Goal: Task Accomplishment & Management: Manage account settings

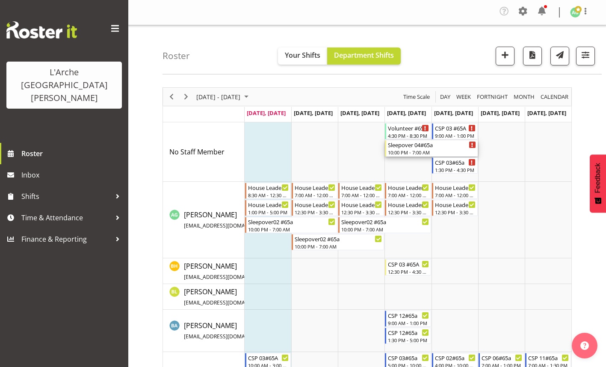
click at [406, 149] on div "Sleepover 04#65a 10:00 PM - 7:00 AM" at bounding box center [432, 148] width 88 height 16
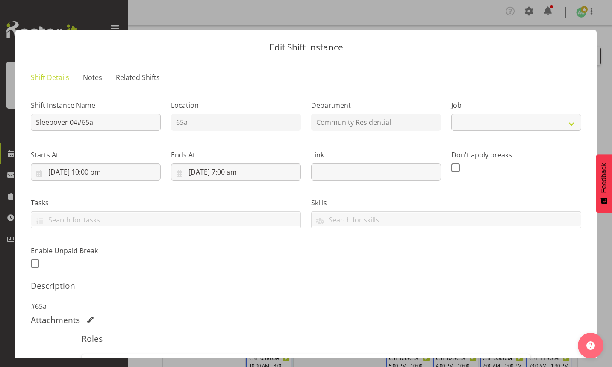
select select "3"
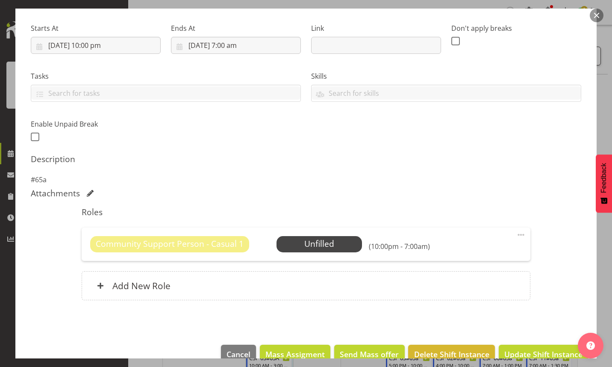
scroll to position [128, 0]
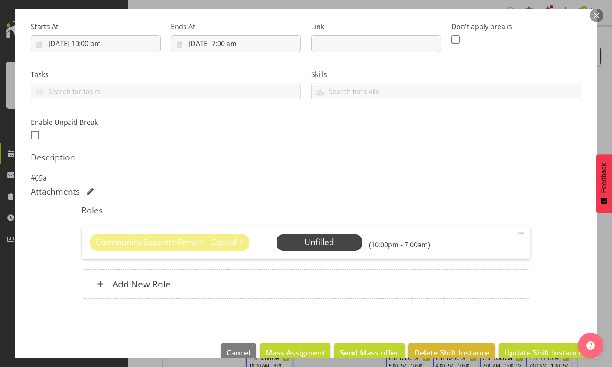
click at [516, 231] on span at bounding box center [521, 233] width 10 height 10
click at [460, 251] on link "Edit" at bounding box center [485, 253] width 82 height 15
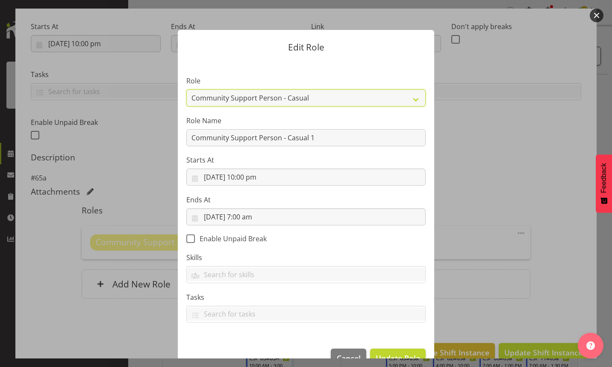
click at [411, 100] on select "Area Manager Art Coordination Community - SIL Community Leader Community Suppor…" at bounding box center [305, 97] width 239 height 17
select select "12"
click at [186, 89] on select "Area Manager Art Coordination Community - SIL Community Leader Community Suppor…" at bounding box center [305, 97] width 239 height 17
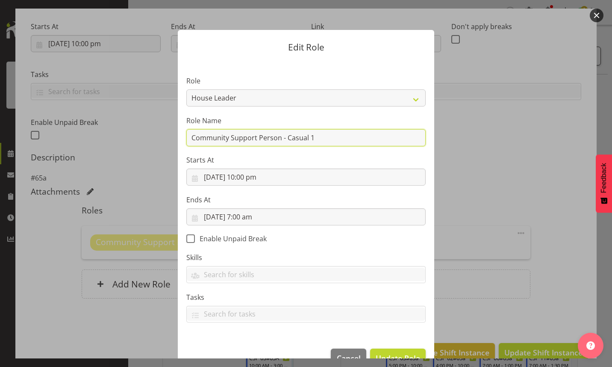
click at [321, 139] on input "Community Support Person - Casual 1" at bounding box center [305, 137] width 239 height 17
type input "C"
type input "sleepover #65a"
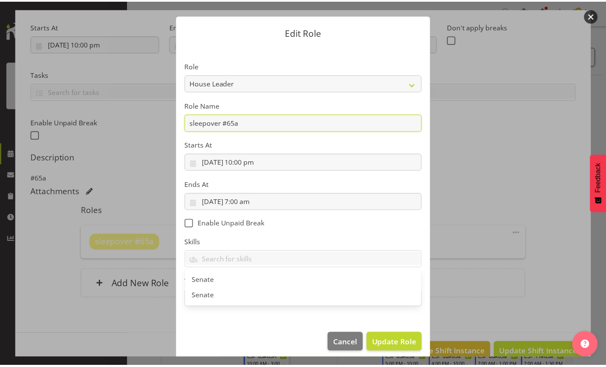
scroll to position [22, 0]
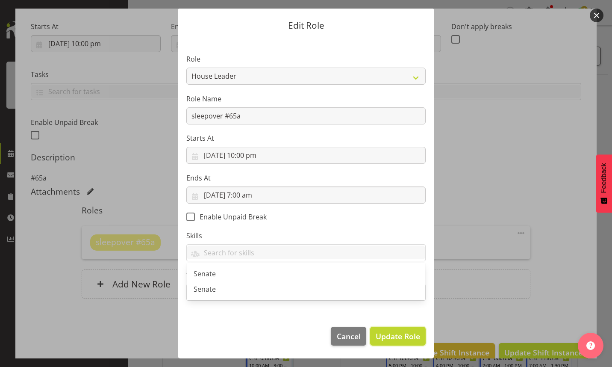
click at [383, 332] on span "Update Role" at bounding box center [398, 335] width 44 height 11
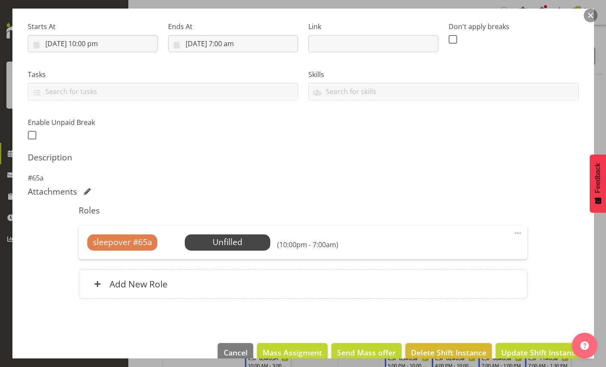
click at [526, 346] on button "Update Shift Instance" at bounding box center [539, 352] width 89 height 19
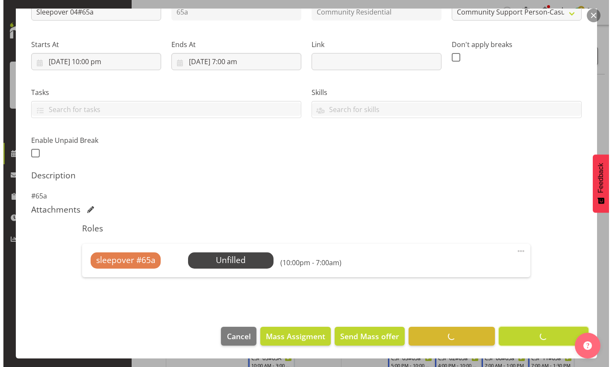
scroll to position [110, 0]
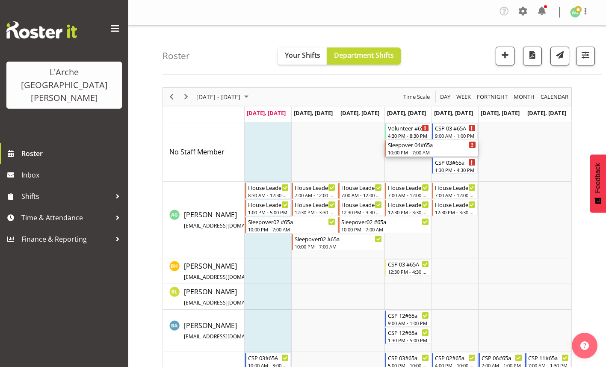
click at [394, 147] on div "Sleepover 04#65a" at bounding box center [432, 144] width 88 height 9
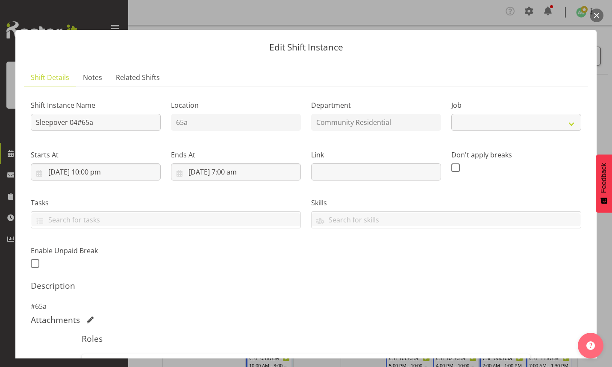
select select "3"
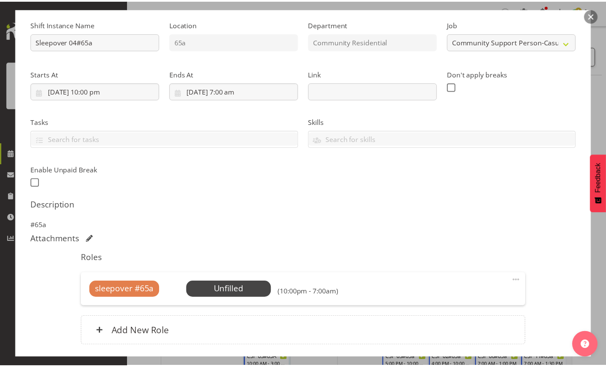
scroll to position [144, 0]
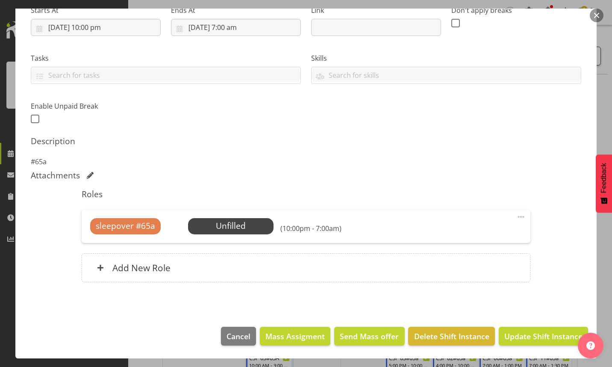
click at [0, 0] on span "Select Employee" at bounding box center [0, 0] width 0 height 0
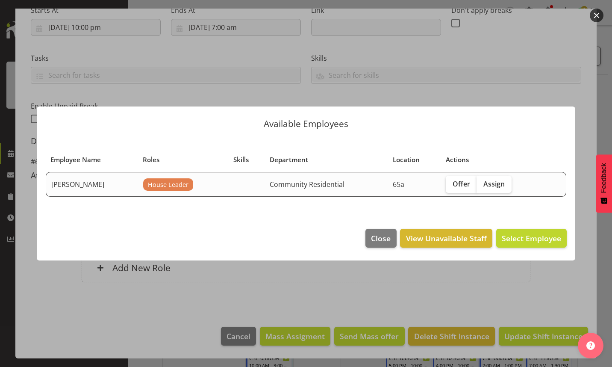
click at [495, 184] on span "Assign" at bounding box center [493, 184] width 21 height 9
click at [482, 184] on input "Assign" at bounding box center [480, 184] width 6 height 6
checkbox input "true"
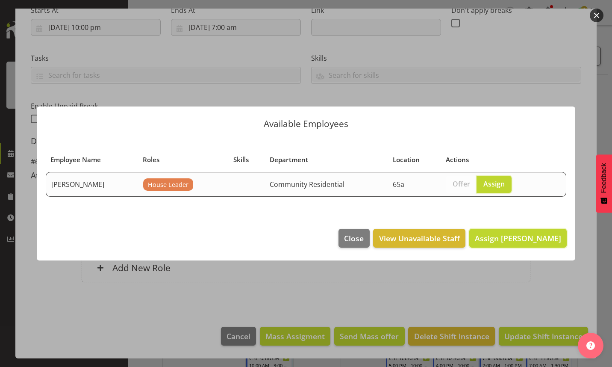
click at [512, 239] on span "Assign [PERSON_NAME]" at bounding box center [518, 238] width 86 height 10
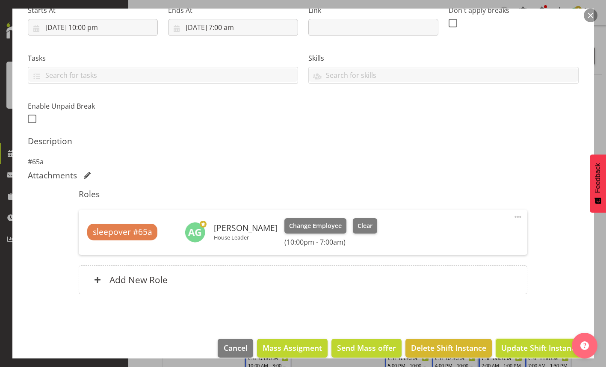
click at [519, 348] on span "Update Shift Instance" at bounding box center [540, 347] width 78 height 11
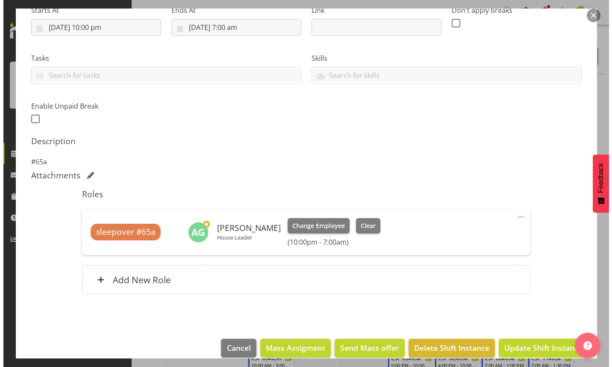
scroll to position [122, 0]
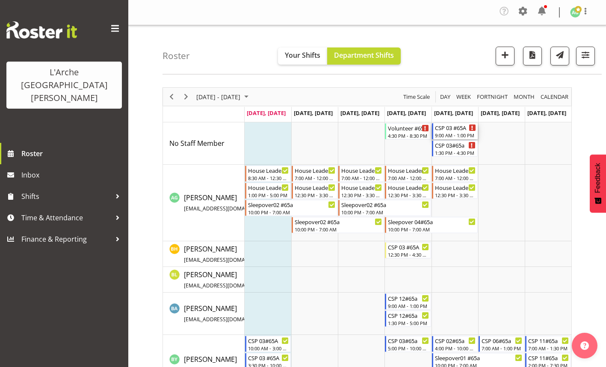
click at [450, 131] on div "CSP 03 #65A" at bounding box center [455, 127] width 41 height 9
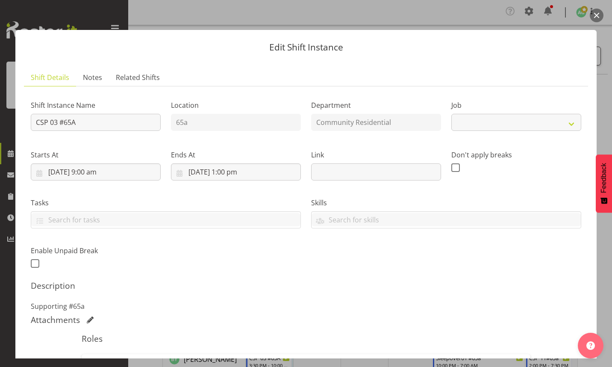
select select "2"
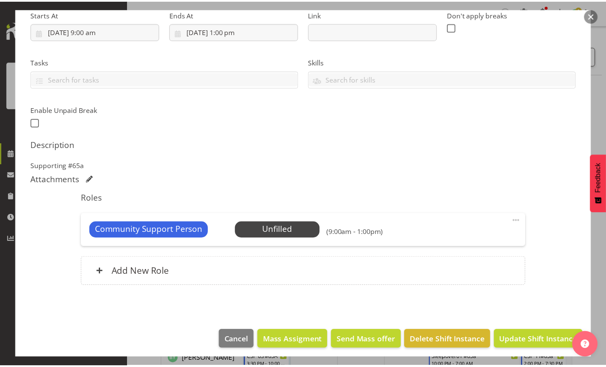
scroll to position [144, 0]
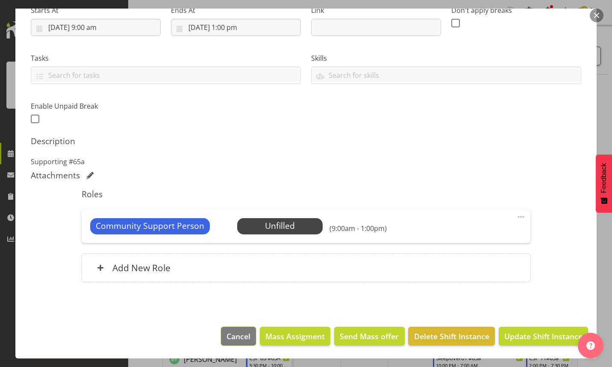
click at [239, 338] on span "Cancel" at bounding box center [239, 335] width 24 height 11
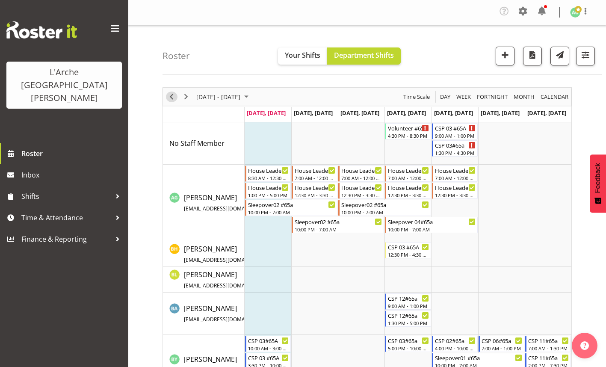
click at [169, 94] on span "Previous" at bounding box center [171, 96] width 10 height 11
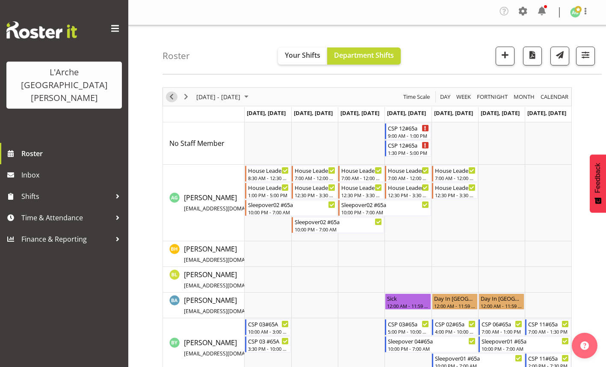
click at [171, 100] on span "Previous" at bounding box center [171, 96] width 10 height 11
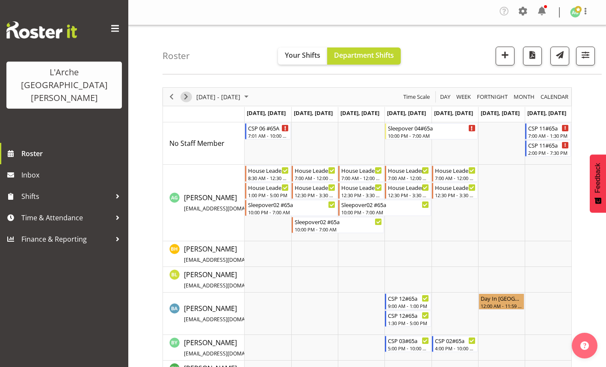
click at [185, 97] on span "Next" at bounding box center [186, 96] width 10 height 11
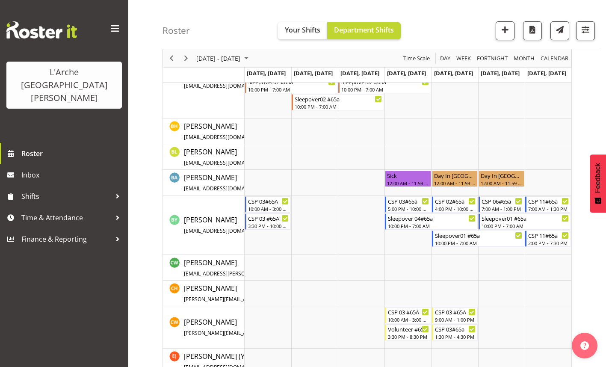
scroll to position [94, 0]
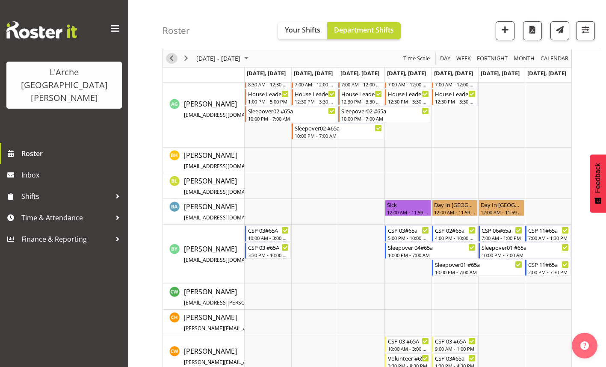
click at [172, 57] on span "Previous" at bounding box center [171, 58] width 10 height 11
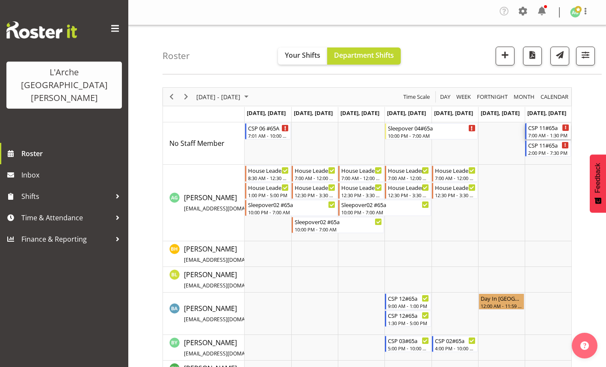
click at [545, 132] on div "7:00 AM - 1:30 PM" at bounding box center [548, 135] width 41 height 7
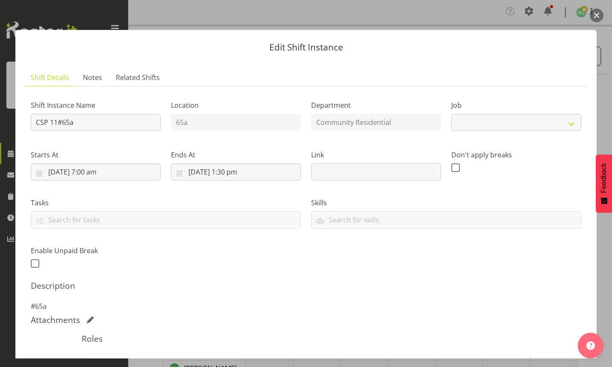
select select "2"
click at [235, 174] on input "[DATE] 1:30 pm" at bounding box center [236, 171] width 130 height 17
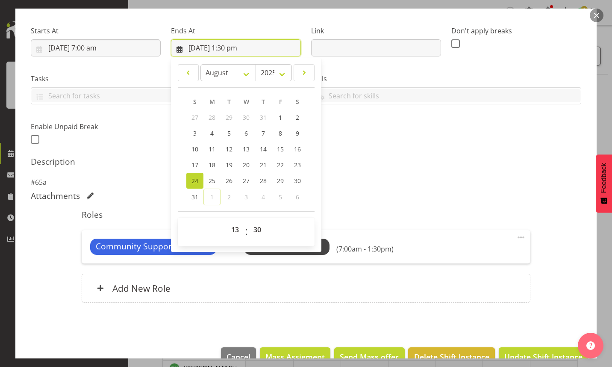
scroll to position [144, 0]
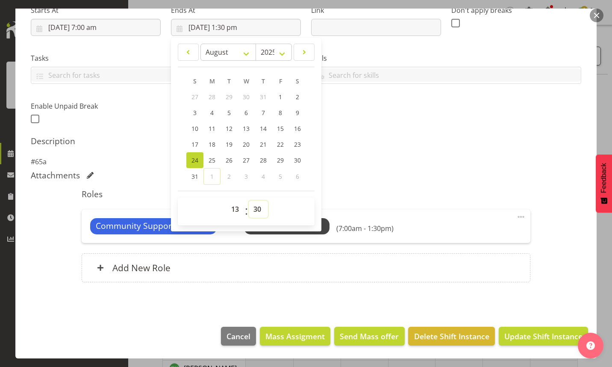
click at [255, 210] on select "00 01 02 03 04 05 06 07 08 09 10 11 12 13 14 15 16 17 18 19 20 21 22 23 24 25 2…" at bounding box center [258, 208] width 19 height 17
select select "0"
click at [249, 200] on select "00 01 02 03 04 05 06 07 08 09 10 11 12 13 14 15 16 17 18 19 20 21 22 23 24 25 2…" at bounding box center [258, 208] width 19 height 17
type input "[DATE] 1:00 pm"
click at [530, 335] on span "Update Shift Instance" at bounding box center [543, 335] width 78 height 11
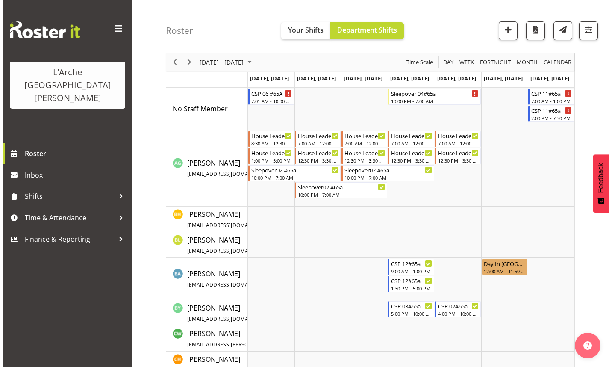
scroll to position [43, 0]
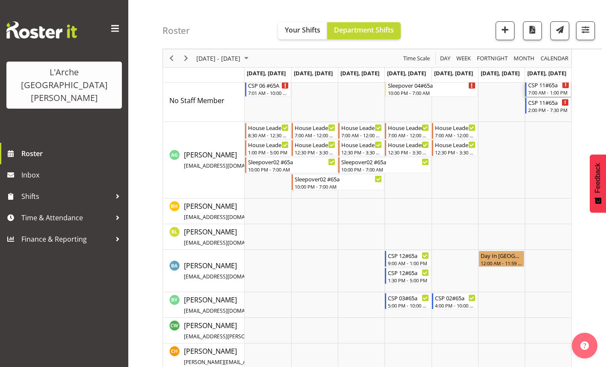
click at [546, 91] on div "7:00 AM - 1:00 PM" at bounding box center [548, 92] width 41 height 7
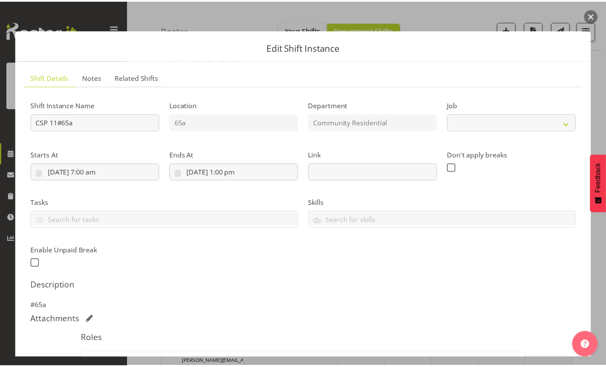
scroll to position [128, 0]
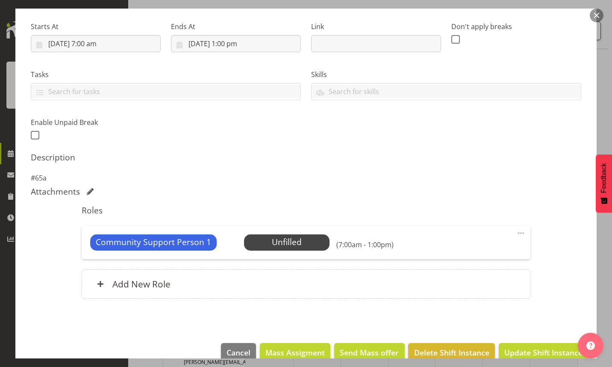
select select "2"
click at [0, 0] on span "Select Employee" at bounding box center [0, 0] width 0 height 0
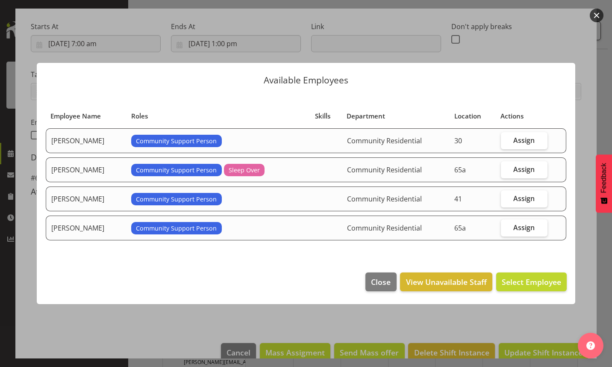
click at [519, 226] on span "Assign" at bounding box center [523, 227] width 21 height 9
click at [506, 226] on input "Assign" at bounding box center [504, 227] width 6 height 6
checkbox input "true"
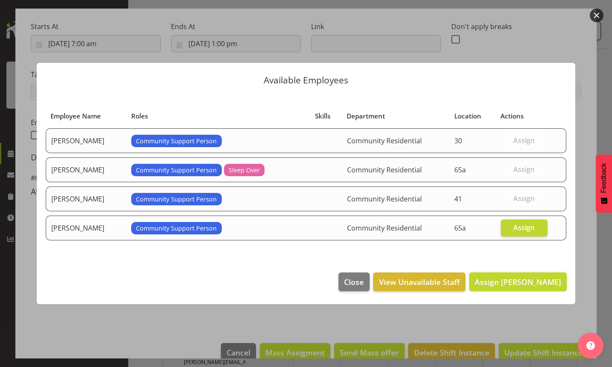
click at [533, 284] on span "Assign [PERSON_NAME]" at bounding box center [518, 282] width 86 height 10
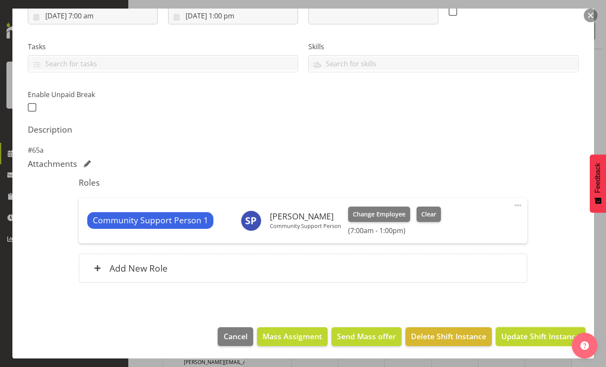
click at [533, 333] on span "Update Shift Instance" at bounding box center [540, 335] width 78 height 11
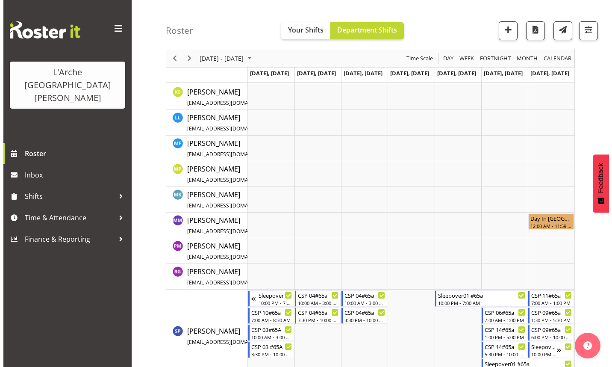
scroll to position [479, 0]
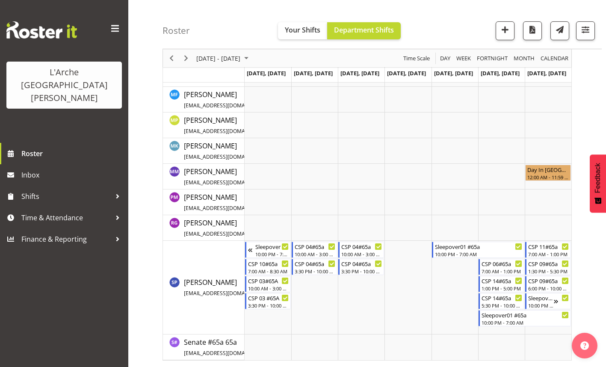
click at [402, 198] on td "Timeline Week of August 18, 2025" at bounding box center [407, 202] width 47 height 26
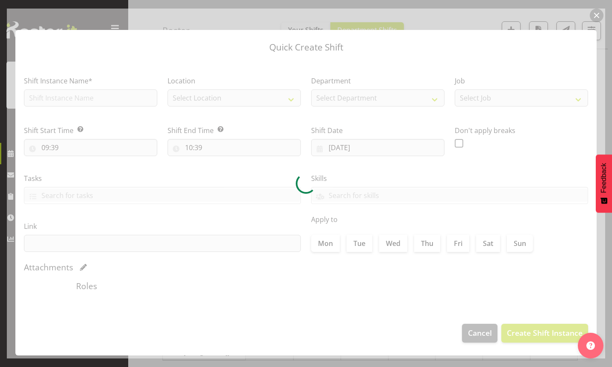
type input "[DATE]"
checkbox input "true"
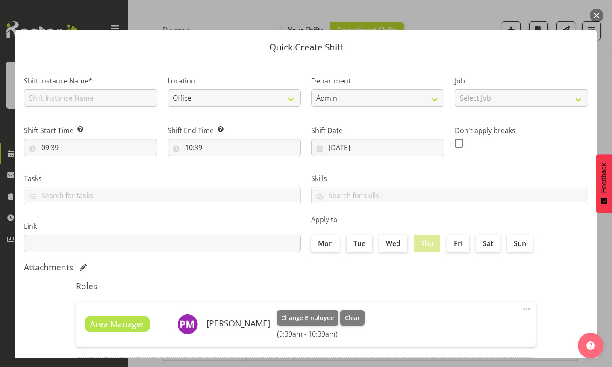
click at [406, 300] on div "Roles Area Manager [GEOGRAPHIC_DATA][PERSON_NAME] Change Employee Clear (9:39am…" at bounding box center [306, 336] width 470 height 121
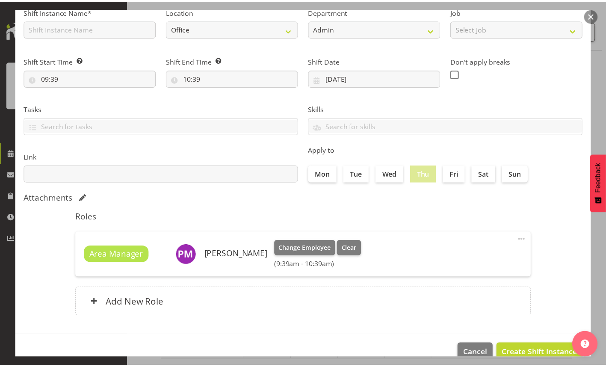
scroll to position [86, 0]
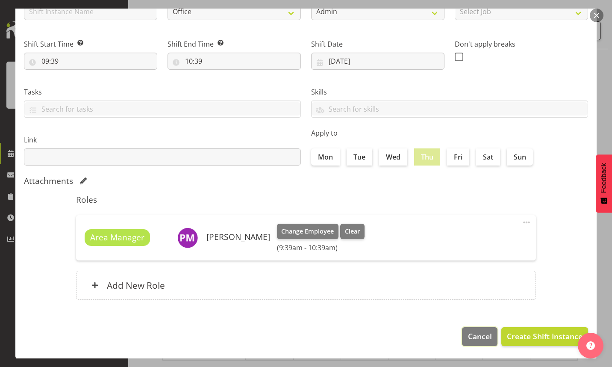
click at [470, 337] on span "Cancel" at bounding box center [480, 335] width 24 height 11
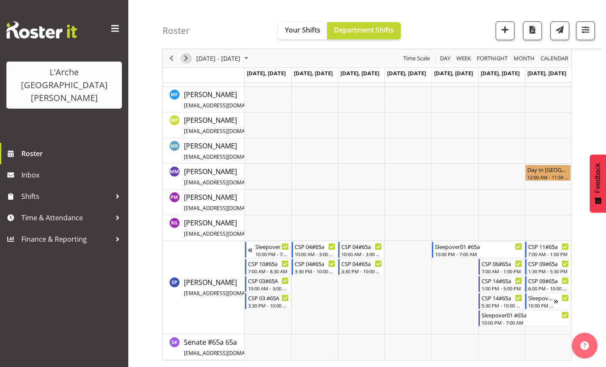
click at [184, 58] on span "Next" at bounding box center [186, 58] width 10 height 11
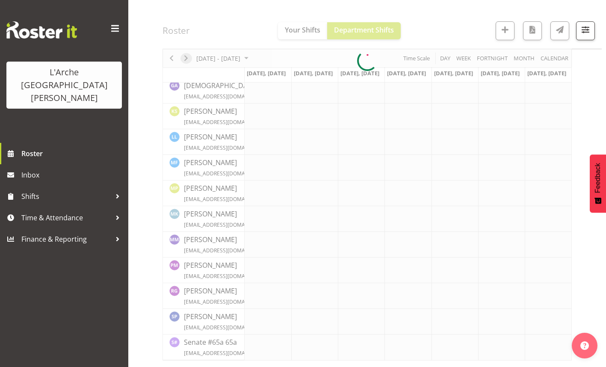
scroll to position [327, 0]
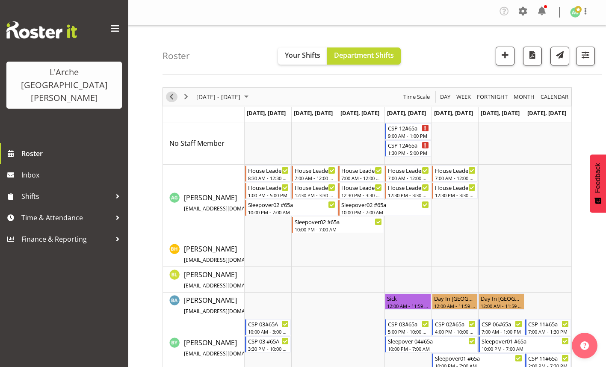
click at [172, 96] on span "Previous" at bounding box center [171, 96] width 10 height 11
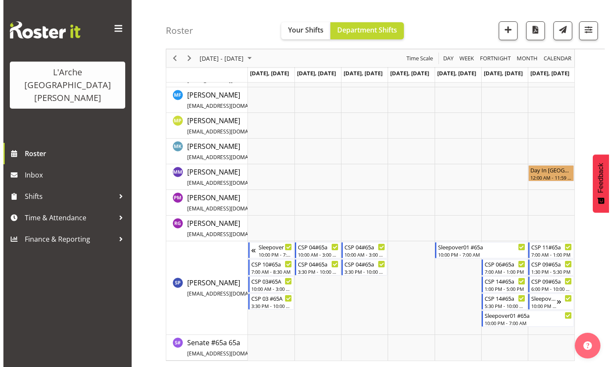
scroll to position [479, 0]
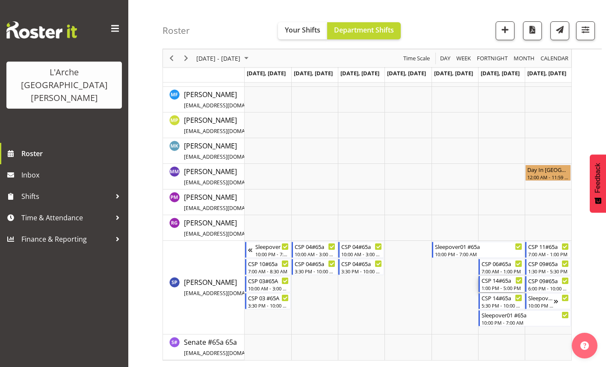
click at [487, 285] on div "1:00 PM - 5:00 PM" at bounding box center [501, 287] width 41 height 7
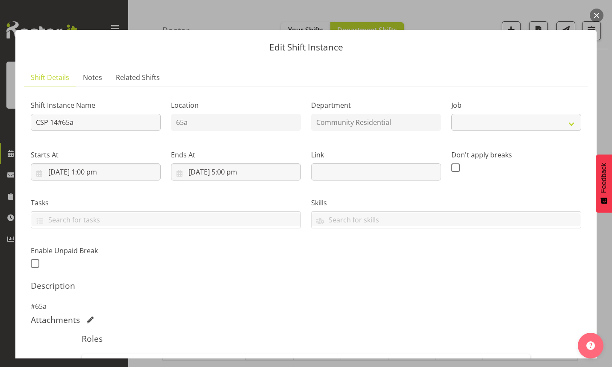
select select "2"
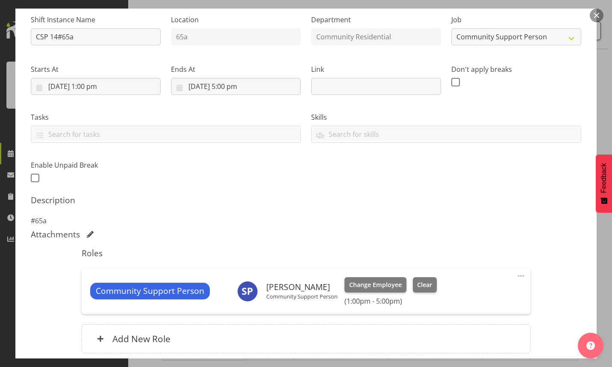
scroll to position [43, 0]
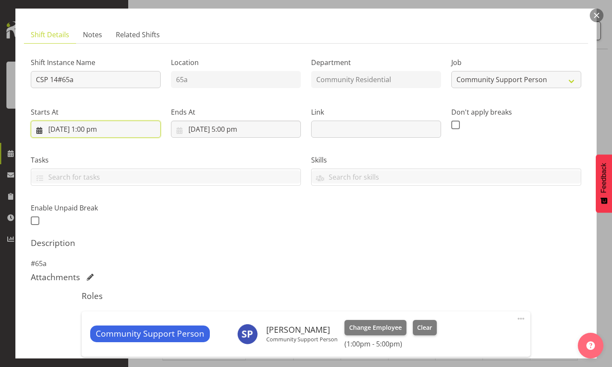
click at [98, 130] on input "[DATE] 1:00 pm" at bounding box center [96, 129] width 130 height 17
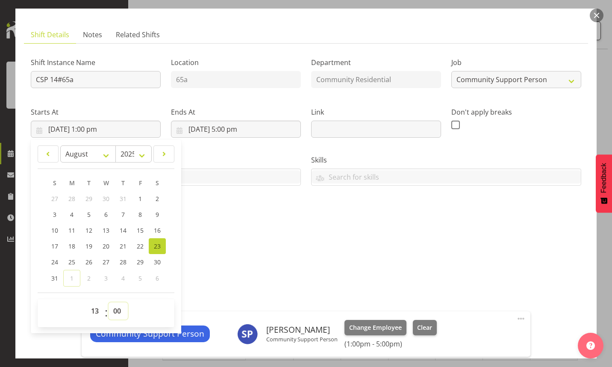
click at [118, 313] on select "00 01 02 03 04 05 06 07 08 09 10 11 12 13 14 15 16 17 18 19 20 21 22 23 24 25 2…" at bounding box center [118, 310] width 19 height 17
select select "30"
click at [109, 302] on select "00 01 02 03 04 05 06 07 08 09 10 11 12 13 14 15 16 17 18 19 20 21 22 23 24 25 2…" at bounding box center [118, 310] width 19 height 17
type input "[DATE] 1:30 pm"
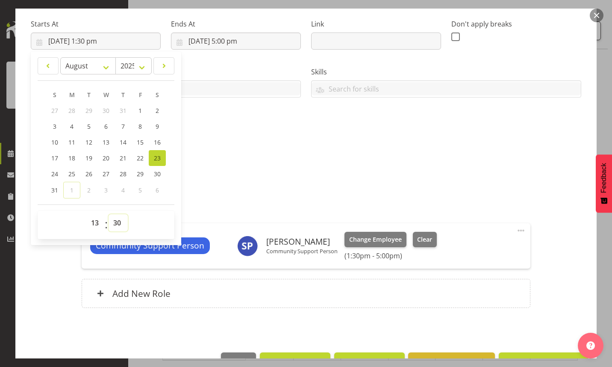
scroll to position [156, 0]
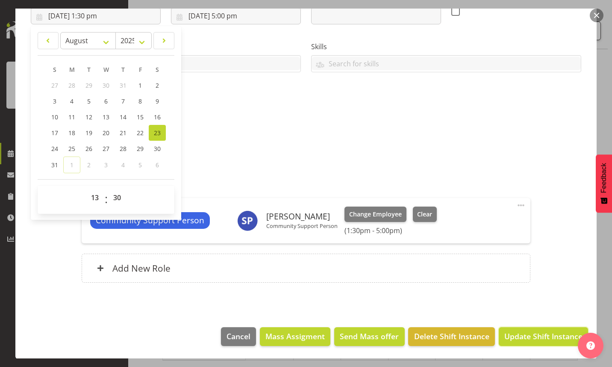
click at [525, 340] on span "Update Shift Instance" at bounding box center [543, 335] width 78 height 11
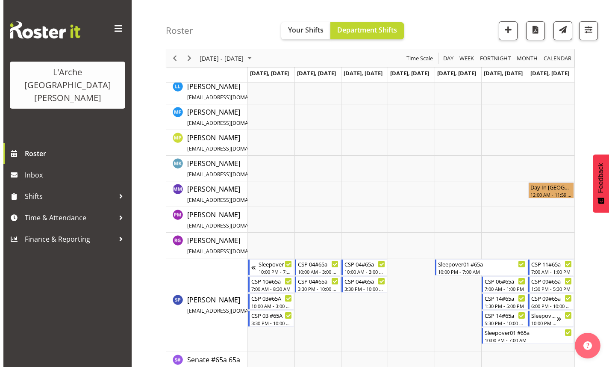
scroll to position [479, 0]
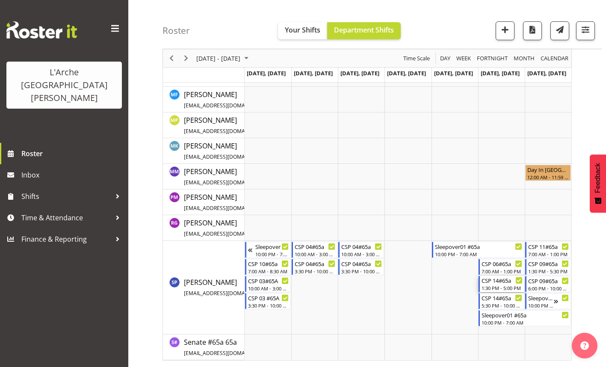
click at [509, 286] on div "1:30 PM - 5:00 PM" at bounding box center [501, 287] width 41 height 7
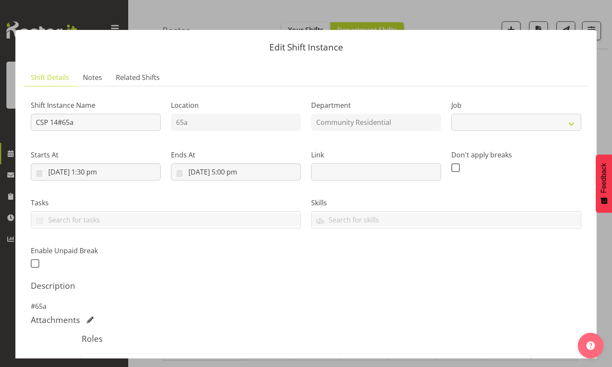
select select "2"
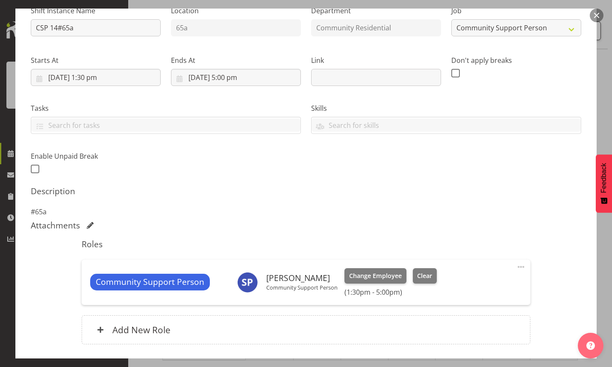
scroll to position [156, 0]
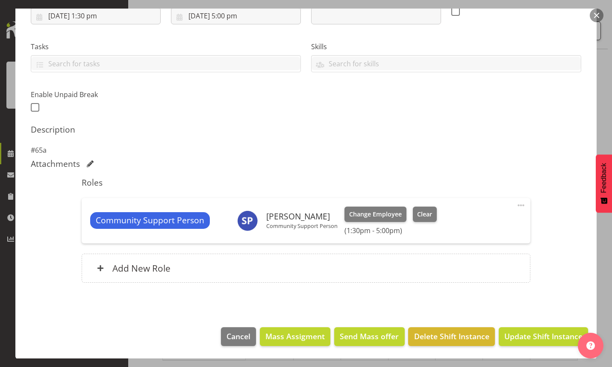
click at [516, 206] on span at bounding box center [521, 205] width 10 height 10
click at [456, 225] on link "Edit" at bounding box center [485, 225] width 82 height 15
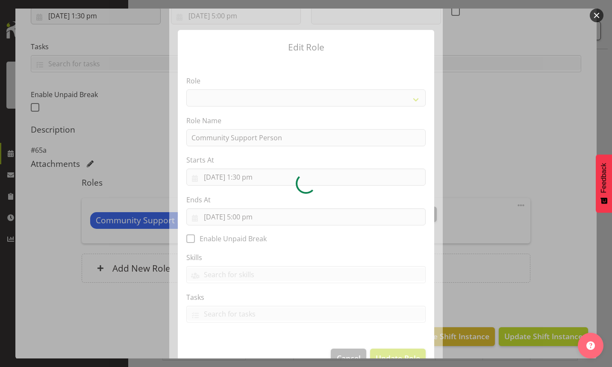
select select "13"
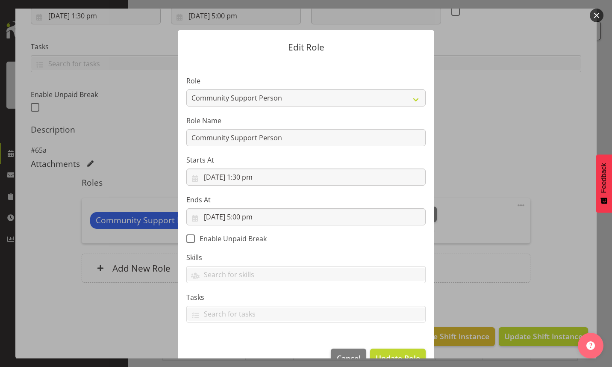
scroll to position [22, 0]
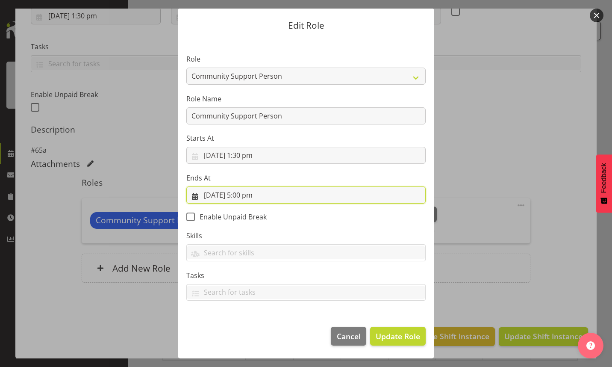
click at [248, 195] on input "[DATE] 5:00 pm" at bounding box center [305, 194] width 239 height 17
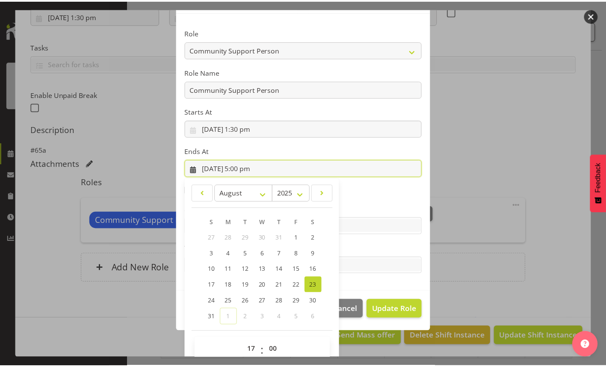
scroll to position [62, 0]
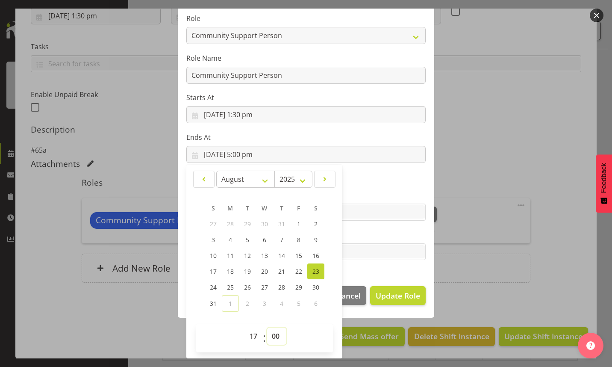
click at [275, 336] on select "00 01 02 03 04 05 06 07 08 09 10 11 12 13 14 15 16 17 18 19 20 21 22 23 24 25 2…" at bounding box center [276, 335] width 19 height 17
select select "30"
click at [267, 327] on select "00 01 02 03 04 05 06 07 08 09 10 11 12 13 14 15 16 17 18 19 20 21 22 23 24 25 2…" at bounding box center [276, 335] width 19 height 17
type input "[DATE] 5:30 pm"
click at [396, 296] on span "Update Role" at bounding box center [398, 295] width 44 height 11
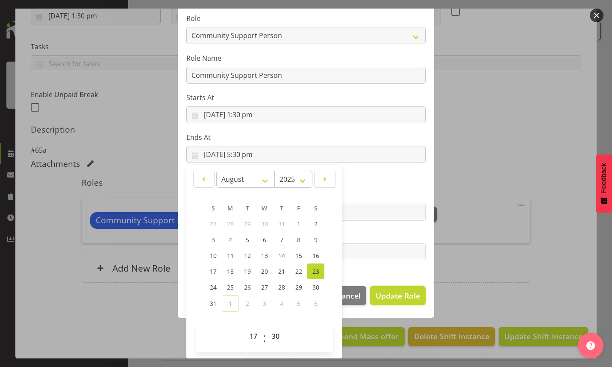
select select
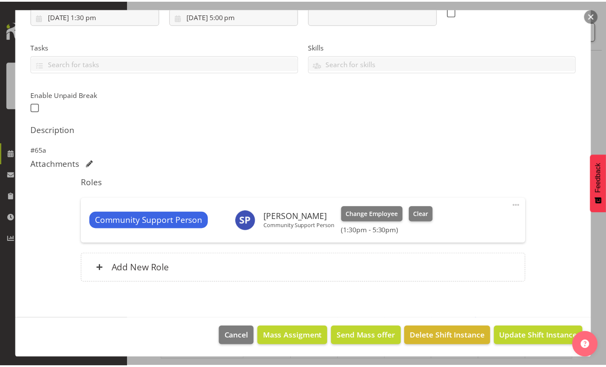
scroll to position [62, 0]
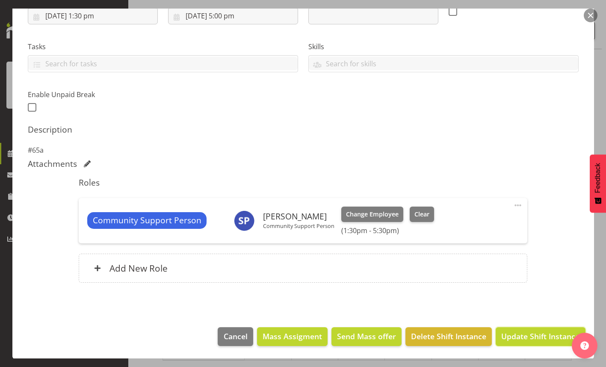
click at [535, 340] on span "Update Shift Instance" at bounding box center [540, 335] width 78 height 11
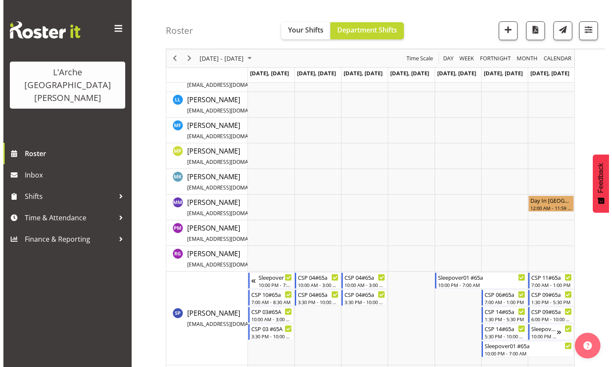
scroll to position [479, 0]
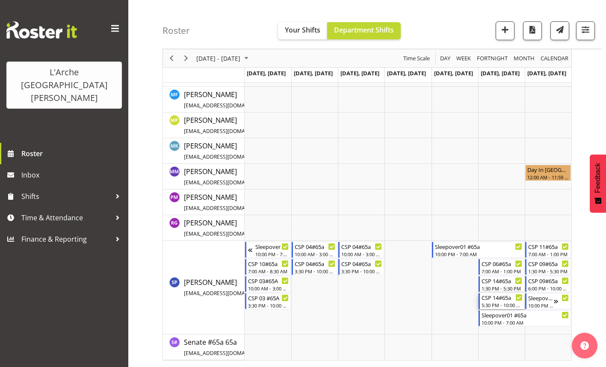
click at [492, 298] on div "CSP 14#65a" at bounding box center [501, 297] width 41 height 9
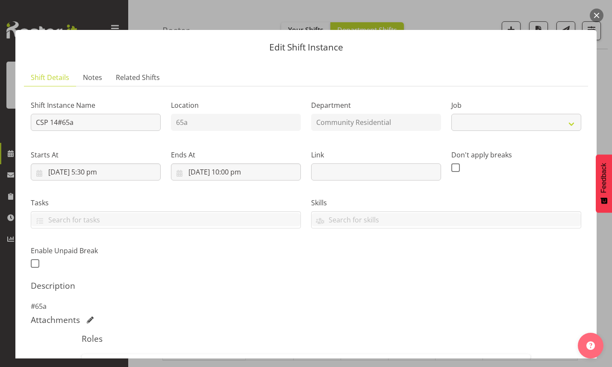
select select "2"
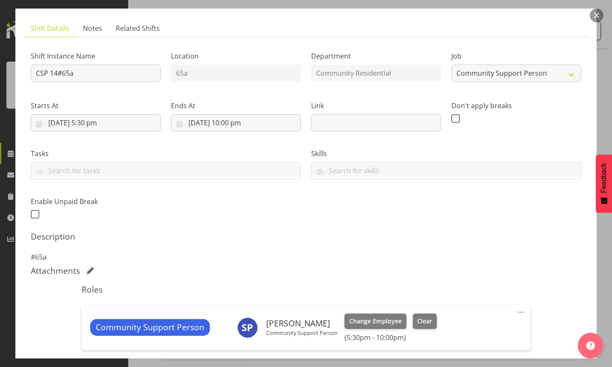
scroll to position [85, 0]
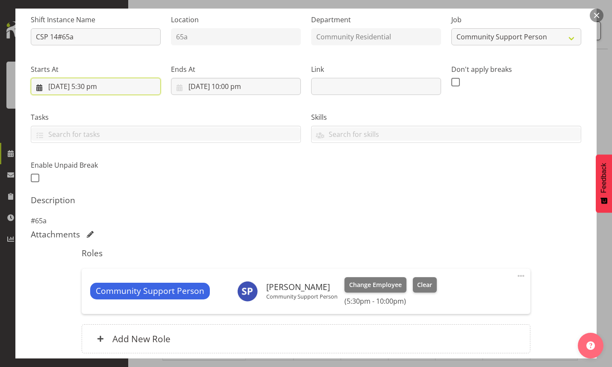
click at [92, 86] on input "[DATE] 5:30 pm" at bounding box center [96, 86] width 130 height 17
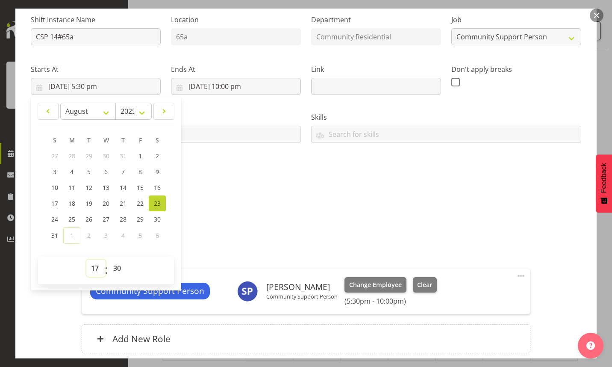
click at [96, 270] on select "00 01 02 03 04 05 06 07 08 09 10 11 12 13 14 15 16 17 18 19 20 21 22 23" at bounding box center [95, 267] width 19 height 17
select select "18"
click at [86, 259] on select "00 01 02 03 04 05 06 07 08 09 10 11 12 13 14 15 16 17 18 19 20 21 22 23" at bounding box center [95, 267] width 19 height 17
type input "[DATE] 6:30 pm"
click at [115, 269] on select "00 01 02 03 04 05 06 07 08 09 10 11 12 13 14 15 16 17 18 19 20 21 22 23 24 25 2…" at bounding box center [118, 267] width 19 height 17
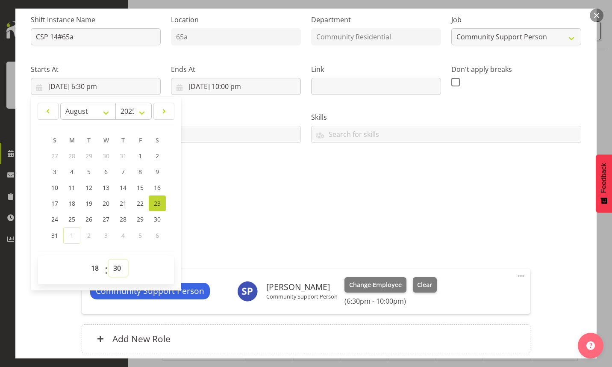
select select "0"
click at [109, 259] on select "00 01 02 03 04 05 06 07 08 09 10 11 12 13 14 15 16 17 18 19 20 21 22 23 24 25 2…" at bounding box center [118, 267] width 19 height 17
type input "[DATE] 6:00 pm"
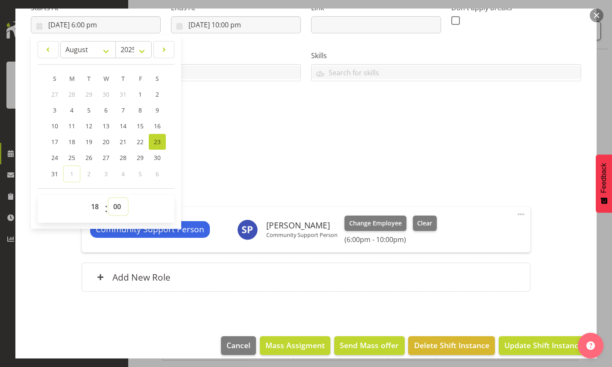
scroll to position [156, 0]
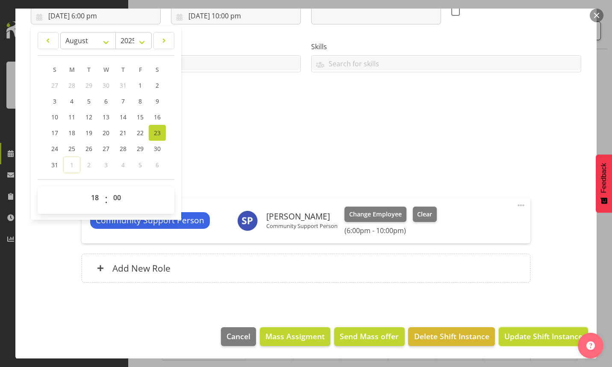
click at [538, 334] on span "Update Shift Instance" at bounding box center [543, 335] width 78 height 11
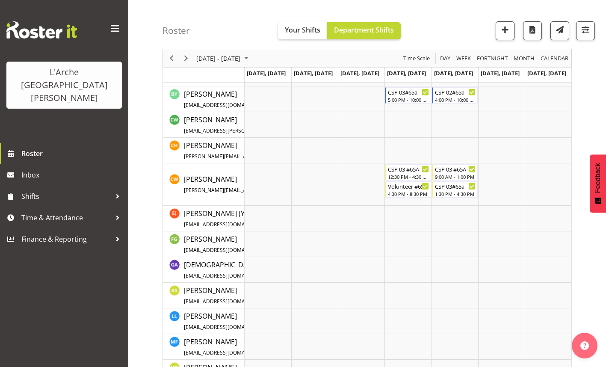
scroll to position [222, 0]
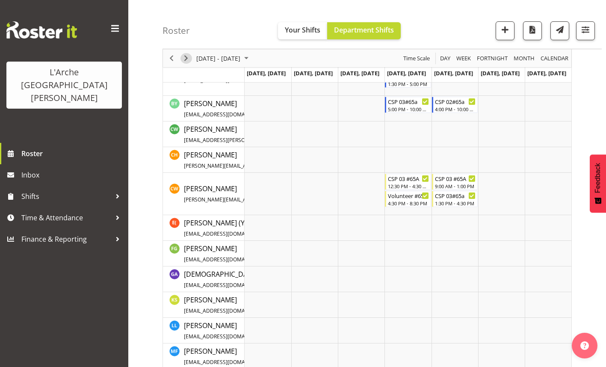
click at [183, 57] on span "Next" at bounding box center [186, 58] width 10 height 11
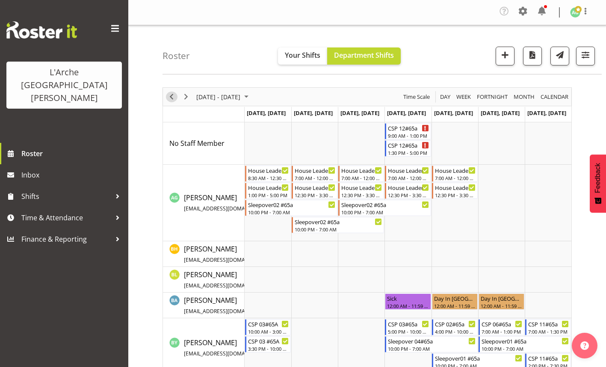
click at [171, 97] on span "Previous" at bounding box center [171, 96] width 10 height 11
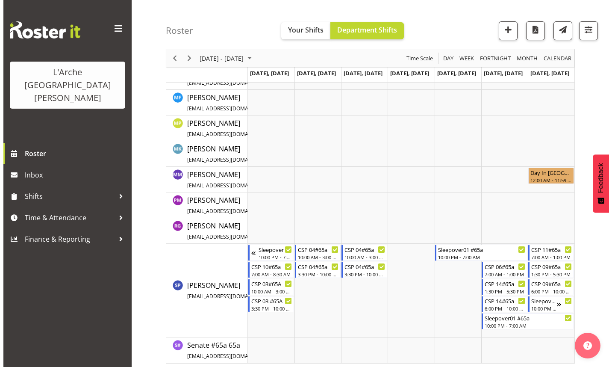
scroll to position [479, 0]
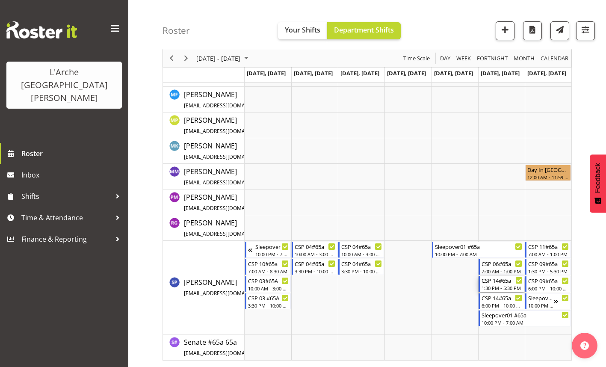
click at [484, 287] on div "1:30 PM - 5:30 PM" at bounding box center [501, 287] width 41 height 7
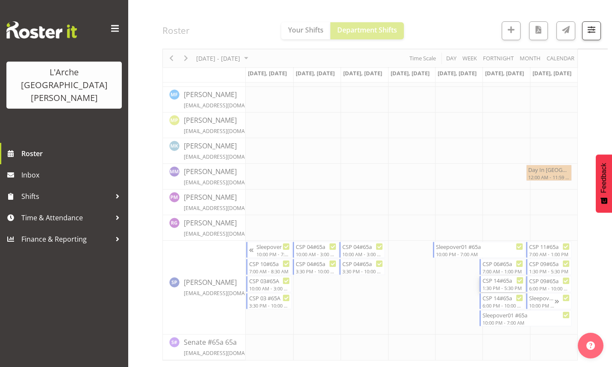
select select
select select "7"
select select "2025"
select select "13"
select select "30"
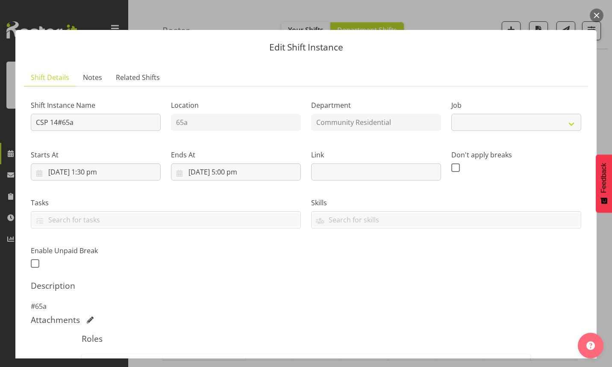
select select "2"
click at [94, 172] on input "[DATE] 1:30 pm" at bounding box center [96, 171] width 130 height 17
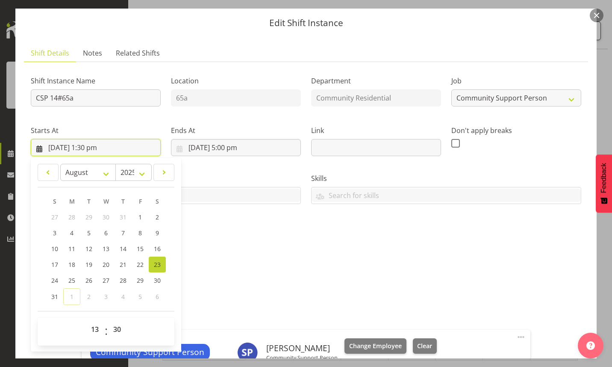
scroll to position [85, 0]
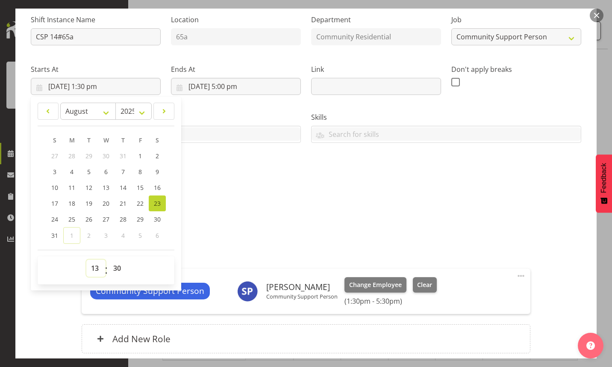
click at [96, 268] on select "00 01 02 03 04 05 06 07 08 09 10 11 12 13 14 15 16 17 18 19 20 21 22 23" at bounding box center [95, 267] width 19 height 17
select select "14"
click at [86, 259] on select "00 01 02 03 04 05 06 07 08 09 10 11 12 13 14 15 16 17 18 19 20 21 22 23" at bounding box center [95, 267] width 19 height 17
type input "[DATE] 2:30 pm"
click at [122, 268] on select "00 01 02 03 04 05 06 07 08 09 10 11 12 13 14 15 16 17 18 19 20 21 22 23 24 25 2…" at bounding box center [118, 267] width 19 height 17
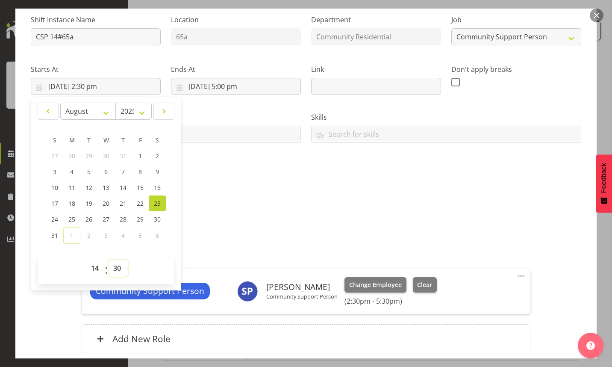
select select "0"
click at [109, 259] on select "00 01 02 03 04 05 06 07 08 09 10 11 12 13 14 15 16 17 18 19 20 21 22 23 24 25 2…" at bounding box center [118, 267] width 19 height 17
type input "[DATE] 2:00 pm"
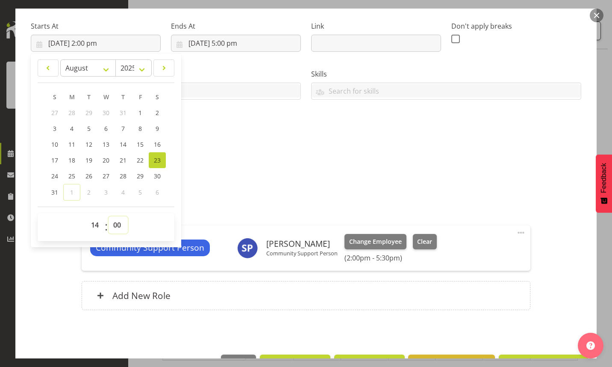
scroll to position [156, 0]
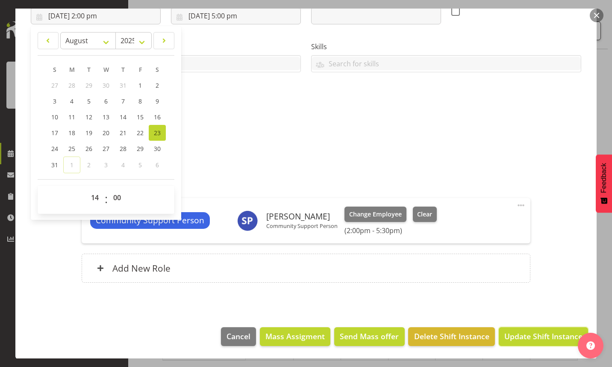
click at [530, 338] on span "Update Shift Instance" at bounding box center [543, 335] width 78 height 11
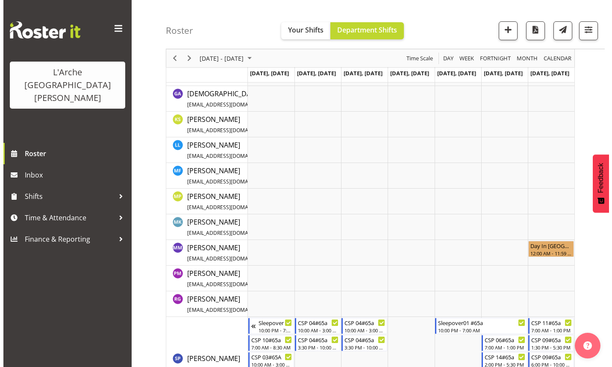
scroll to position [479, 0]
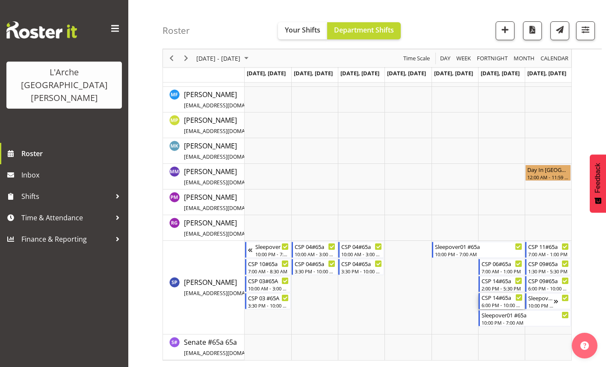
click at [487, 303] on div "6:00 PM - 10:00 PM" at bounding box center [501, 304] width 41 height 7
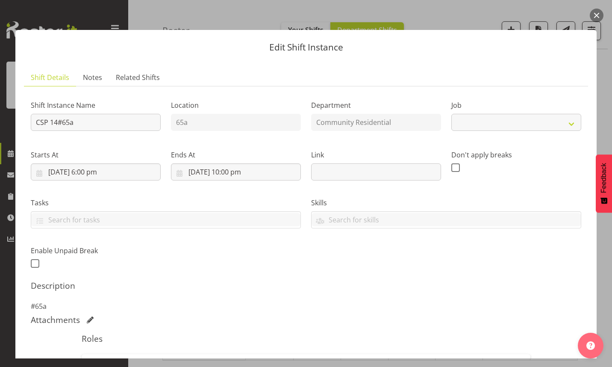
select select "2"
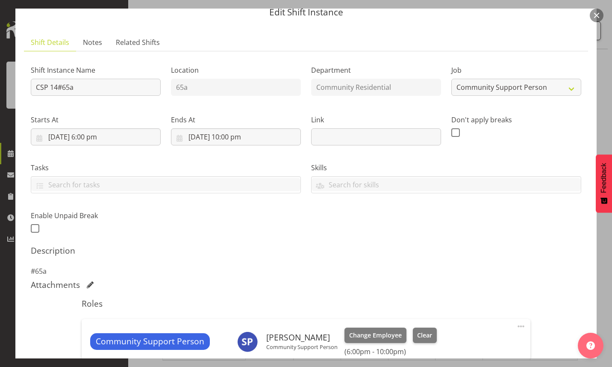
scroll to position [85, 0]
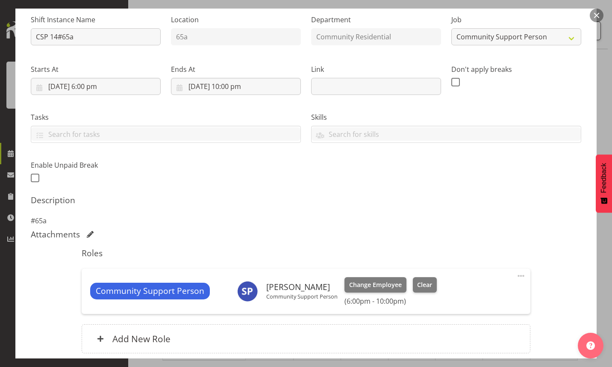
click at [516, 274] on span at bounding box center [521, 276] width 10 height 10
click at [453, 294] on link "Edit" at bounding box center [485, 295] width 82 height 15
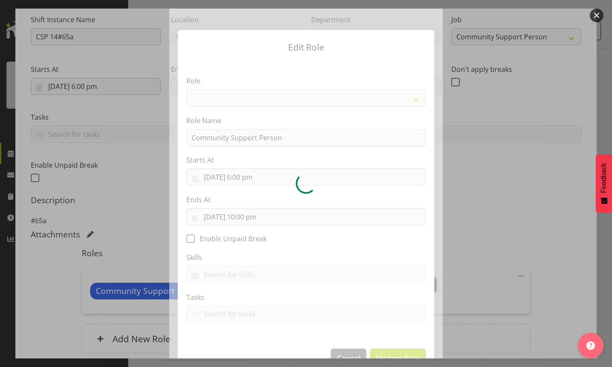
select select "13"
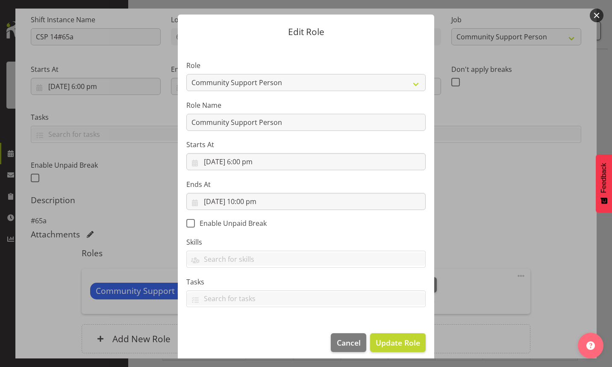
scroll to position [22, 0]
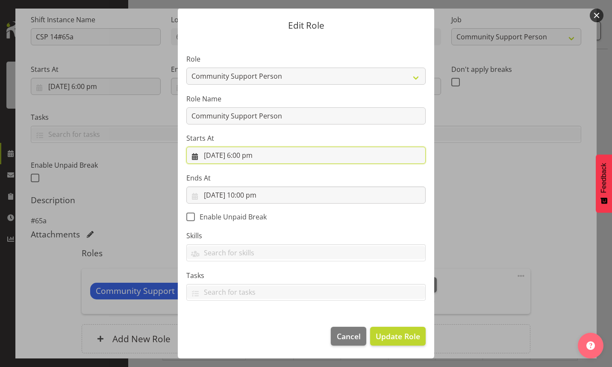
click at [244, 155] on input "[DATE] 6:00 pm" at bounding box center [305, 155] width 239 height 17
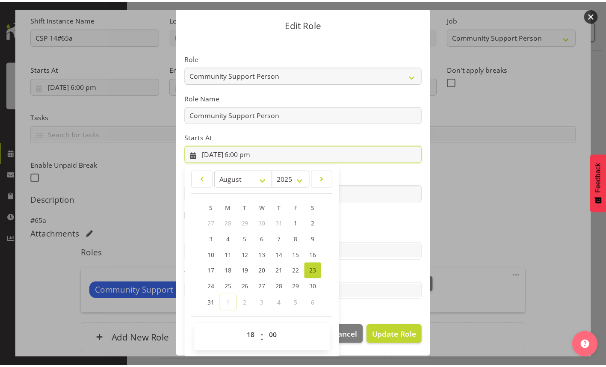
scroll to position [23, 0]
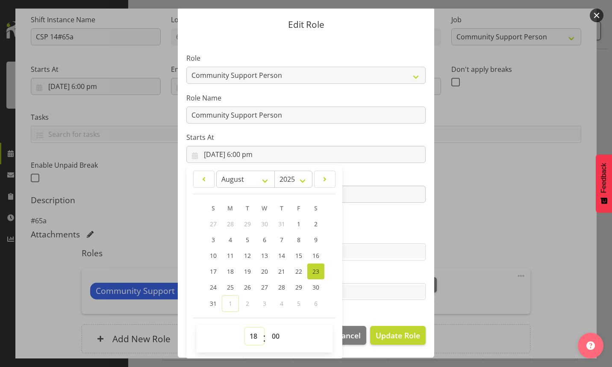
click at [250, 334] on select "00 01 02 03 04 05 06 07 08 09 10 11 12 13 14 15 16 17 18 19 20 21 22 23" at bounding box center [254, 335] width 19 height 17
select select "17"
click at [245, 327] on select "00 01 02 03 04 05 06 07 08 09 10 11 12 13 14 15 16 17 18 19 20 21 22 23" at bounding box center [254, 335] width 19 height 17
type input "[DATE] 5:00 pm"
click at [276, 336] on select "00 01 02 03 04 05 06 07 08 09 10 11 12 13 14 15 16 17 18 19 20 21 22 23 24 25 2…" at bounding box center [276, 335] width 19 height 17
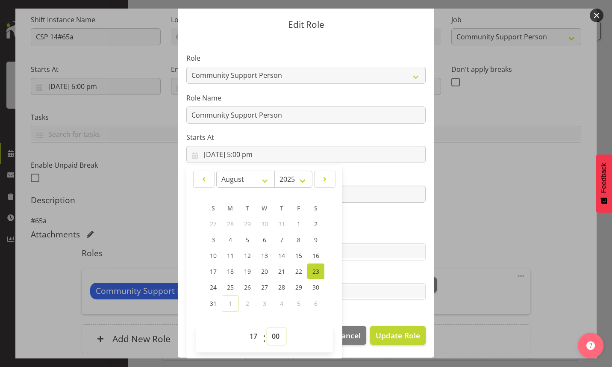
select select "30"
click at [267, 327] on select "00 01 02 03 04 05 06 07 08 09 10 11 12 13 14 15 16 17 18 19 20 21 22 23 24 25 2…" at bounding box center [276, 335] width 19 height 17
type input "[DATE] 5:30 pm"
click at [394, 337] on span "Update Role" at bounding box center [398, 335] width 44 height 11
select select
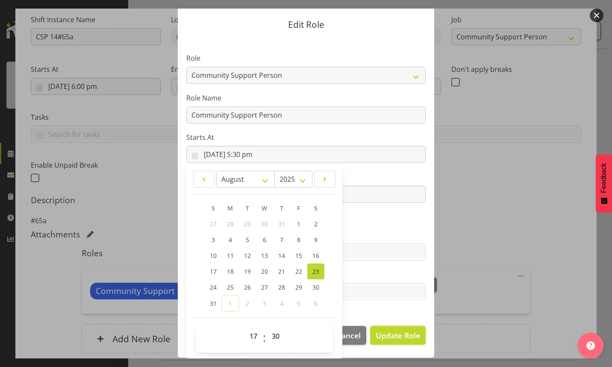
select select
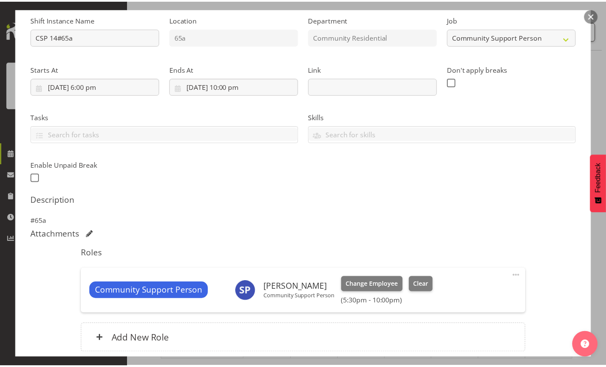
scroll to position [22, 0]
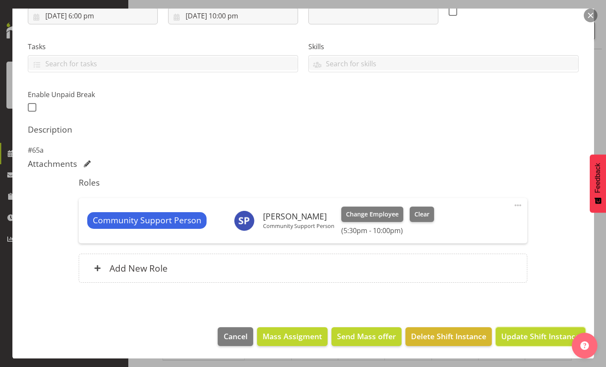
click at [515, 339] on span "Update Shift Instance" at bounding box center [540, 335] width 78 height 11
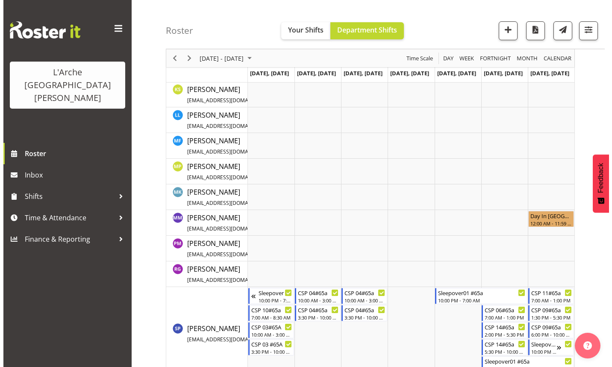
scroll to position [479, 0]
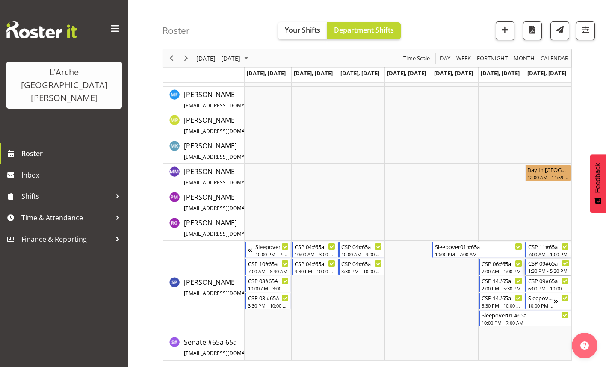
click at [536, 272] on div "1:30 PM - 5:30 PM" at bounding box center [548, 270] width 41 height 7
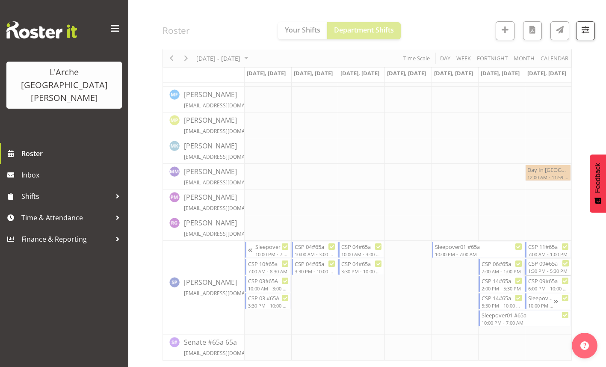
select select
select select "7"
select select "2025"
select select "13"
select select "30"
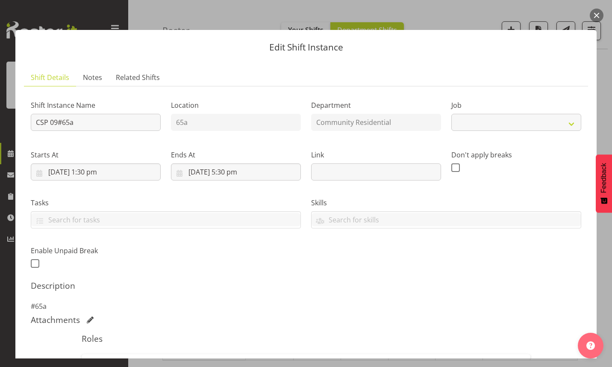
select select "2"
click at [94, 174] on input "[DATE] 1:30 pm" at bounding box center [96, 171] width 130 height 17
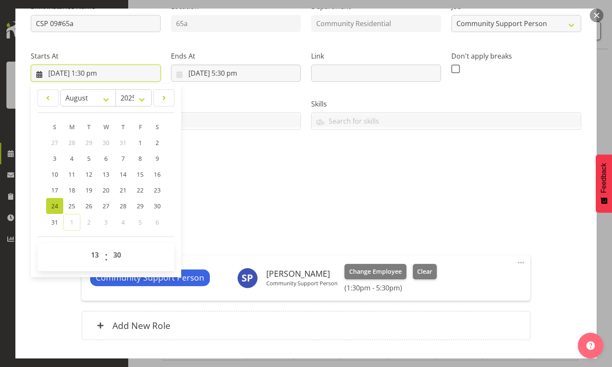
scroll to position [128, 0]
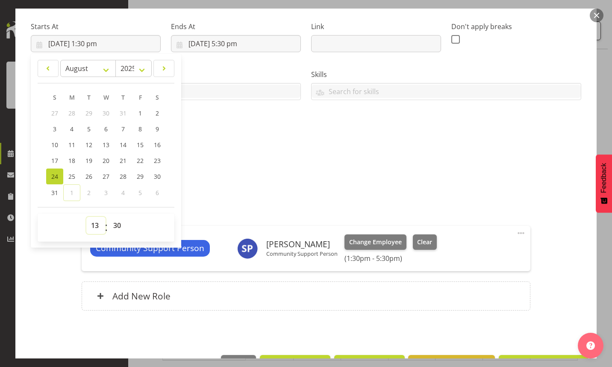
click at [96, 227] on select "00 01 02 03 04 05 06 07 08 09 10 11 12 13 14 15 16 17 18 19 20 21 22 23" at bounding box center [95, 225] width 19 height 17
select select "14"
click at [86, 217] on select "00 01 02 03 04 05 06 07 08 09 10 11 12 13 14 15 16 17 18 19 20 21 22 23" at bounding box center [95, 225] width 19 height 17
type input "[DATE] 2:30 pm"
click at [121, 225] on select "00 01 02 03 04 05 06 07 08 09 10 11 12 13 14 15 16 17 18 19 20 21 22 23 24 25 2…" at bounding box center [118, 225] width 19 height 17
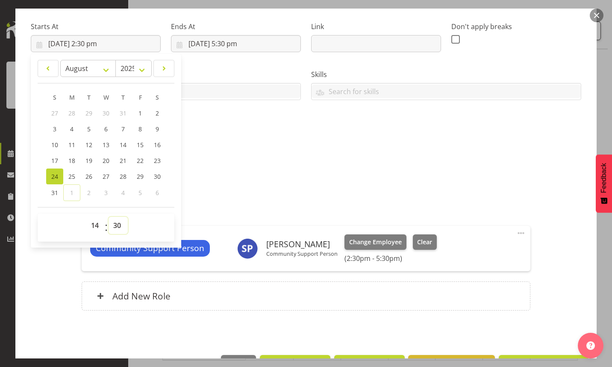
select select "0"
click at [109, 217] on select "00 01 02 03 04 05 06 07 08 09 10 11 12 13 14 15 16 17 18 19 20 21 22 23 24 25 2…" at bounding box center [118, 225] width 19 height 17
type input "[DATE] 2:00 pm"
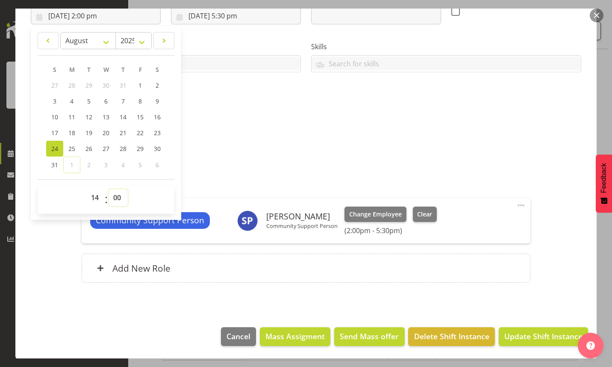
scroll to position [71, 0]
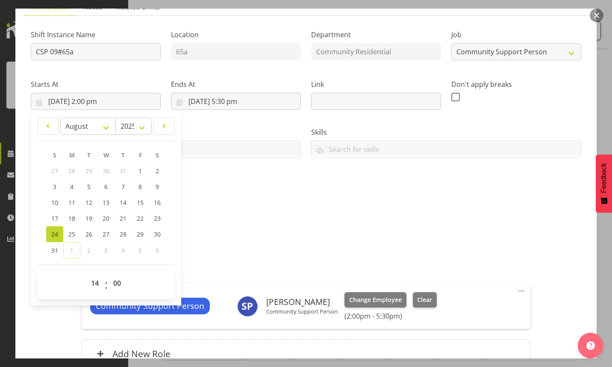
click at [292, 253] on div "Attachments" at bounding box center [306, 249] width 550 height 10
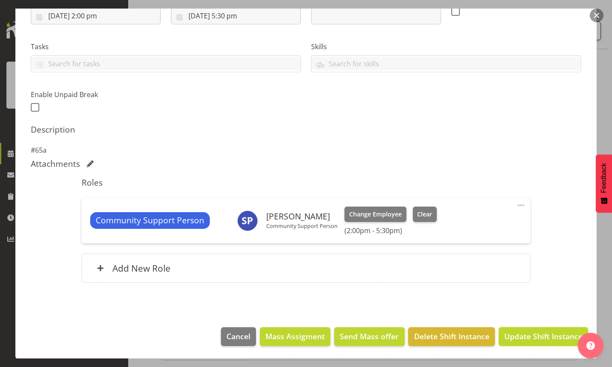
click at [516, 332] on span "Update Shift Instance" at bounding box center [543, 335] width 78 height 11
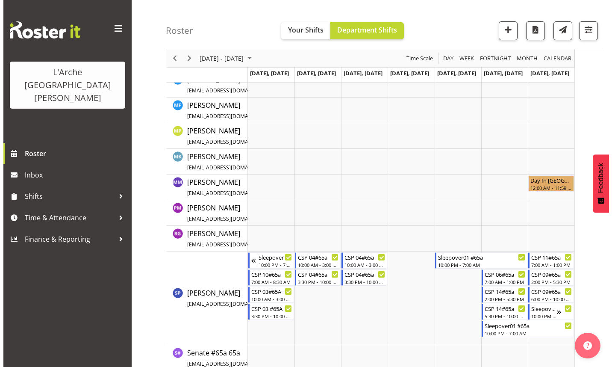
scroll to position [479, 0]
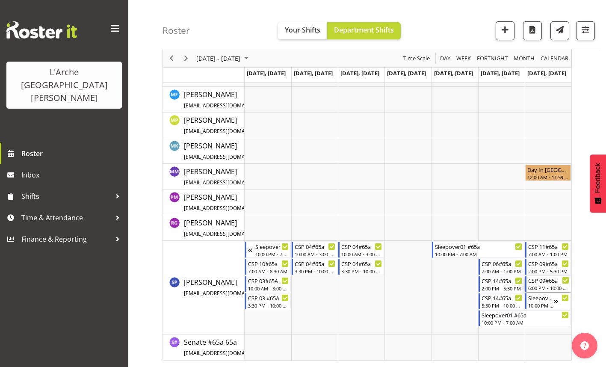
click at [533, 285] on div "6:00 PM - 10:00 PM" at bounding box center [548, 287] width 41 height 7
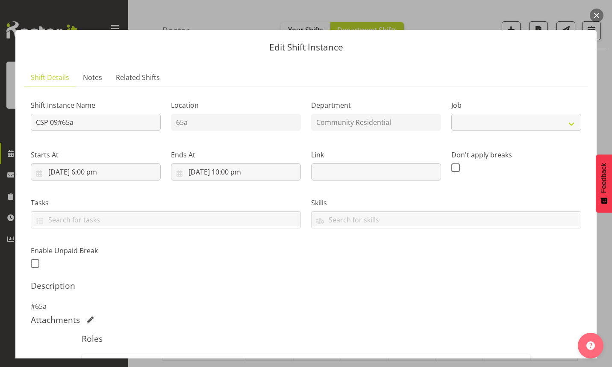
select select "2"
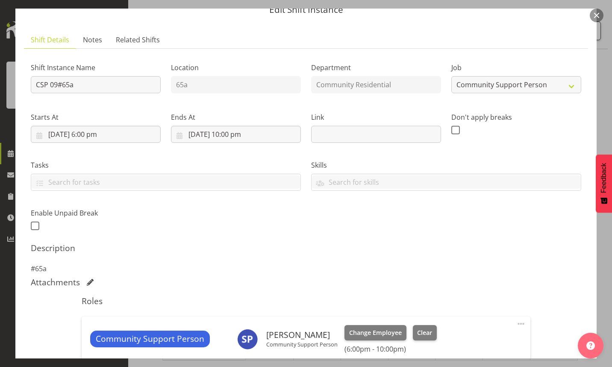
scroll to position [85, 0]
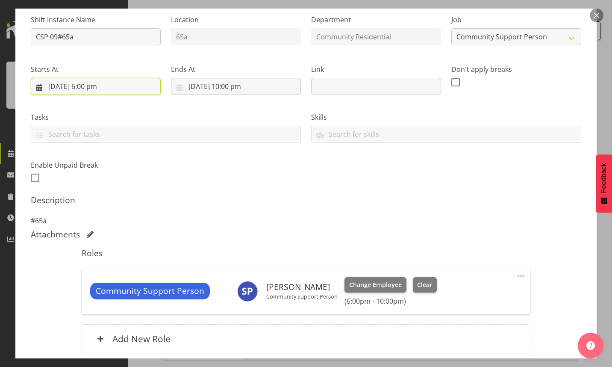
click at [92, 88] on input "[DATE] 6:00 pm" at bounding box center [96, 86] width 130 height 17
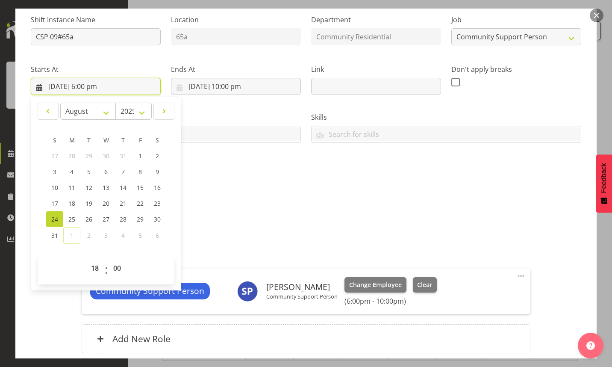
scroll to position [156, 0]
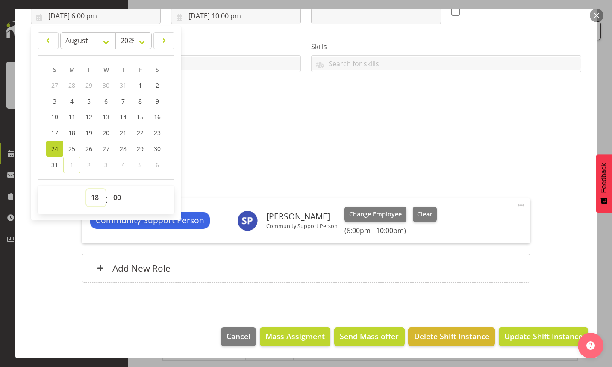
click at [98, 198] on select "00 01 02 03 04 05 06 07 08 09 10 11 12 13 14 15 16 17 18 19 20 21 22 23" at bounding box center [95, 197] width 19 height 17
select select "17"
click at [86, 189] on select "00 01 02 03 04 05 06 07 08 09 10 11 12 13 14 15 16 17 18 19 20 21 22 23" at bounding box center [95, 197] width 19 height 17
type input "[DATE] 5:00 pm"
click at [115, 196] on select "00 01 02 03 04 05 06 07 08 09 10 11 12 13 14 15 16 17 18 19 20 21 22 23 24 25 2…" at bounding box center [118, 197] width 19 height 17
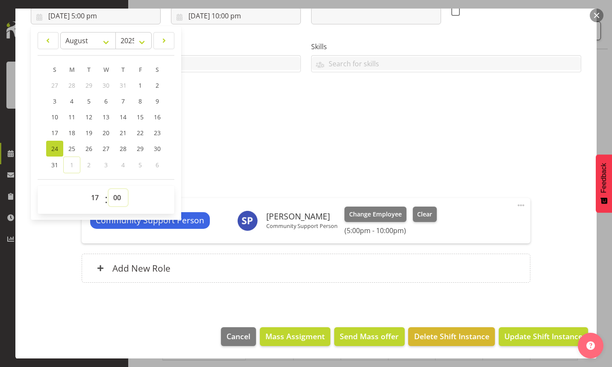
select select "30"
click at [109, 189] on select "00 01 02 03 04 05 06 07 08 09 10 11 12 13 14 15 16 17 18 19 20 21 22 23 24 25 2…" at bounding box center [118, 197] width 19 height 17
type input "[DATE] 5:30 pm"
click at [527, 335] on span "Update Shift Instance" at bounding box center [543, 335] width 78 height 11
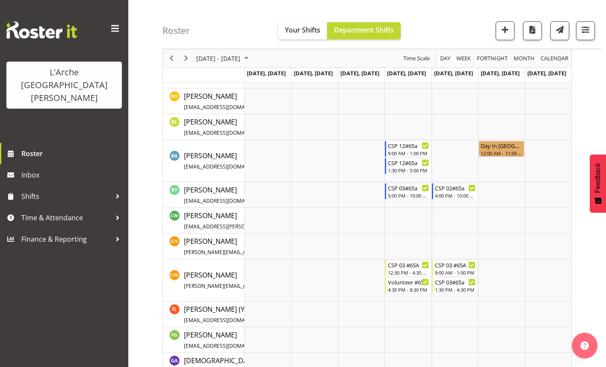
scroll to position [128, 0]
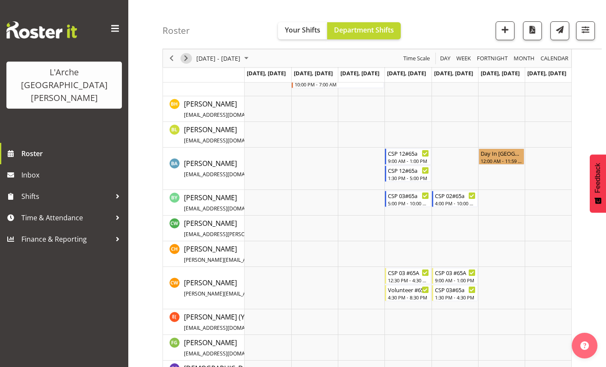
click at [185, 59] on span "Next" at bounding box center [186, 58] width 10 height 11
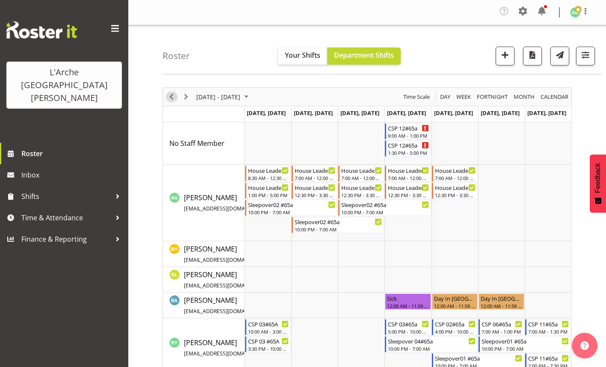
click at [173, 96] on span "Previous" at bounding box center [171, 96] width 10 height 11
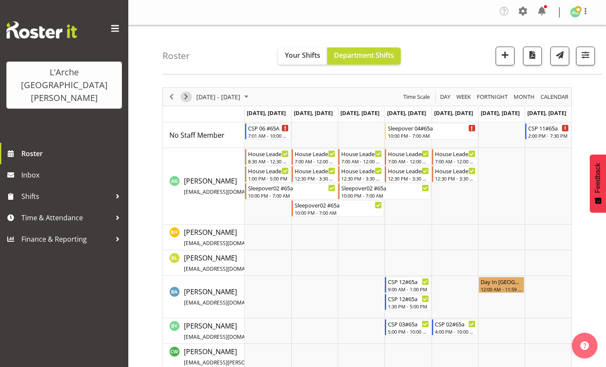
click at [184, 94] on span "Next" at bounding box center [186, 96] width 10 height 11
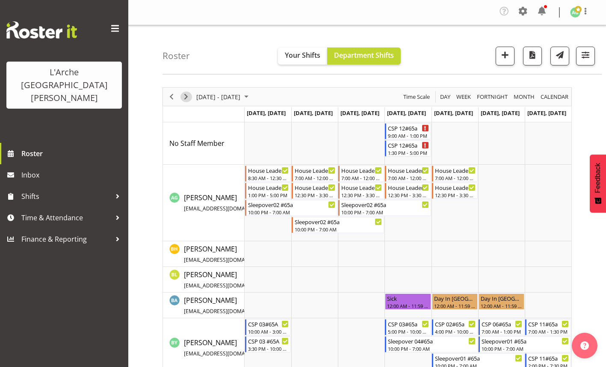
click at [185, 96] on span "Next" at bounding box center [186, 96] width 10 height 11
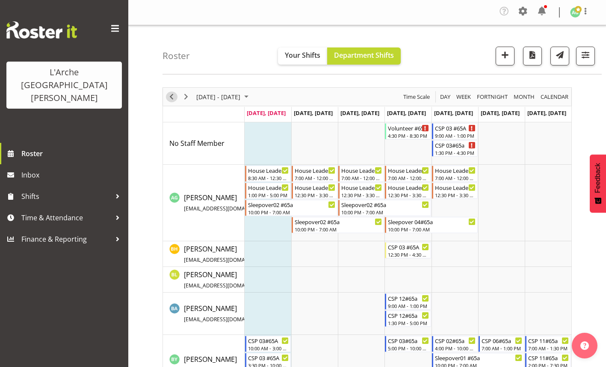
click at [172, 97] on span "Previous" at bounding box center [171, 96] width 10 height 11
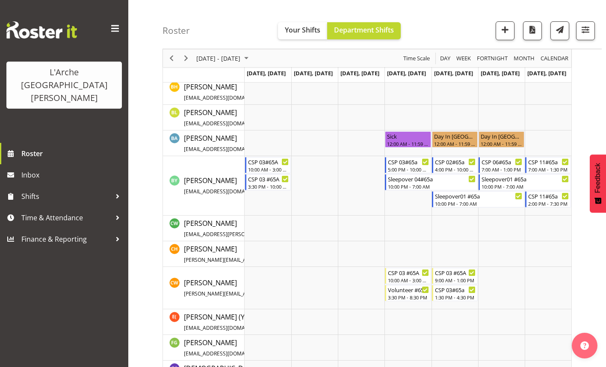
scroll to position [171, 0]
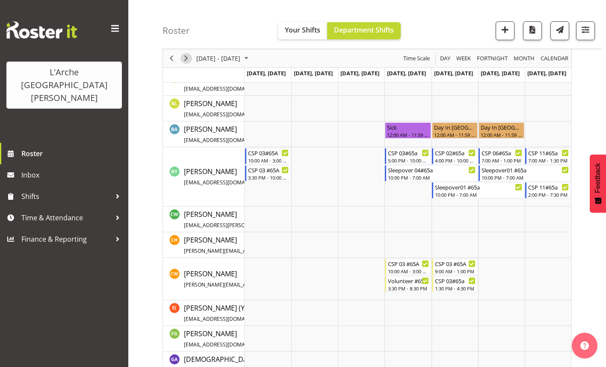
click at [182, 60] on span "Next" at bounding box center [186, 58] width 10 height 11
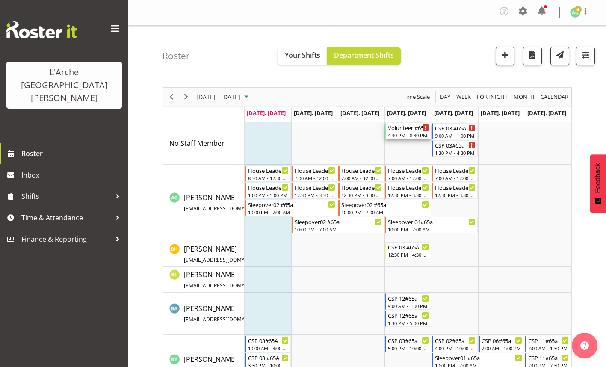
click at [405, 134] on div "4:30 PM - 8:30 PM" at bounding box center [408, 135] width 41 height 7
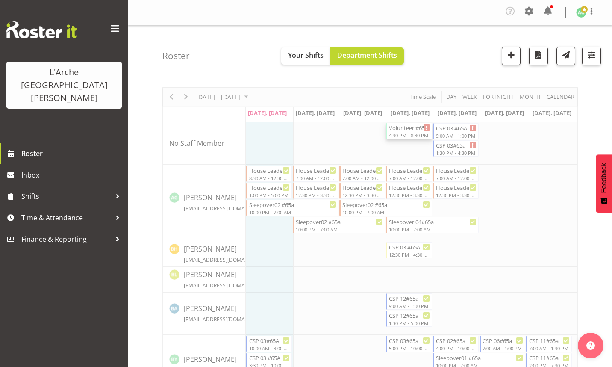
select select
select select "8"
select select "2025"
select select "16"
select select "30"
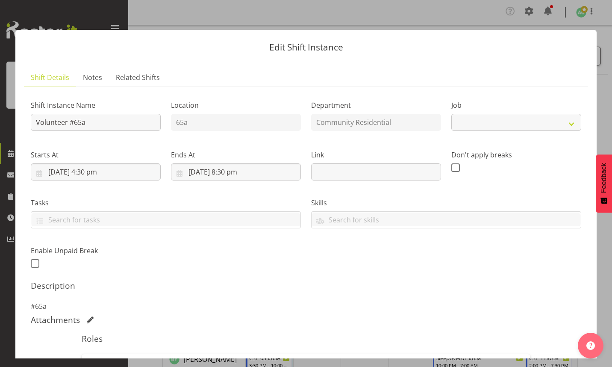
select select "4550"
click at [96, 172] on input "[DATE] 4:30 pm" at bounding box center [96, 171] width 130 height 17
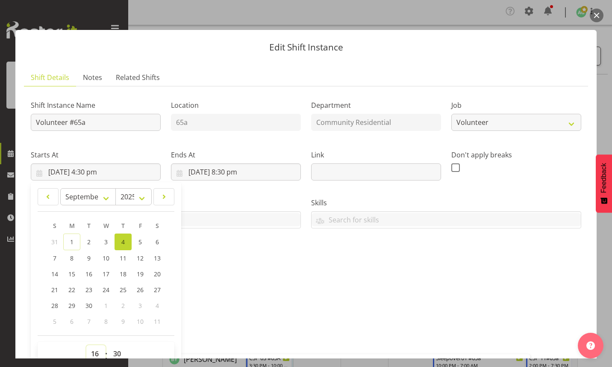
scroll to position [4, 0]
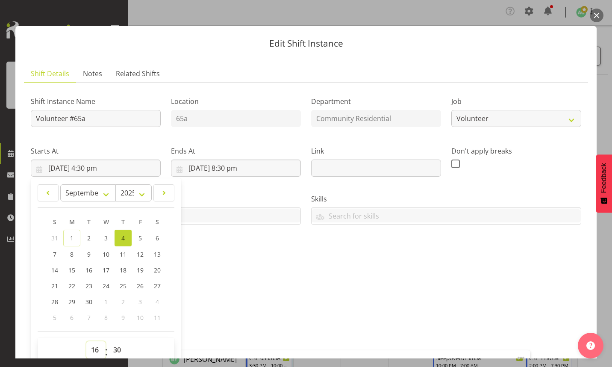
click at [96, 353] on select "00 01 02 03 04 05 06 07 08 09 10 11 12 13 14 15 16 17 18 19 20 21 22 23" at bounding box center [95, 349] width 19 height 17
select select "14"
click at [86, 341] on select "00 01 02 03 04 05 06 07 08 09 10 11 12 13 14 15 16 17 18 19 20 21 22 23" at bounding box center [95, 349] width 19 height 17
type input "[DATE] 2:30 pm"
click at [114, 351] on select "00 01 02 03 04 05 06 07 08 09 10 11 12 13 14 15 16 17 18 19 20 21 22 23 24 25 2…" at bounding box center [118, 349] width 19 height 17
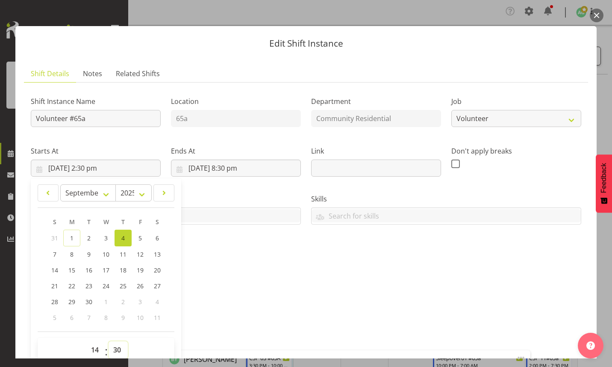
select select "0"
click at [109, 341] on select "00 01 02 03 04 05 06 07 08 09 10 11 12 13 14 15 16 17 18 19 20 21 22 23 24 25 2…" at bounding box center [118, 349] width 19 height 17
type input "[DATE] 2:00 pm"
click at [228, 166] on input "[DATE] 8:30 pm" at bounding box center [236, 167] width 130 height 17
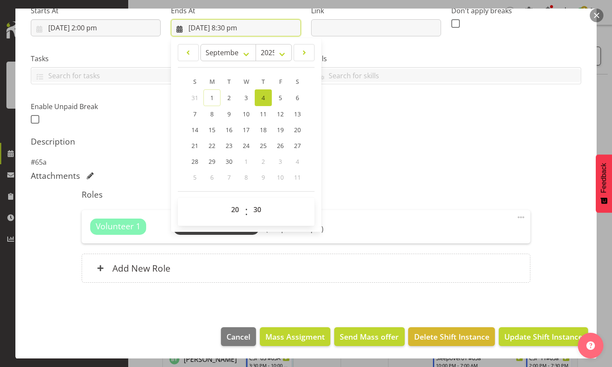
scroll to position [144, 0]
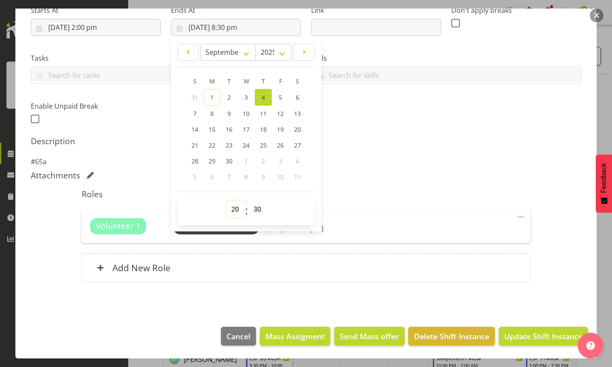
click at [231, 212] on select "00 01 02 03 04 05 06 07 08 09 10 11 12 13 14 15 16 17 18 19 20 21 22 23" at bounding box center [236, 208] width 19 height 17
select select "16"
click at [227, 200] on select "00 01 02 03 04 05 06 07 08 09 10 11 12 13 14 15 16 17 18 19 20 21 22 23" at bounding box center [236, 208] width 19 height 17
type input "[DATE] 4:30 pm"
click at [255, 211] on select "00 01 02 03 04 05 06 07 08 09 10 11 12 13 14 15 16 17 18 19 20 21 22 23 24 25 2…" at bounding box center [258, 208] width 19 height 17
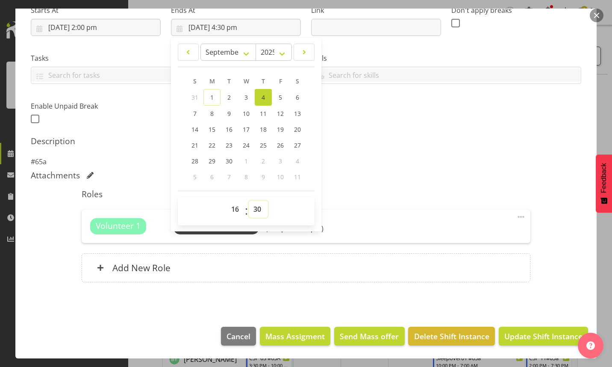
select select "0"
click at [249, 200] on select "00 01 02 03 04 05 06 07 08 09 10 11 12 13 14 15 16 17 18 19 20 21 22 23 24 25 2…" at bounding box center [258, 208] width 19 height 17
type input "[DATE] 4:00 pm"
click at [524, 336] on span "Update Shift Instance" at bounding box center [543, 335] width 78 height 11
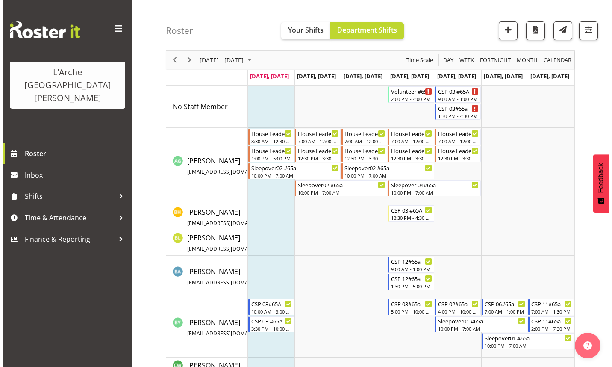
scroll to position [0, 0]
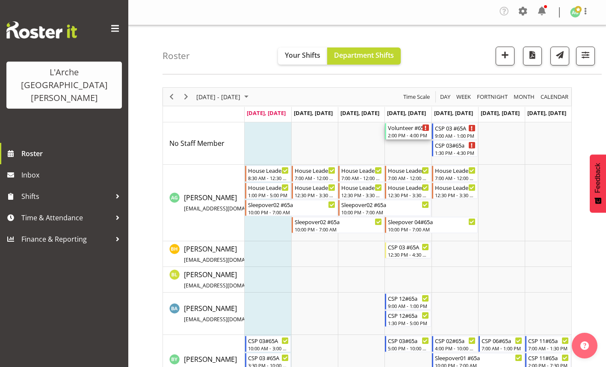
click at [402, 133] on div "2:00 PM - 4:00 PM" at bounding box center [408, 135] width 41 height 7
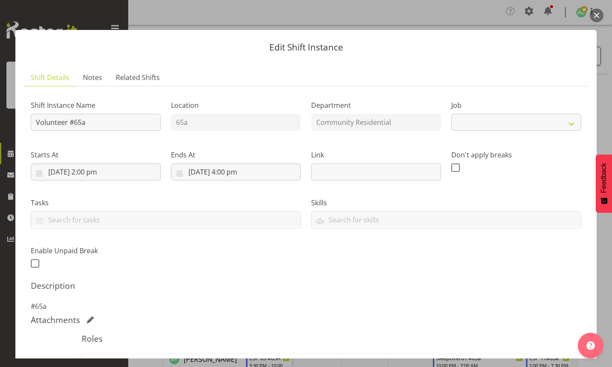
select select "4550"
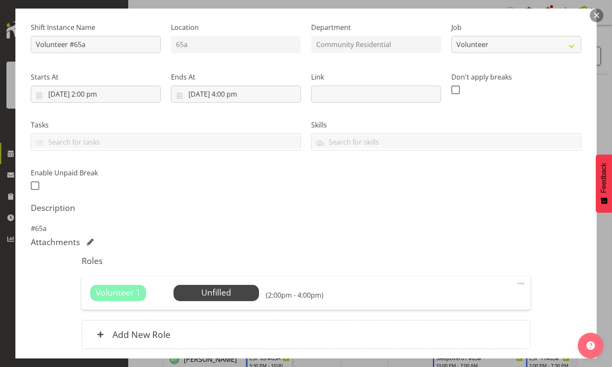
scroll to position [85, 0]
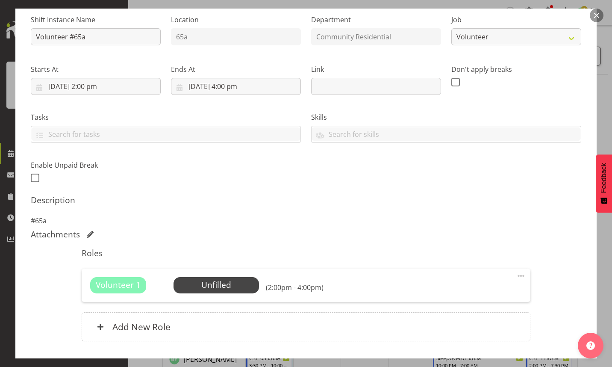
click at [518, 275] on span at bounding box center [521, 276] width 10 height 10
click at [465, 295] on link "Edit" at bounding box center [485, 295] width 82 height 15
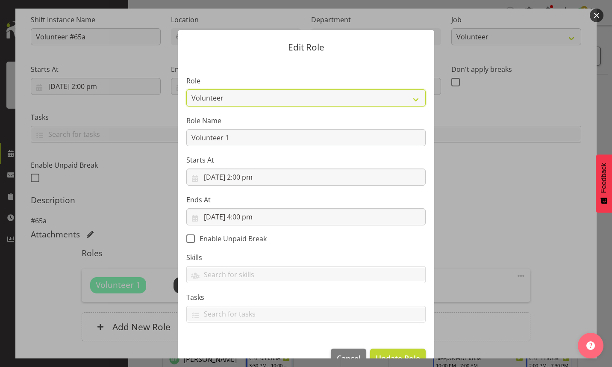
click at [411, 98] on select "Area Manager Art Coordination Community - SIL Community Leader Community Suppor…" at bounding box center [305, 97] width 239 height 17
select select "287"
click at [186, 89] on select "Area Manager Art Coordination Community - SIL Community Leader Community Suppor…" at bounding box center [305, 97] width 239 height 17
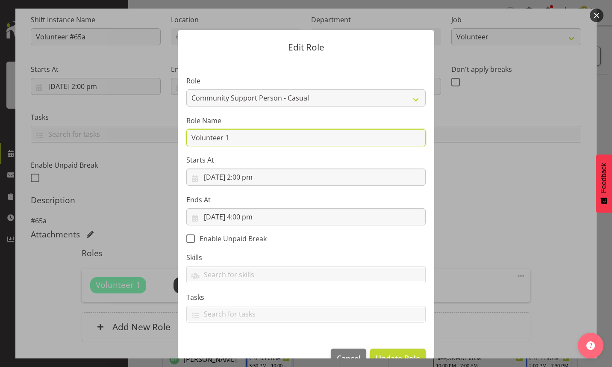
click at [239, 141] on input "Volunteer 1" at bounding box center [305, 137] width 239 height 17
type input "V"
type input "CSP #65a"
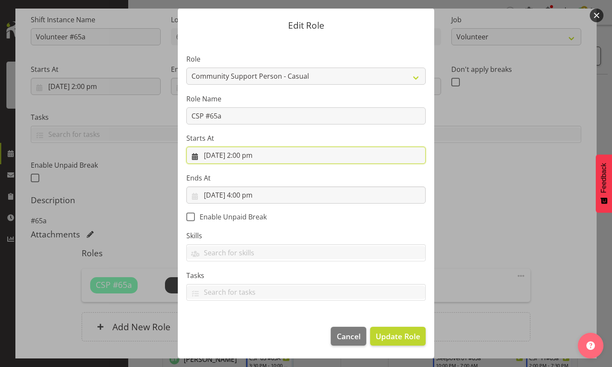
click at [242, 156] on input "[DATE] 2:00 pm" at bounding box center [305, 155] width 239 height 17
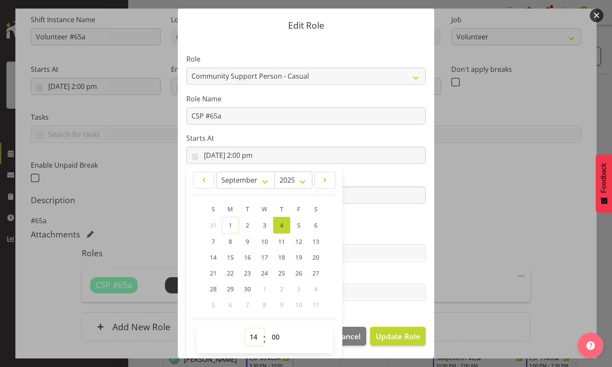
click at [248, 337] on select "00 01 02 03 04 05 06 07 08 09 10 11 12 13 14 15 16 17 18 19 20 21 22 23" at bounding box center [254, 336] width 19 height 17
select select "12"
click at [245, 328] on select "00 01 02 03 04 05 06 07 08 09 10 11 12 13 14 15 16 17 18 19 20 21 22 23" at bounding box center [254, 336] width 19 height 17
type input "[DATE] 12:00 pm"
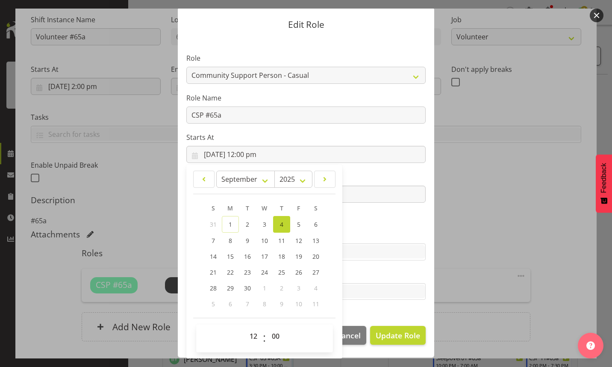
click at [387, 174] on label "Ends At" at bounding box center [305, 177] width 239 height 10
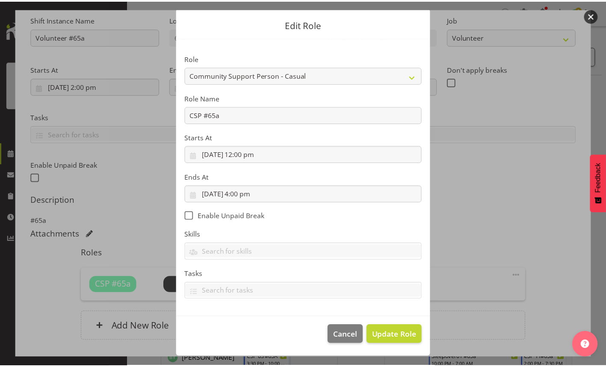
scroll to position [22, 0]
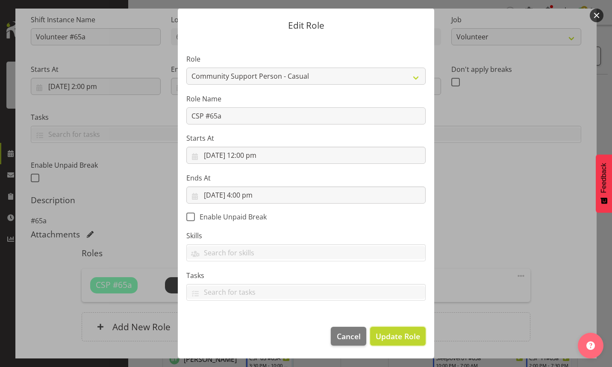
click at [390, 333] on span "Update Role" at bounding box center [398, 335] width 44 height 11
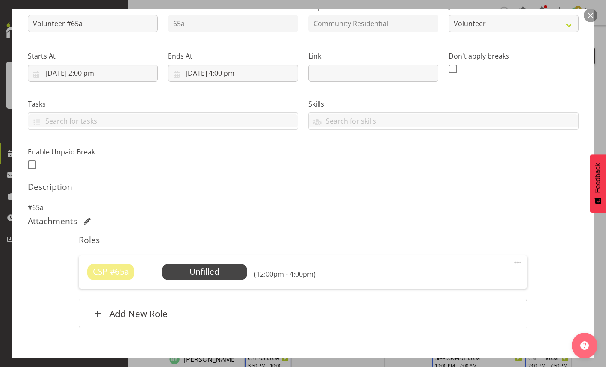
scroll to position [144, 0]
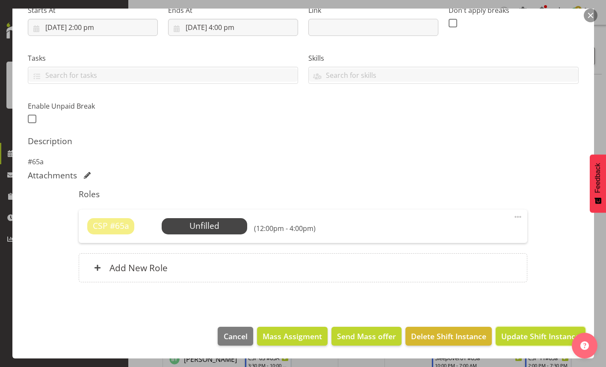
click at [524, 336] on span "Update Shift Instance" at bounding box center [540, 335] width 78 height 11
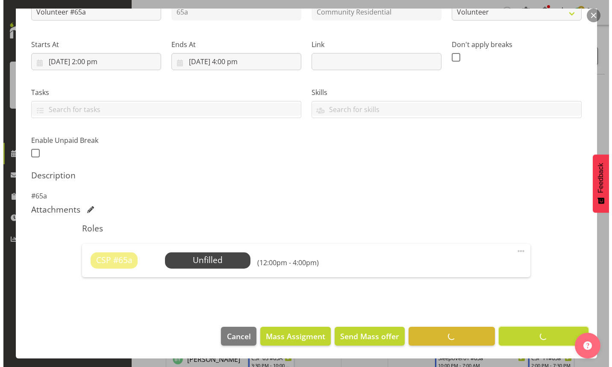
scroll to position [110, 0]
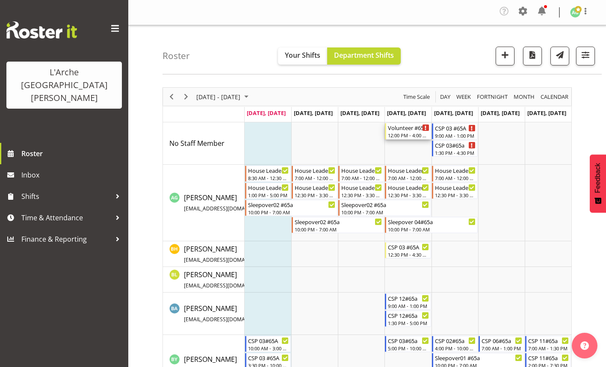
click at [410, 132] on div "12:00 PM - 4:00 PM" at bounding box center [408, 135] width 41 height 7
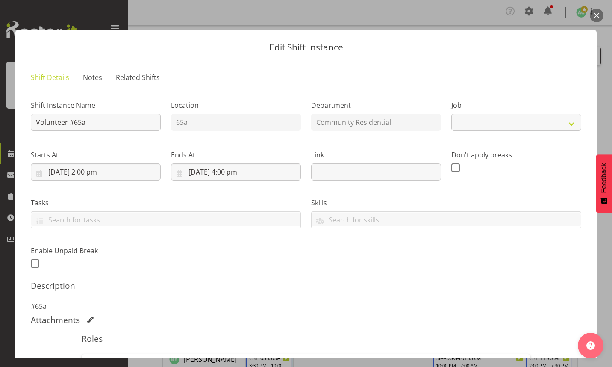
select select "4550"
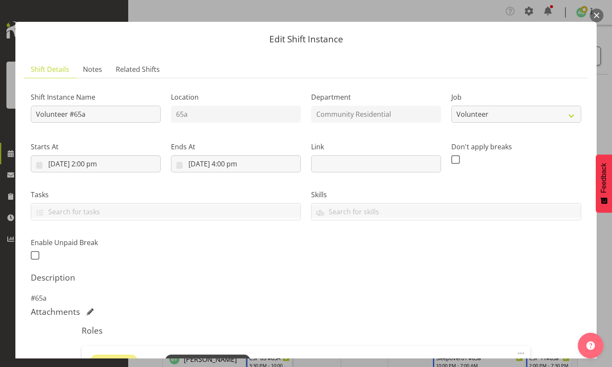
scroll to position [0, 0]
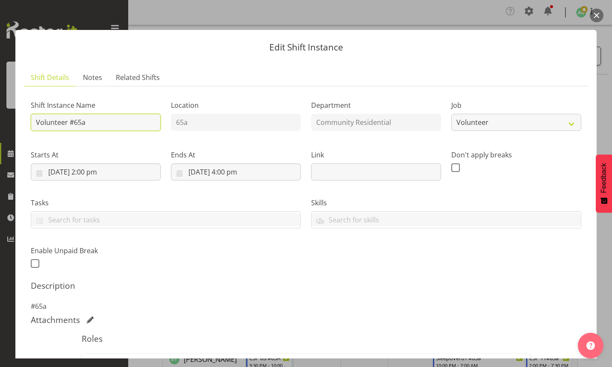
click at [89, 124] on input "Volunteer #65a" at bounding box center [96, 122] width 130 height 17
type input "V"
click at [51, 121] on input "csp £65A" at bounding box center [96, 122] width 130 height 17
type input "CSP #65A"
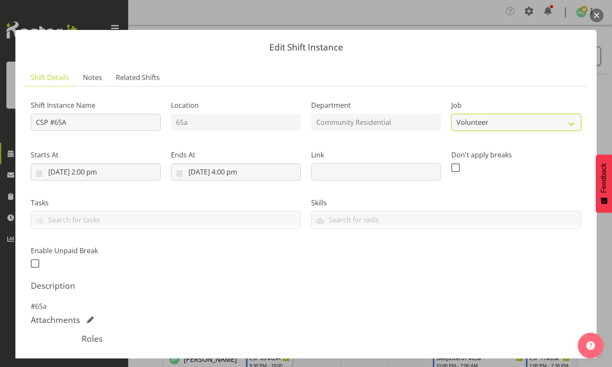
click at [568, 123] on select "Create new job Accounts Admin Art Coordinator Community Leader Community Suppor…" at bounding box center [516, 122] width 130 height 17
select select "3"
click at [451, 114] on select "Create new job Accounts Admin Art Coordinator Community Leader Community Suppor…" at bounding box center [516, 122] width 130 height 17
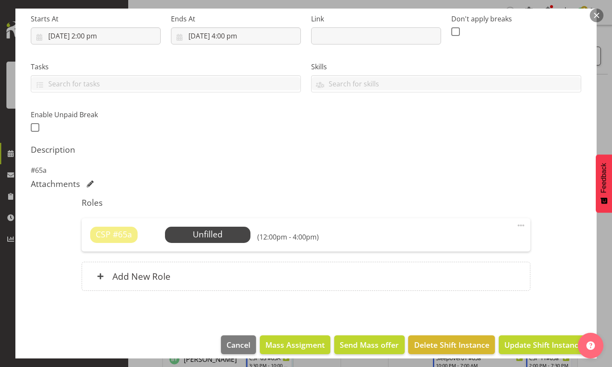
scroll to position [144, 0]
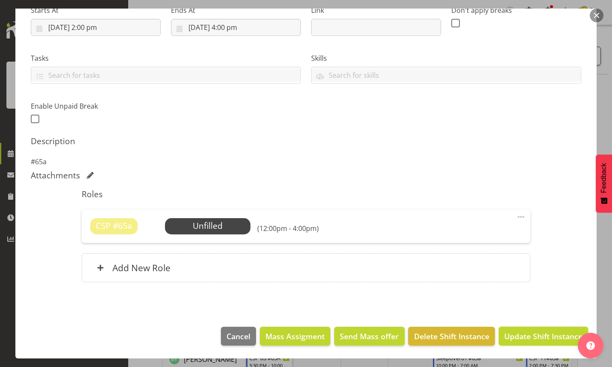
click at [521, 333] on span "Update Shift Instance" at bounding box center [543, 335] width 78 height 11
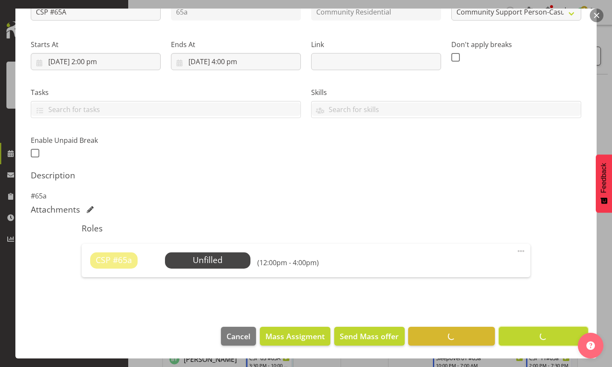
scroll to position [110, 0]
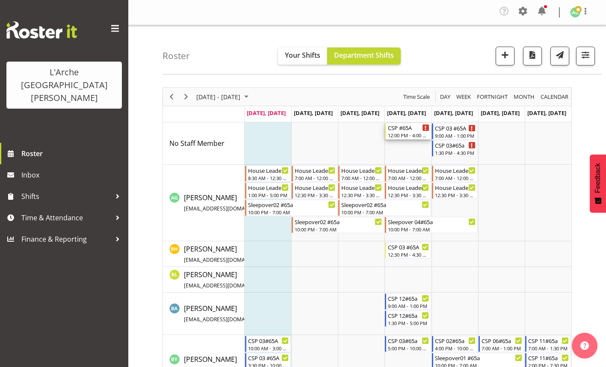
click at [406, 132] on div "CSP #65A 12:00 PM - 4:00 PM" at bounding box center [408, 131] width 41 height 16
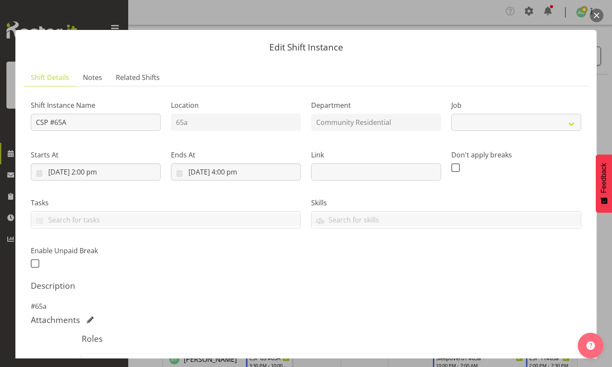
select select "3"
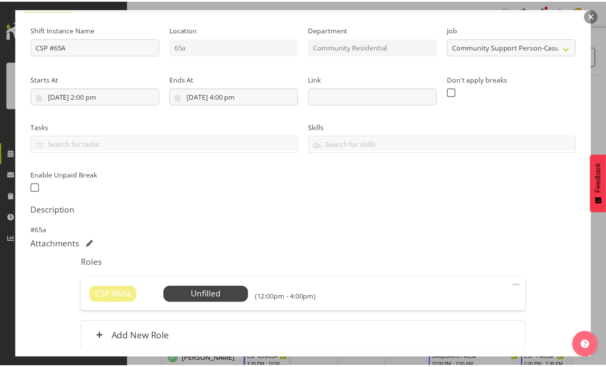
scroll to position [128, 0]
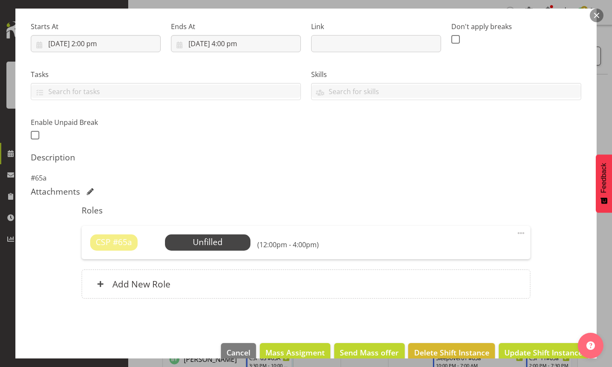
click at [0, 0] on span "Select Employee" at bounding box center [0, 0] width 0 height 0
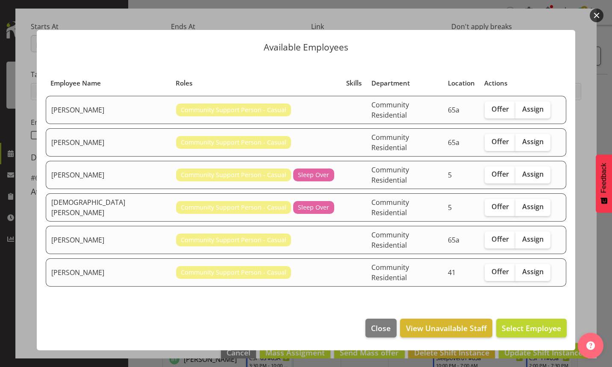
click at [526, 143] on span "Assign" at bounding box center [532, 141] width 21 height 9
click at [521, 143] on input "Assign" at bounding box center [518, 142] width 6 height 6
checkbox input "true"
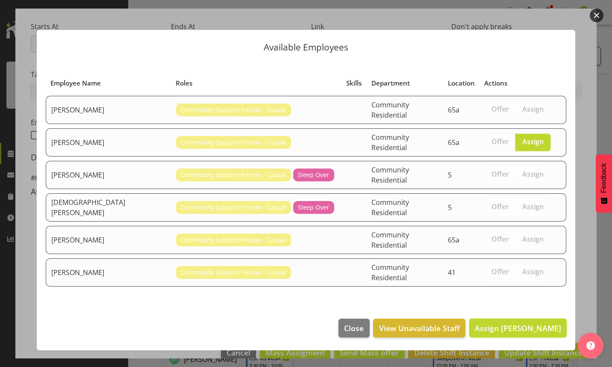
click at [509, 323] on span "Assign [PERSON_NAME]" at bounding box center [518, 328] width 86 height 10
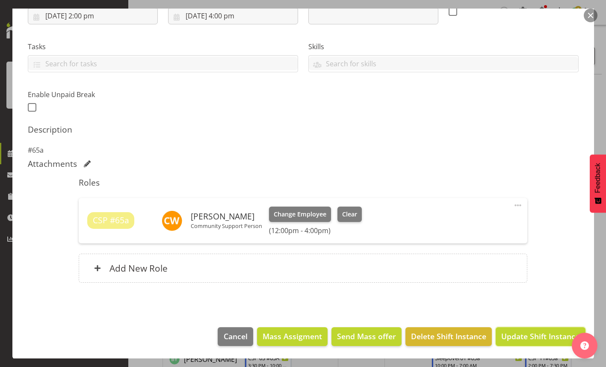
click at [512, 339] on span "Update Shift Instance" at bounding box center [540, 335] width 78 height 11
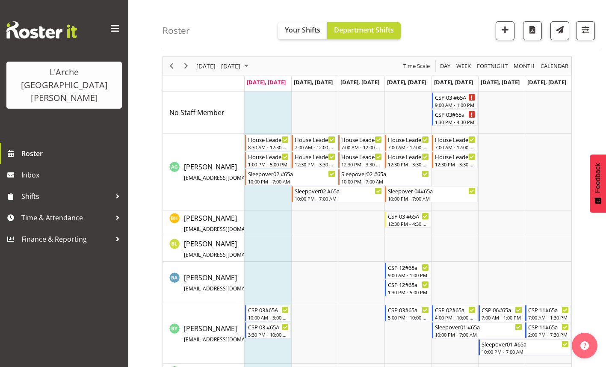
scroll to position [0, 0]
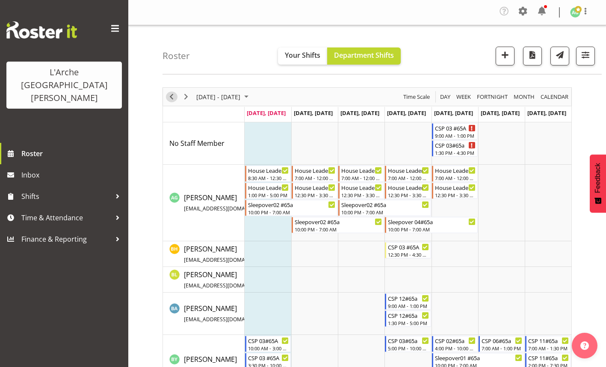
click at [171, 97] on span "Previous" at bounding box center [171, 96] width 10 height 11
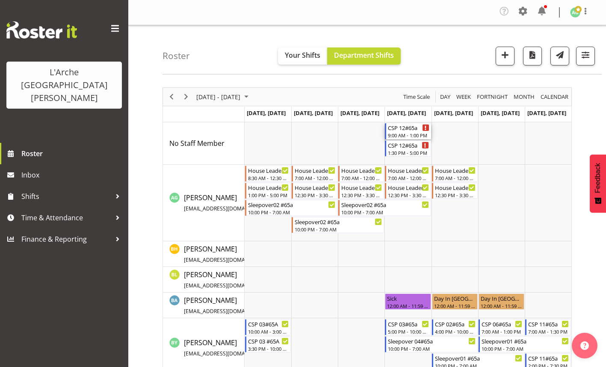
click at [397, 134] on div "9:00 AM - 1:00 PM" at bounding box center [408, 135] width 41 height 7
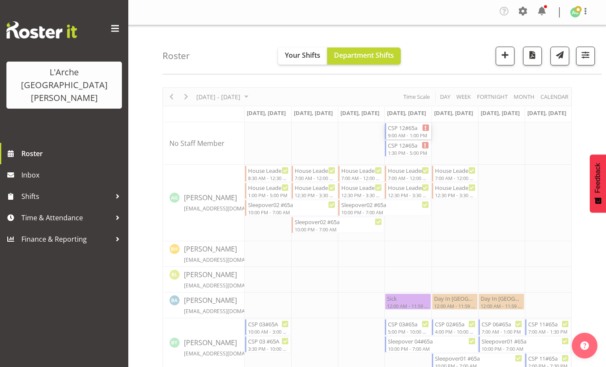
select select
select select "7"
select select "2025"
select select "9"
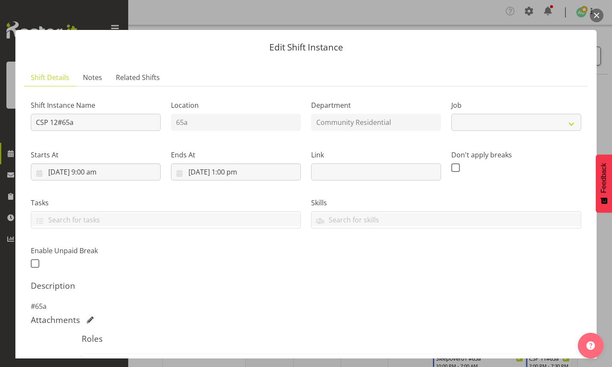
select select "2"
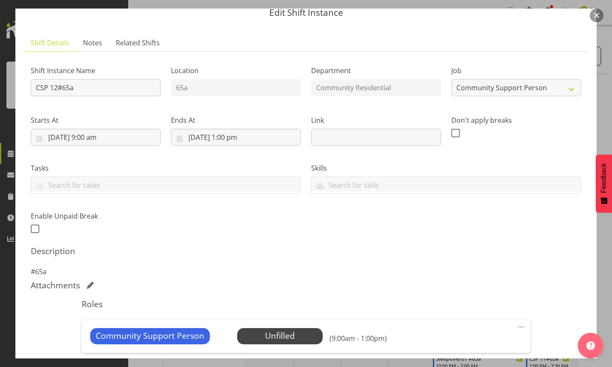
scroll to position [43, 0]
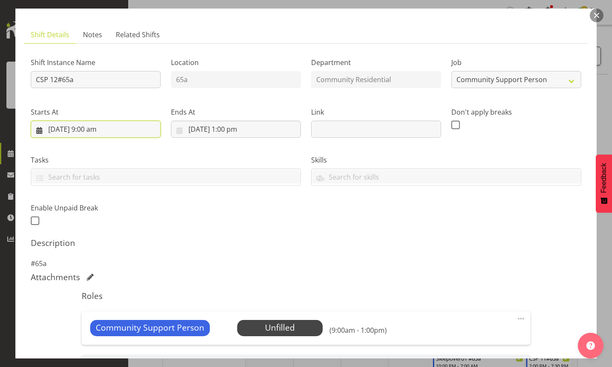
click at [60, 130] on input "[DATE] 9:00 am" at bounding box center [96, 129] width 130 height 17
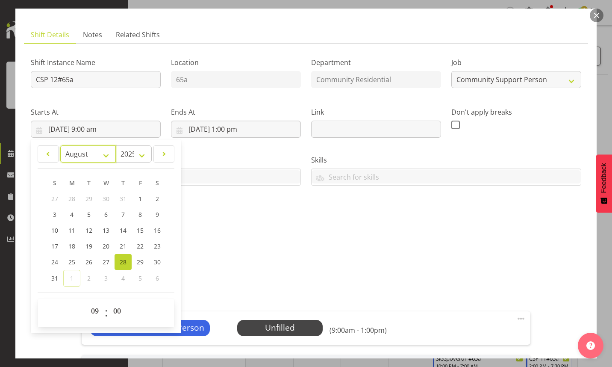
click at [107, 155] on select "January February March April May June July August September October November De…" at bounding box center [88, 153] width 56 height 17
select select "8"
click at [60, 145] on select "January February March April May June July August September October November De…" at bounding box center [88, 153] width 56 height 17
click at [121, 200] on link "4" at bounding box center [123, 199] width 17 height 17
type input "[DATE] 9:00 am"
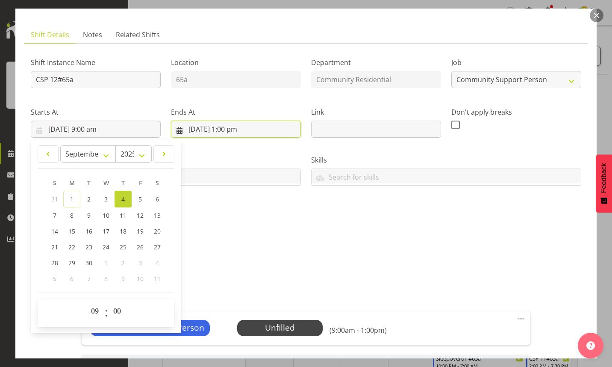
click at [203, 125] on input "[DATE] 1:00 pm" at bounding box center [236, 129] width 130 height 17
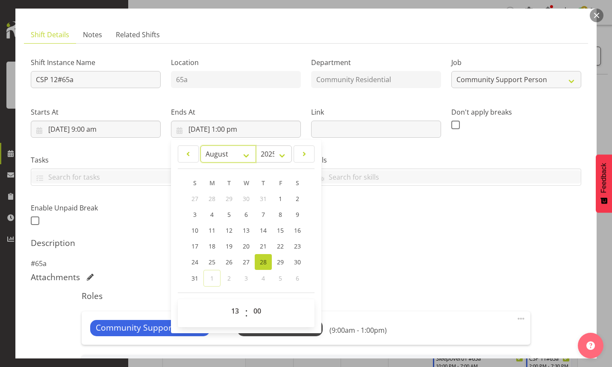
click at [245, 156] on select "January February March April May June July August September October November De…" at bounding box center [228, 153] width 56 height 17
select select "8"
click at [200, 145] on select "January February March April May June July August September October November De…" at bounding box center [228, 153] width 56 height 17
click at [259, 197] on link "4" at bounding box center [263, 199] width 17 height 17
type input "[DATE] 1:00 pm"
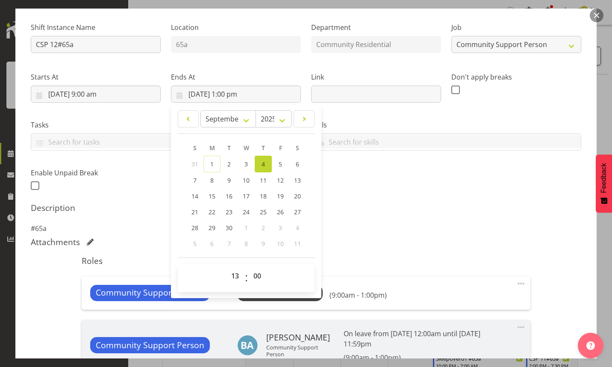
scroll to position [85, 0]
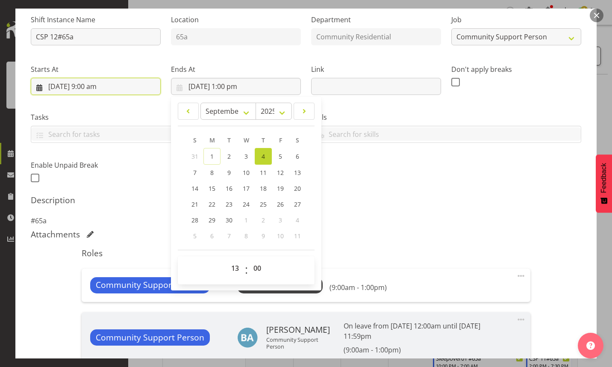
click at [91, 86] on input "[DATE] 9:00 am" at bounding box center [96, 86] width 130 height 17
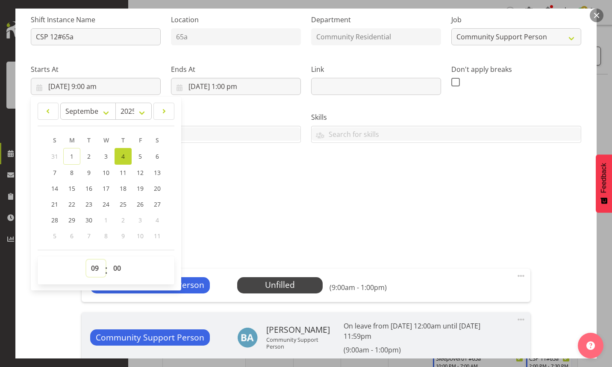
click at [94, 268] on select "00 01 02 03 04 05 06 07 08 09 10 11 12 13 14 15 16 17 18 19 20 21 22 23" at bounding box center [95, 267] width 19 height 17
select select "16"
click at [86, 259] on select "00 01 02 03 04 05 06 07 08 09 10 11 12 13 14 15 16 17 18 19 20 21 22 23" at bounding box center [95, 267] width 19 height 17
type input "[DATE] 4:00 pm"
click at [114, 266] on select "00 01 02 03 04 05 06 07 08 09 10 11 12 13 14 15 16 17 18 19 20 21 22 23 24 25 2…" at bounding box center [118, 267] width 19 height 17
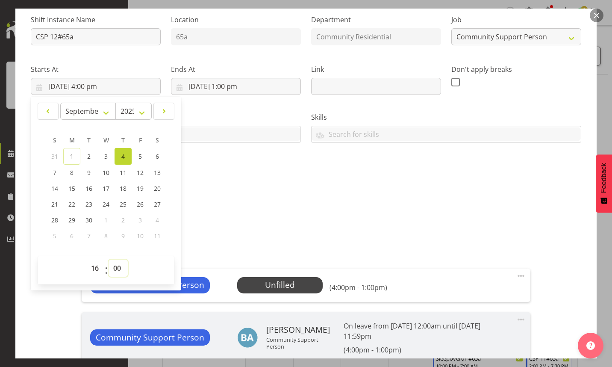
select select "30"
click at [109, 259] on select "00 01 02 03 04 05 06 07 08 09 10 11 12 13 14 15 16 17 18 19 20 21 22 23 24 25 2…" at bounding box center [118, 267] width 19 height 17
type input "[DATE] 4:30 pm"
click at [230, 88] on input "[DATE] 1:00 pm" at bounding box center [236, 86] width 130 height 17
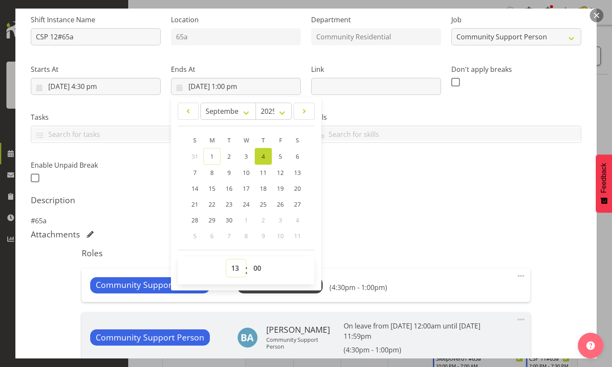
click at [236, 269] on select "00 01 02 03 04 05 06 07 08 09 10 11 12 13 14 15 16 17 18 19 20 21 22 23" at bounding box center [236, 267] width 19 height 17
select select "20"
click at [227, 259] on select "00 01 02 03 04 05 06 07 08 09 10 11 12 13 14 15 16 17 18 19 20 21 22 23" at bounding box center [236, 267] width 19 height 17
type input "[DATE] 8:00 pm"
click at [254, 268] on select "00 01 02 03 04 05 06 07 08 09 10 11 12 13 14 15 16 17 18 19 20 21 22 23 24 25 2…" at bounding box center [258, 267] width 19 height 17
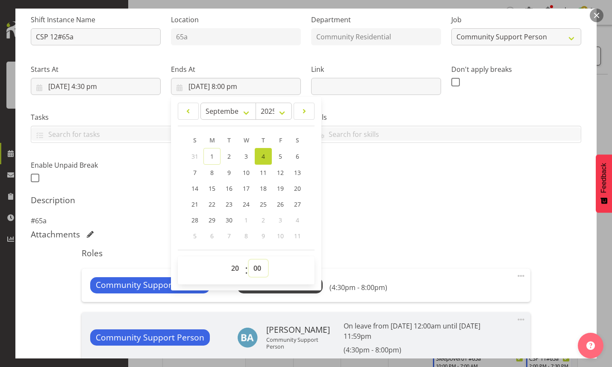
select select "30"
click at [249, 259] on select "00 01 02 03 04 05 06 07 08 09 10 11 12 13 14 15 16 17 18 19 20 21 22 23 24 25 2…" at bounding box center [258, 267] width 19 height 17
type input "[DATE] 8:30 pm"
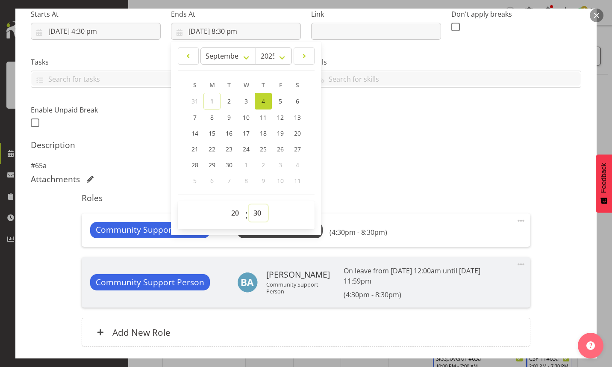
scroll to position [205, 0]
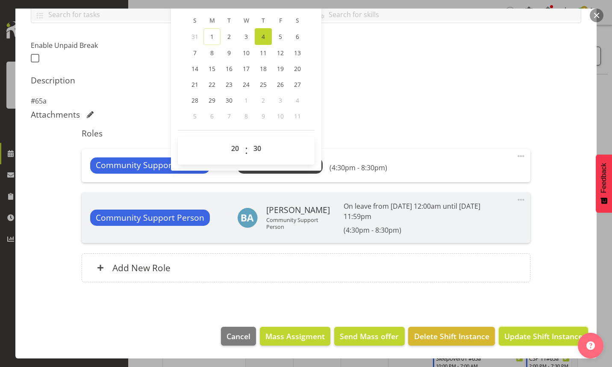
click at [522, 334] on span "Update Shift Instance" at bounding box center [543, 335] width 78 height 11
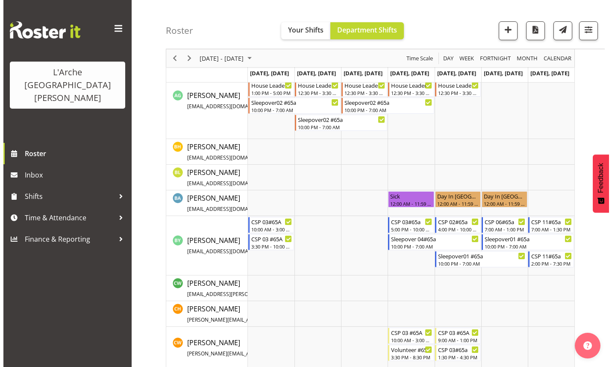
scroll to position [0, 0]
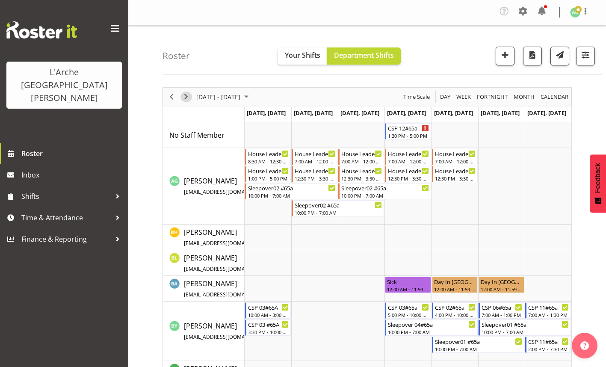
click at [185, 96] on span "Next" at bounding box center [186, 96] width 10 height 11
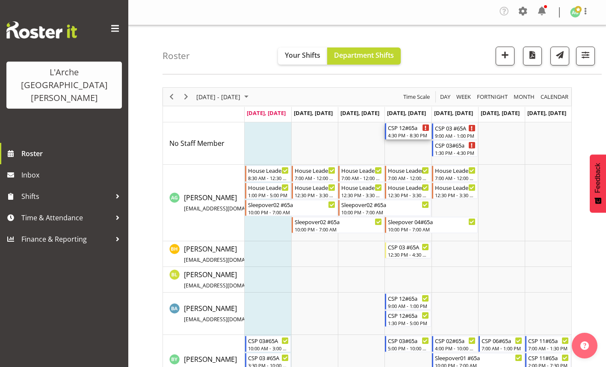
click at [399, 132] on div "CSP 12#65a 4:30 PM - 8:30 PM" at bounding box center [408, 131] width 41 height 16
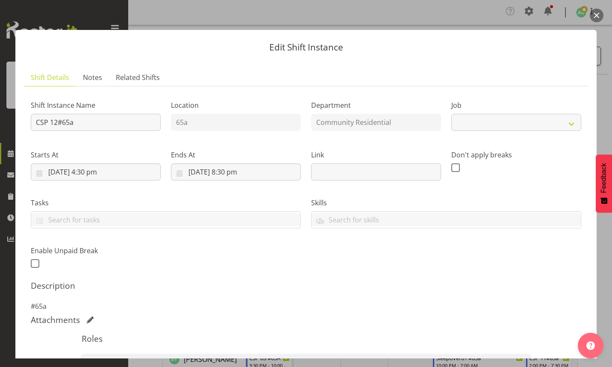
select select "2"
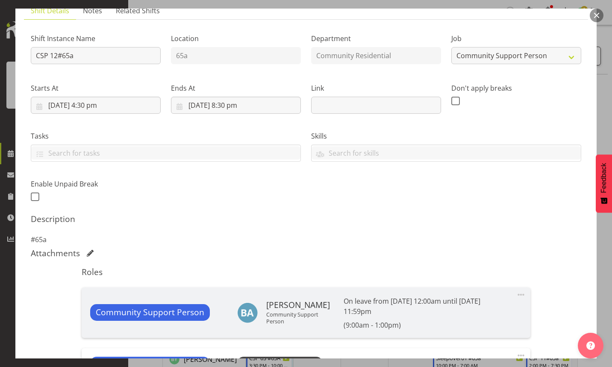
scroll to position [128, 0]
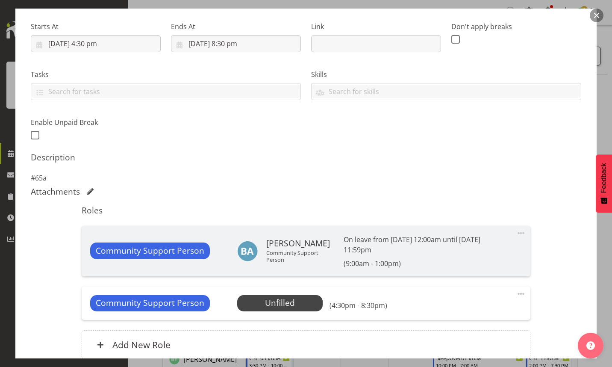
click at [516, 231] on span at bounding box center [521, 233] width 10 height 10
click at [516, 294] on span at bounding box center [521, 293] width 10 height 10
click at [462, 318] on link "Edit" at bounding box center [485, 313] width 82 height 15
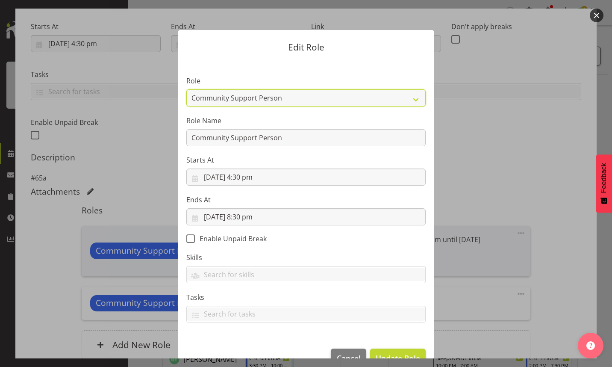
click at [414, 96] on select "Area Manager Art Coordination Community - SIL Community Leader Community Suppor…" at bounding box center [305, 97] width 239 height 17
select select "287"
click at [186, 89] on select "Area Manager Art Coordination Community - SIL Community Leader Community Suppor…" at bounding box center [305, 97] width 239 height 17
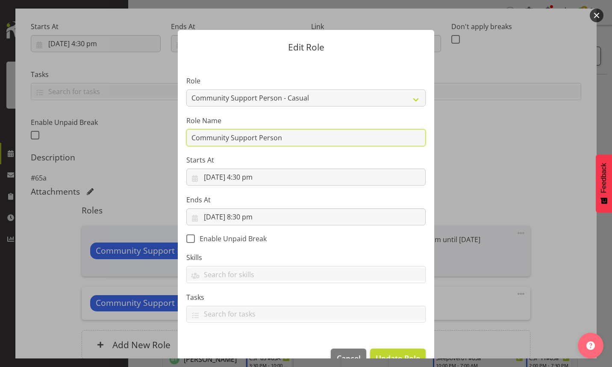
click at [287, 138] on input "Community Support Person" at bounding box center [305, 137] width 239 height 17
type input "C"
type input "CSP #65a"
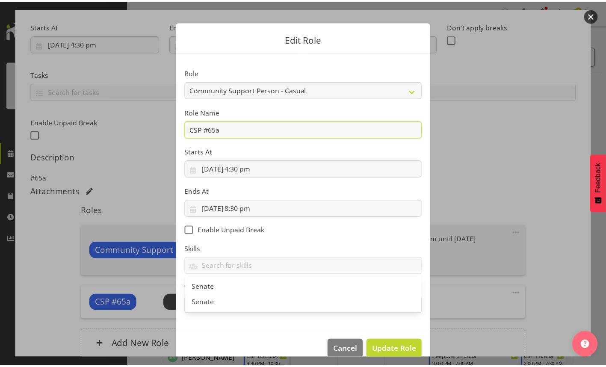
scroll to position [22, 0]
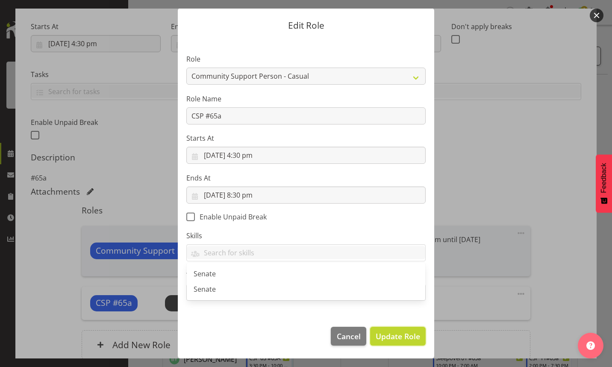
click at [396, 334] on span "Update Role" at bounding box center [398, 335] width 44 height 11
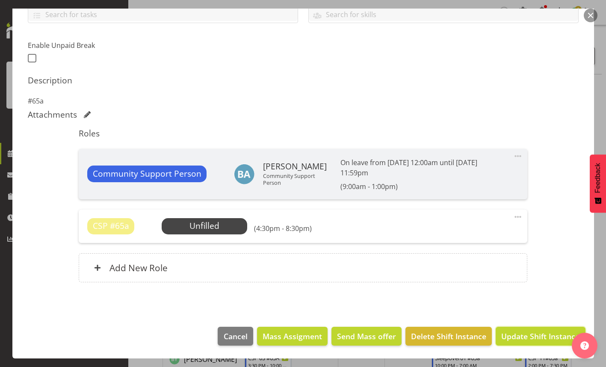
click at [520, 332] on span "Update Shift Instance" at bounding box center [540, 335] width 78 height 11
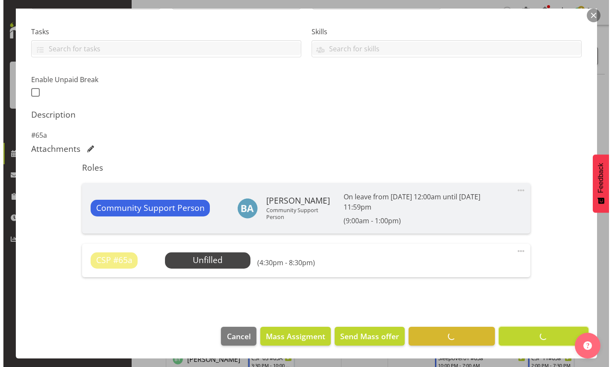
scroll to position [171, 0]
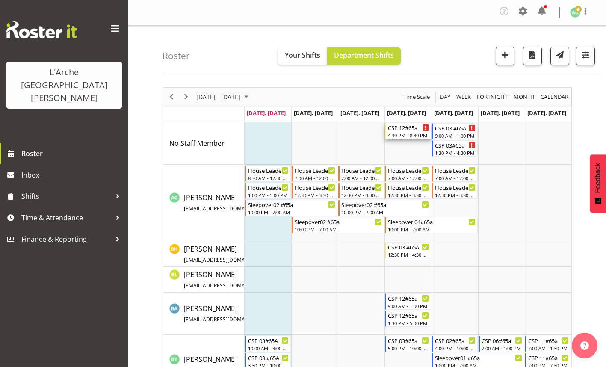
click at [411, 134] on div "4:30 PM - 8:30 PM" at bounding box center [408, 135] width 41 height 7
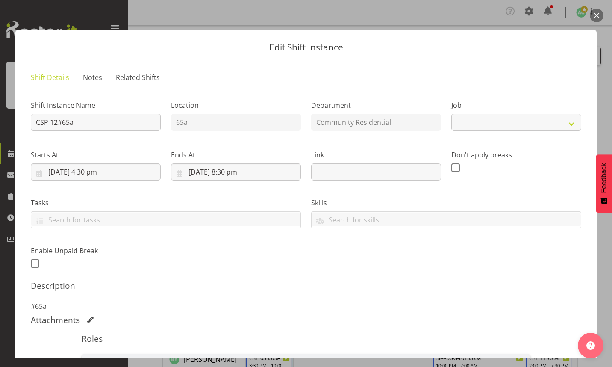
select select "2"
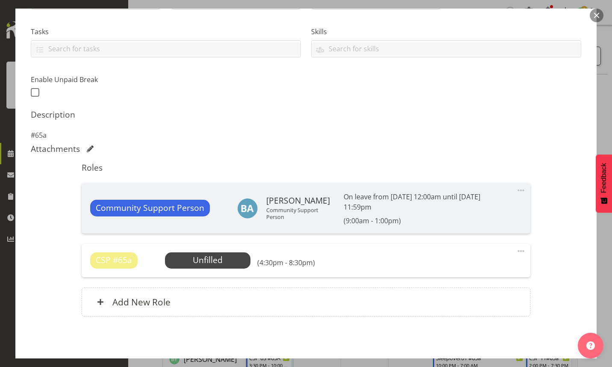
click at [0, 0] on span "Select Employee" at bounding box center [0, 0] width 0 height 0
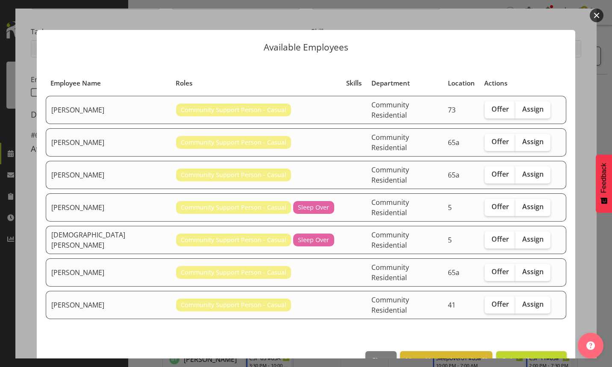
click at [522, 170] on span "Assign" at bounding box center [532, 174] width 21 height 9
click at [516, 171] on input "Assign" at bounding box center [518, 174] width 6 height 6
checkbox input "true"
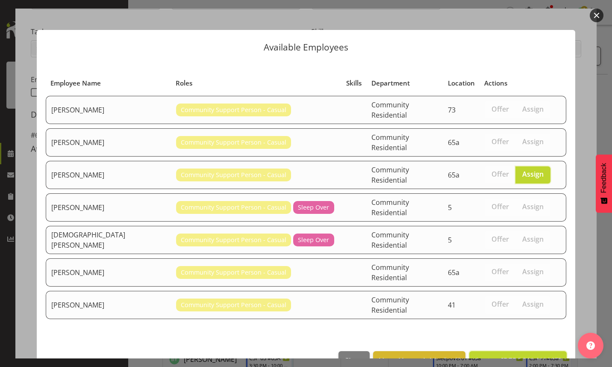
click at [506, 355] on span "Assign [PERSON_NAME]" at bounding box center [518, 360] width 86 height 10
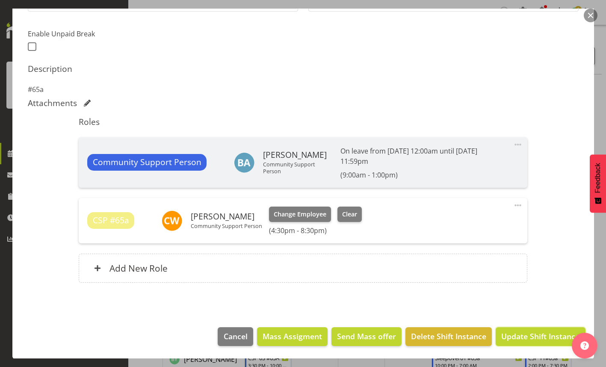
click at [518, 335] on span "Update Shift Instance" at bounding box center [540, 335] width 78 height 11
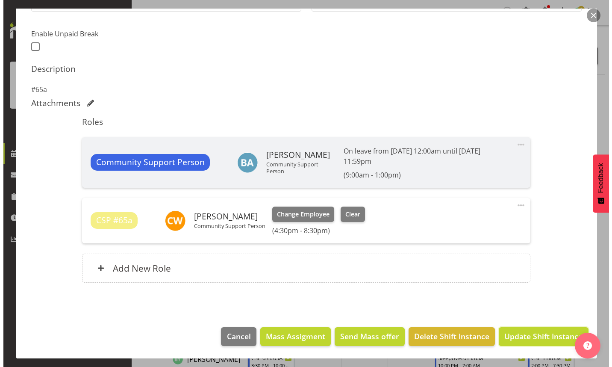
scroll to position [182, 0]
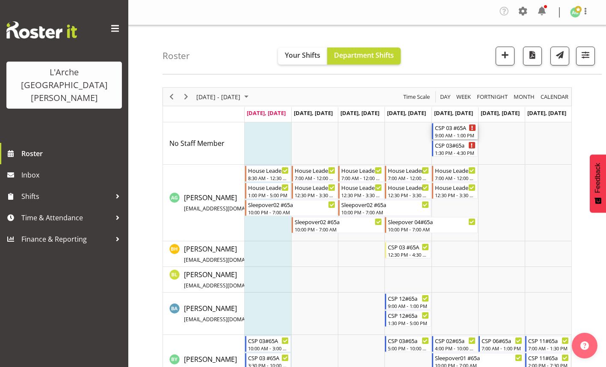
click at [455, 133] on div "9:00 AM - 1:00 PM" at bounding box center [455, 135] width 41 height 7
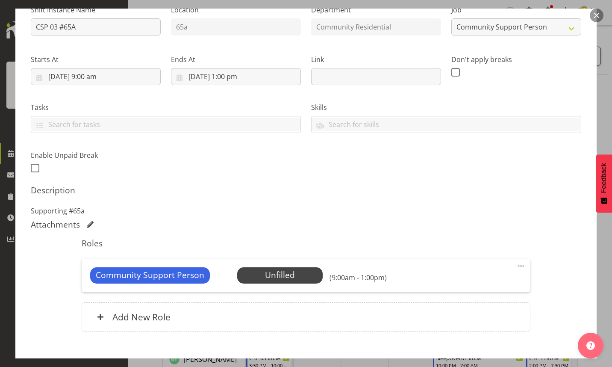
scroll to position [85, 0]
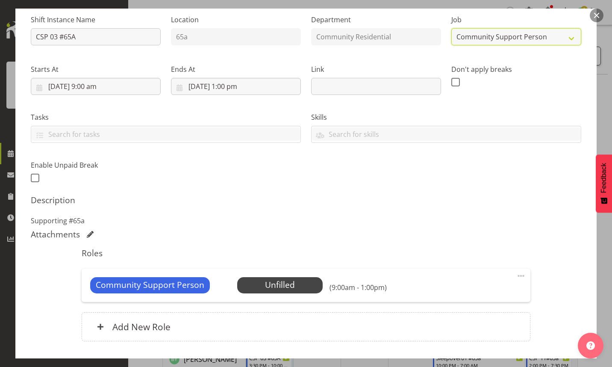
click at [568, 38] on select "Create new job Accounts Admin Art Coordinator Community Leader Community Suppor…" at bounding box center [516, 36] width 130 height 17
select select "3"
click at [451, 28] on select "Create new job Accounts Admin Art Coordinator Community Leader Community Suppor…" at bounding box center [516, 36] width 130 height 17
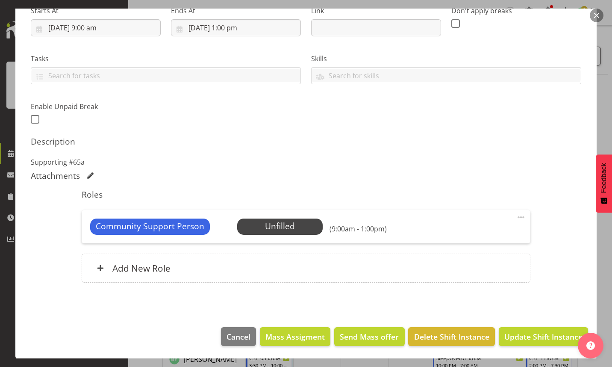
scroll to position [144, 0]
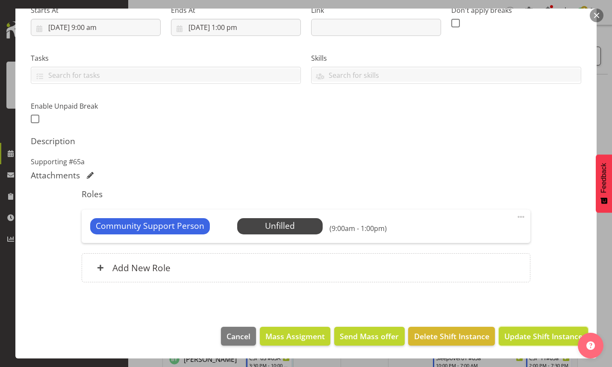
click at [518, 334] on span "Update Shift Instance" at bounding box center [543, 335] width 78 height 11
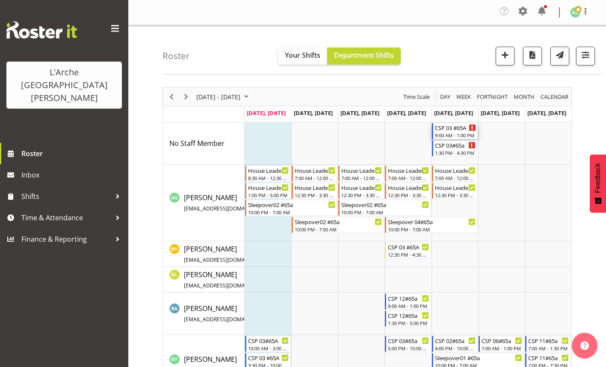
click at [451, 134] on div "9:00 AM - 1:00 PM" at bounding box center [455, 135] width 41 height 7
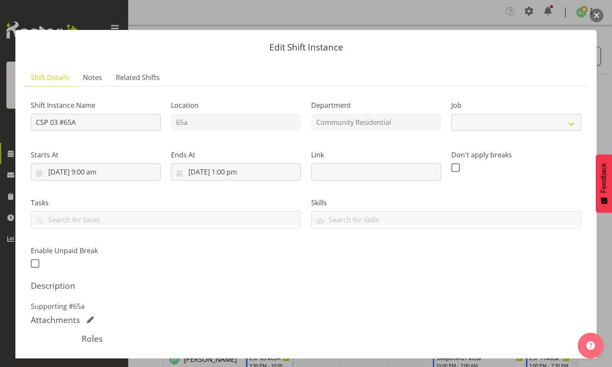
select select "3"
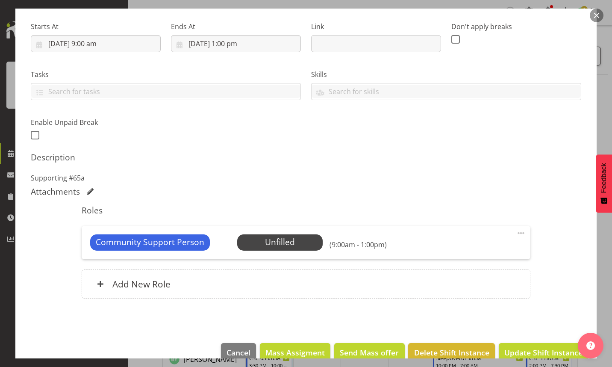
click at [516, 228] on span at bounding box center [521, 233] width 10 height 10
click at [470, 254] on link "Edit" at bounding box center [485, 253] width 82 height 15
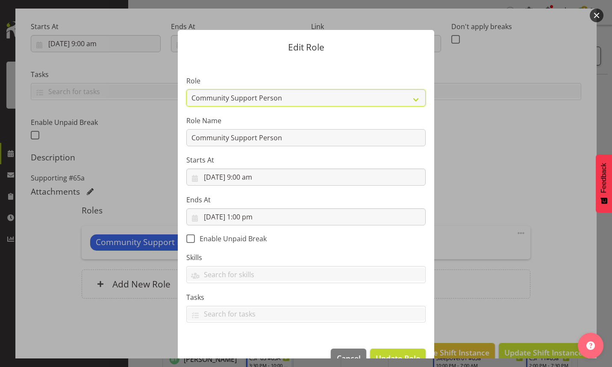
click at [413, 100] on select "Area Manager Art Coordination Community - SIL Community Leader Community Suppor…" at bounding box center [305, 97] width 239 height 17
select select "287"
click at [186, 89] on select "Area Manager Art Coordination Community - SIL Community Leader Community Suppor…" at bounding box center [305, 97] width 239 height 17
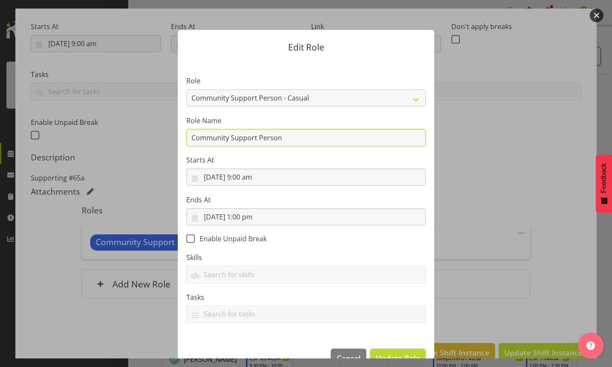
click at [291, 140] on input "Community Support Person" at bounding box center [305, 137] width 239 height 17
type input "C"
type input "CSP #65a"
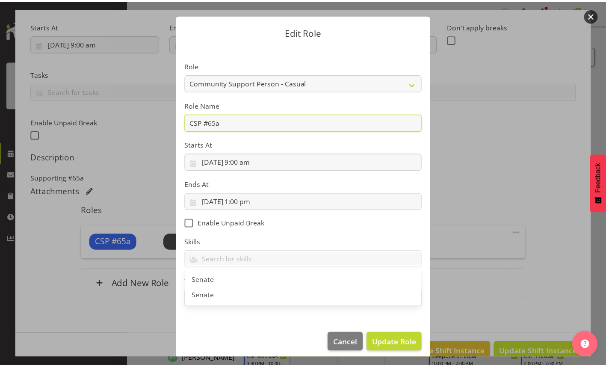
scroll to position [22, 0]
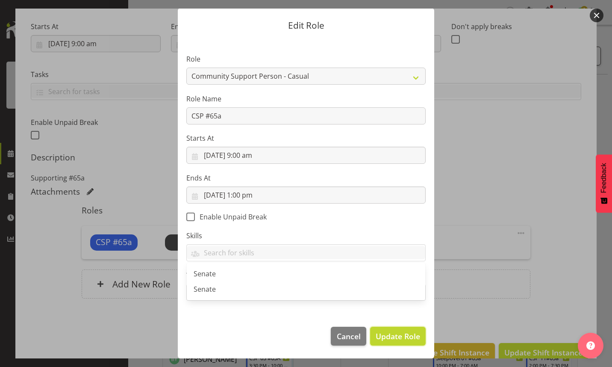
click at [390, 337] on span "Update Role" at bounding box center [398, 335] width 44 height 11
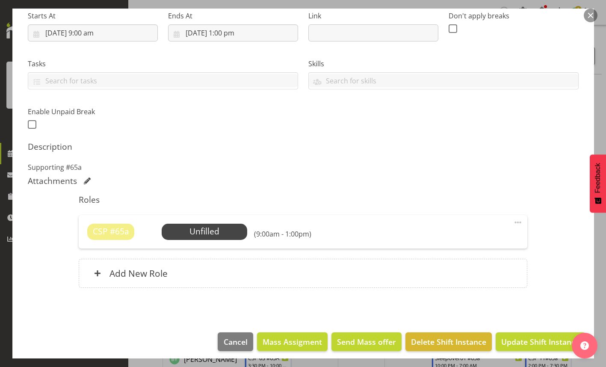
scroll to position [144, 0]
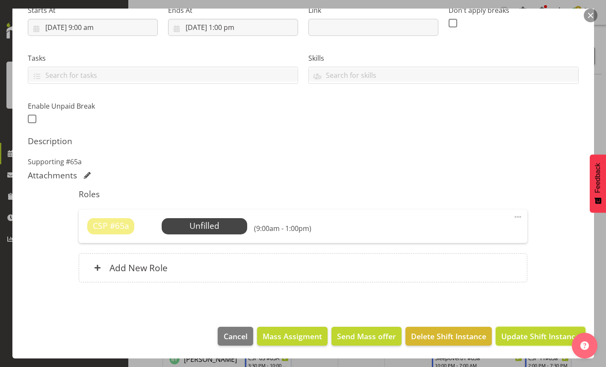
click at [518, 336] on span "Update Shift Instance" at bounding box center [540, 335] width 78 height 11
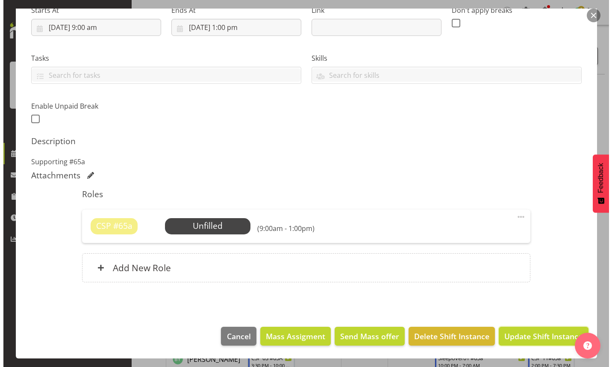
scroll to position [110, 0]
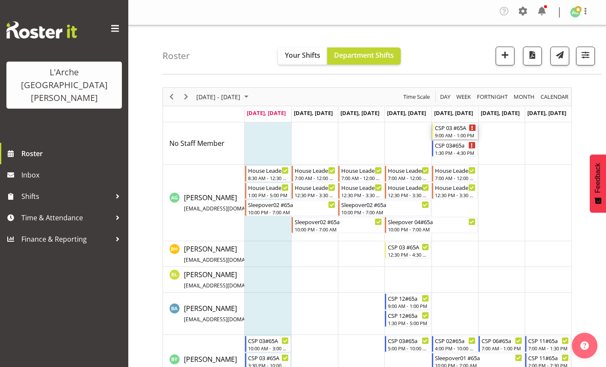
click at [457, 129] on div "CSP 03 #65A" at bounding box center [455, 127] width 41 height 9
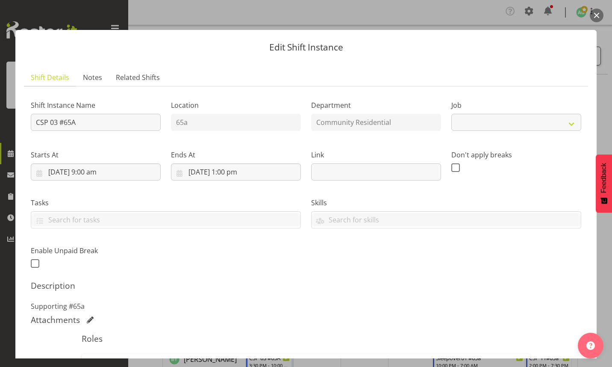
select select "3"
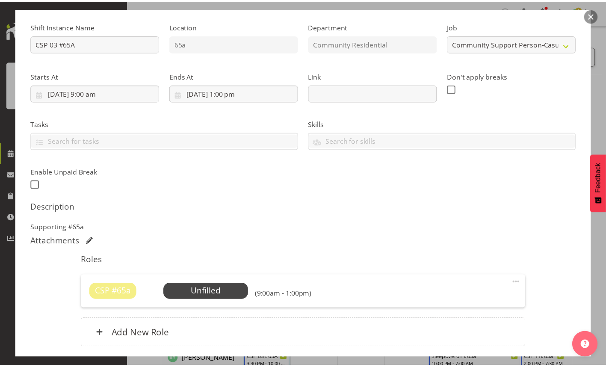
scroll to position [128, 0]
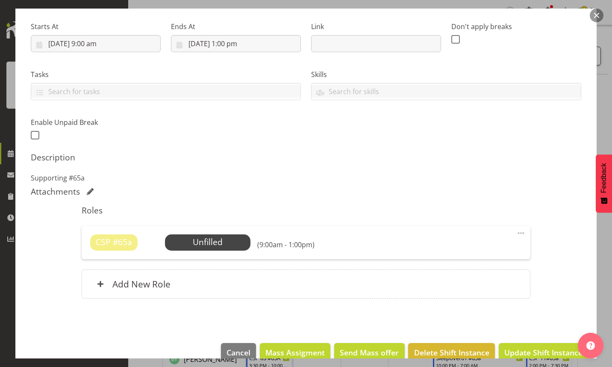
click at [0, 0] on span "Select Employee" at bounding box center [0, 0] width 0 height 0
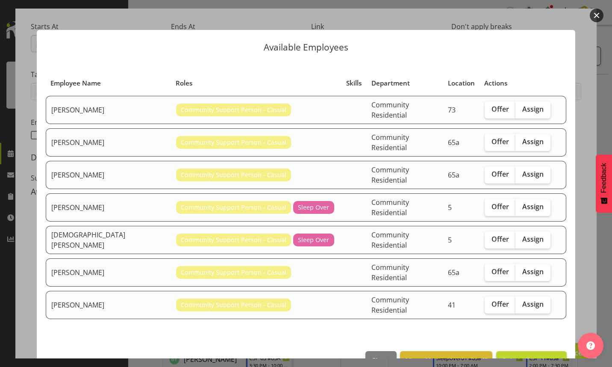
click at [522, 170] on span "Assign" at bounding box center [532, 174] width 21 height 9
click at [518, 171] on input "Assign" at bounding box center [518, 174] width 6 height 6
checkbox input "true"
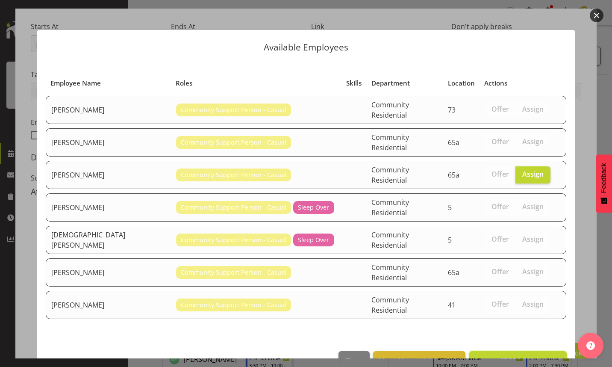
click at [515, 355] on span "Assign [PERSON_NAME]" at bounding box center [518, 360] width 86 height 10
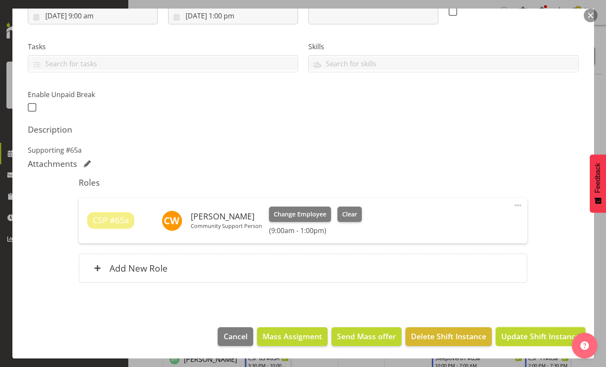
click at [519, 336] on span "Update Shift Instance" at bounding box center [540, 335] width 78 height 11
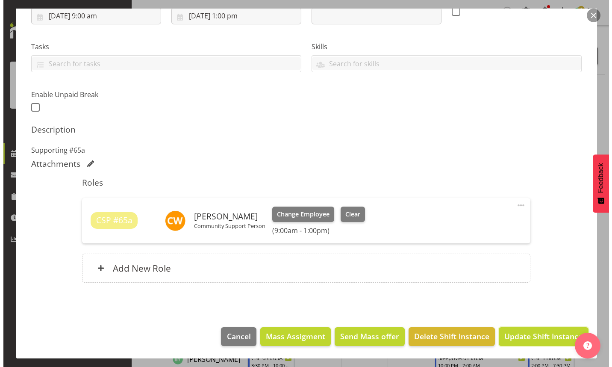
scroll to position [122, 0]
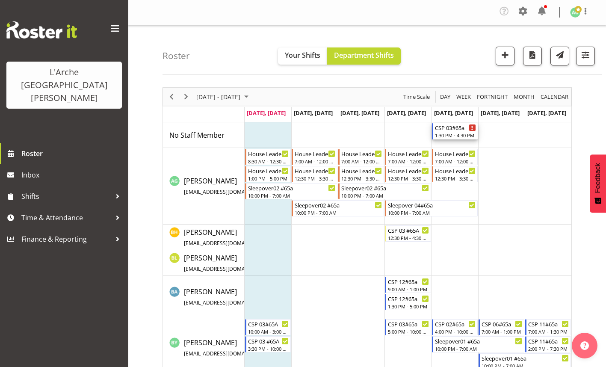
click at [455, 134] on div "1:30 PM - 4:30 PM" at bounding box center [455, 135] width 41 height 7
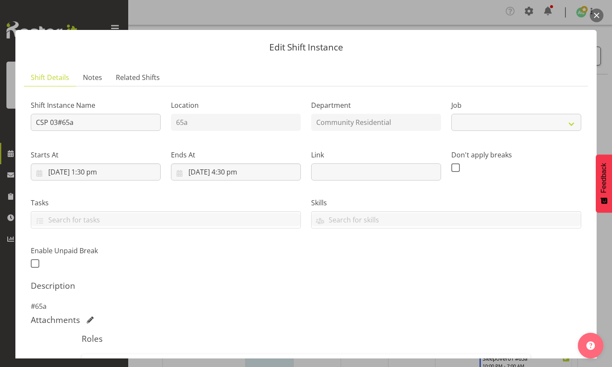
scroll to position [144, 0]
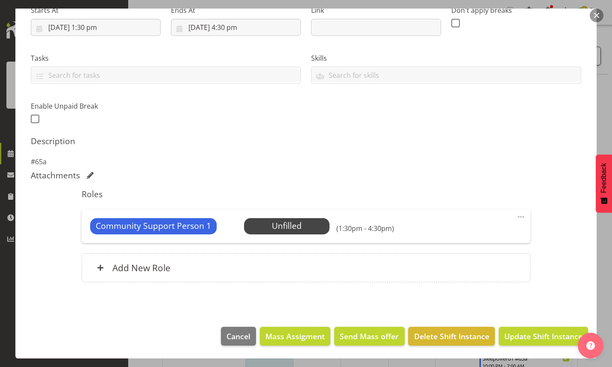
select select "2"
click at [516, 217] on span at bounding box center [521, 217] width 10 height 10
click at [454, 236] on link "Edit" at bounding box center [485, 237] width 82 height 15
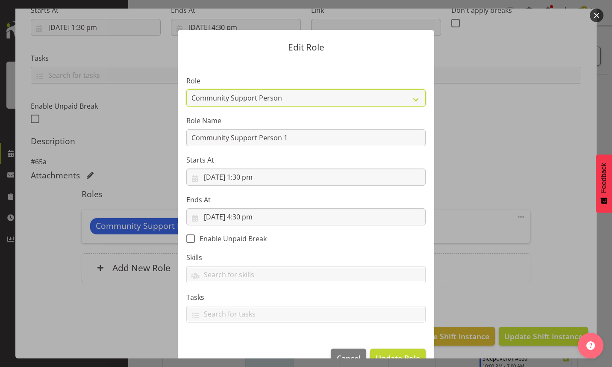
click at [411, 99] on select "Area Manager Art Coordination Community - SIL Community Leader Community Suppor…" at bounding box center [305, 97] width 239 height 17
select select "287"
click at [186, 89] on select "Area Manager Art Coordination Community - SIL Community Leader Community Suppor…" at bounding box center [305, 97] width 239 height 17
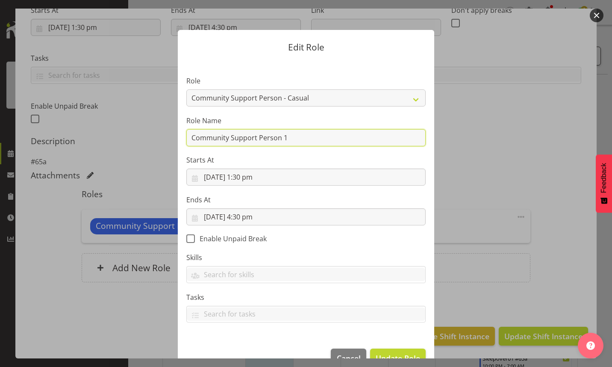
click at [291, 140] on input "Community Support Person 1" at bounding box center [305, 137] width 239 height 17
type input "C"
type input "CSP #65a"
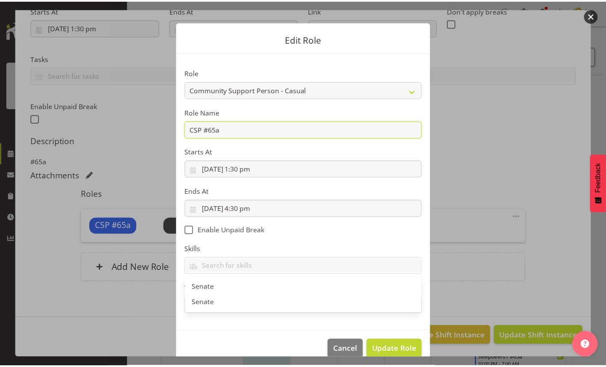
scroll to position [22, 0]
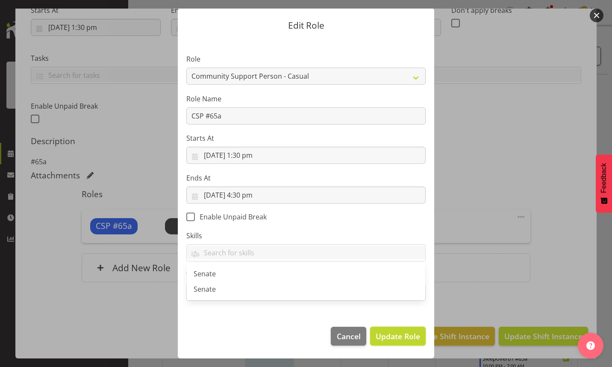
click at [390, 336] on span "Update Role" at bounding box center [398, 335] width 44 height 11
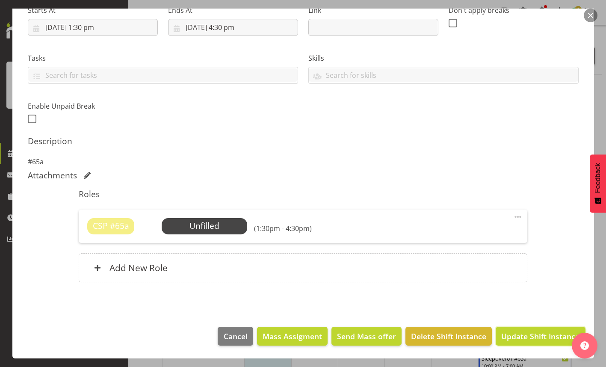
click at [520, 333] on span "Update Shift Instance" at bounding box center [540, 335] width 78 height 11
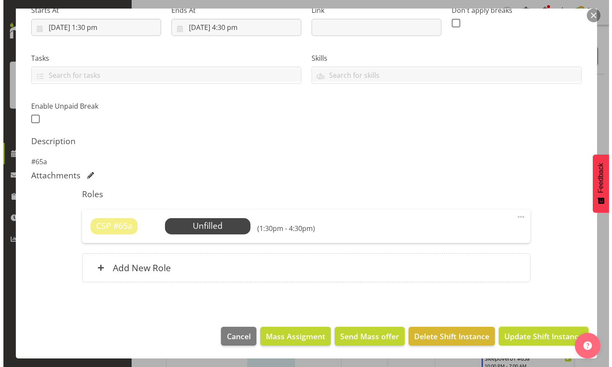
scroll to position [110, 0]
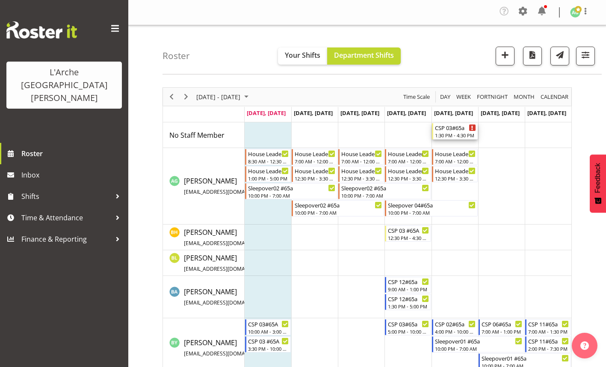
click at [450, 133] on div "1:30 PM - 4:30 PM" at bounding box center [455, 135] width 41 height 7
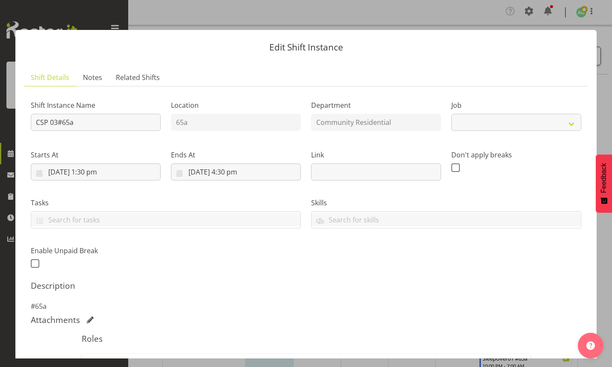
select select "2"
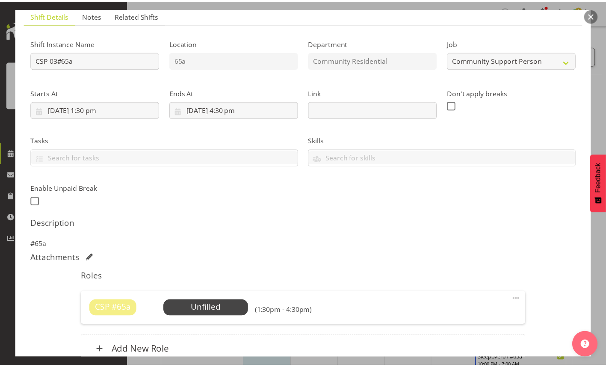
scroll to position [128, 0]
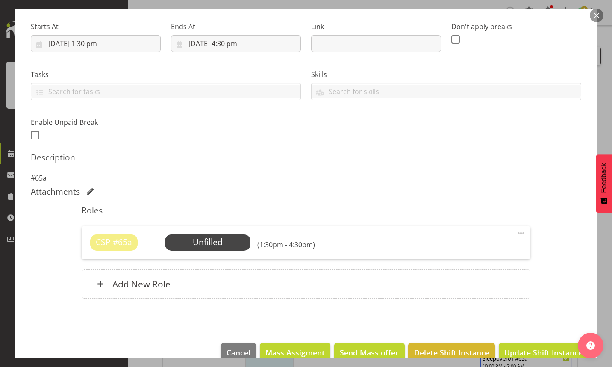
click at [0, 0] on span "Select Employee" at bounding box center [0, 0] width 0 height 0
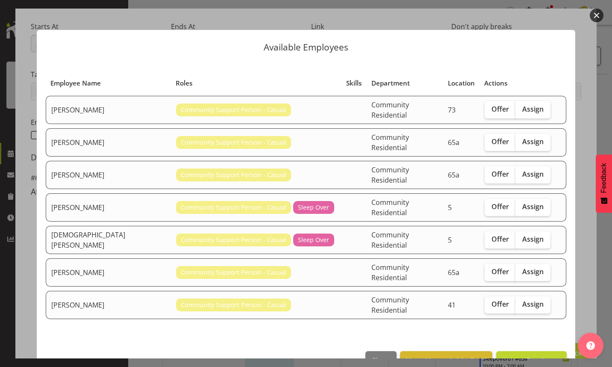
click at [522, 170] on span "Assign" at bounding box center [532, 174] width 21 height 9
click at [521, 171] on input "Assign" at bounding box center [518, 174] width 6 height 6
checkbox input "true"
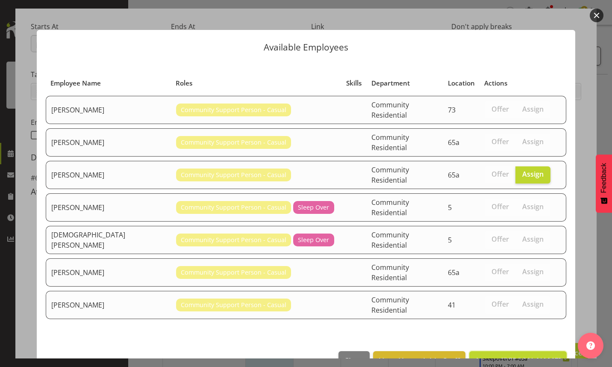
click at [509, 355] on span "Assign [PERSON_NAME]" at bounding box center [518, 360] width 86 height 10
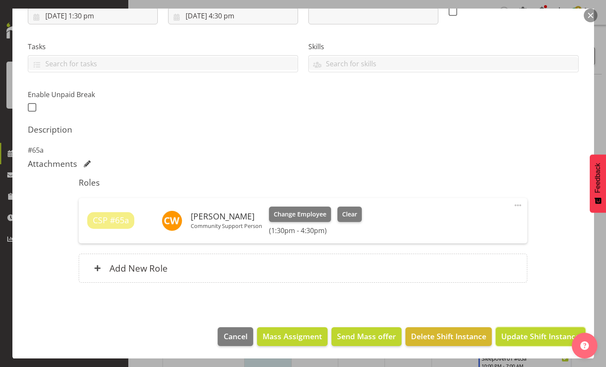
click at [507, 333] on span "Update Shift Instance" at bounding box center [540, 335] width 78 height 11
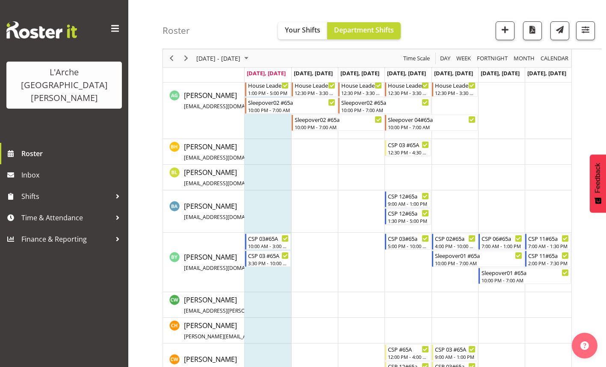
scroll to position [0, 0]
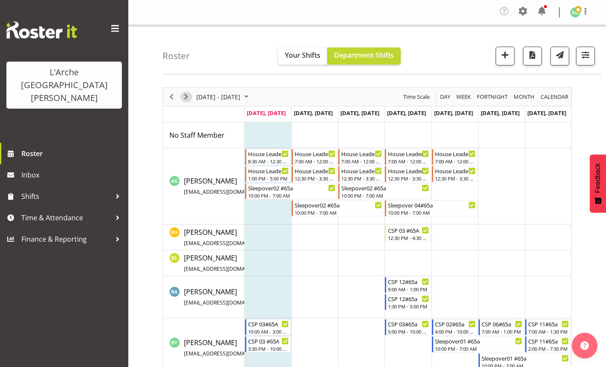
click at [185, 97] on span "Next" at bounding box center [186, 96] width 10 height 11
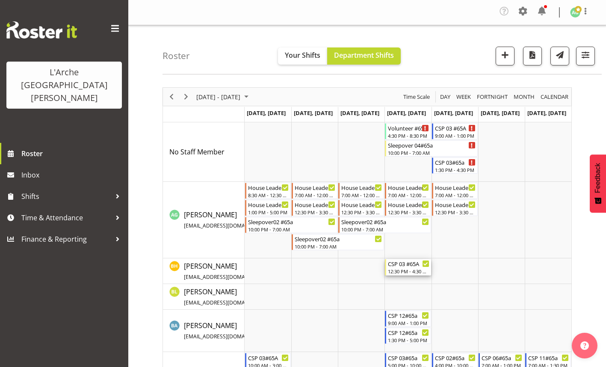
click at [401, 270] on div "12:30 PM - 4:30 PM" at bounding box center [408, 271] width 41 height 7
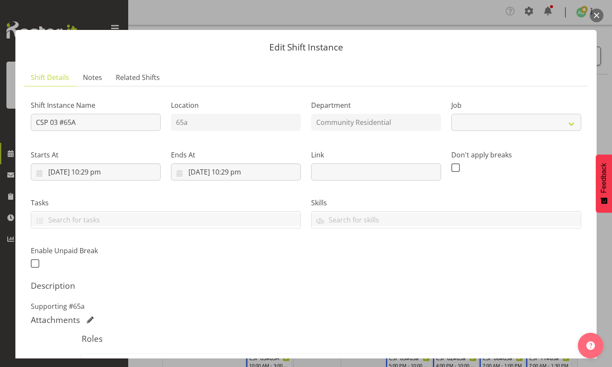
select select "3"
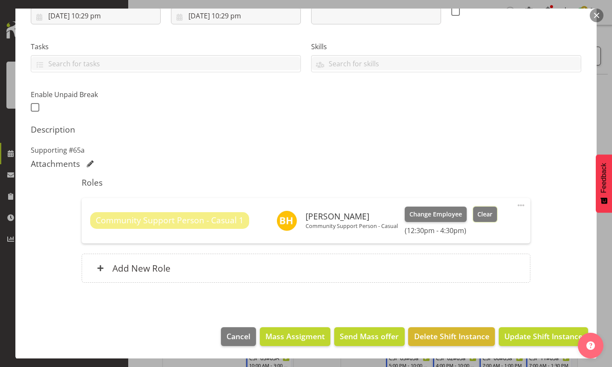
click at [484, 212] on span "Clear" at bounding box center [484, 213] width 15 height 9
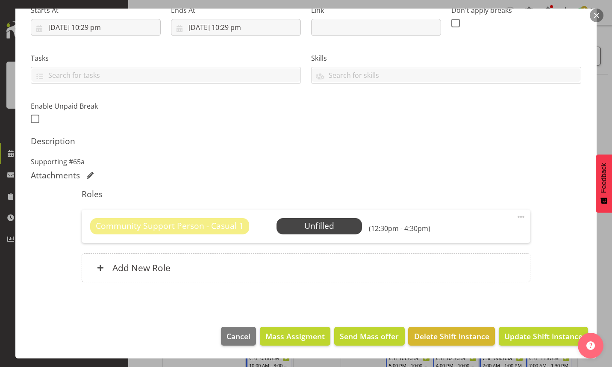
scroll to position [144, 0]
click at [516, 216] on span at bounding box center [521, 217] width 10 height 10
click at [459, 238] on link "Edit" at bounding box center [485, 237] width 82 height 15
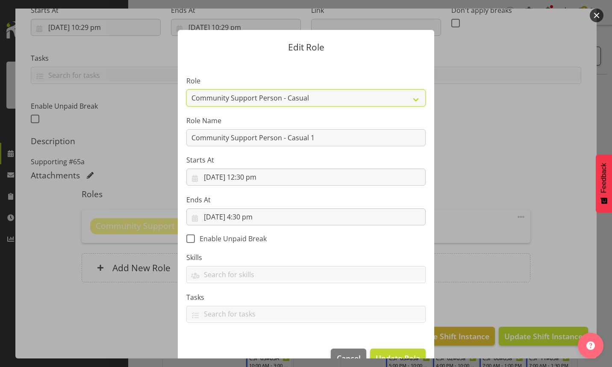
click at [412, 98] on select "Area Manager Art Coordination Community - SIL Community Leader Community Suppor…" at bounding box center [305, 97] width 239 height 17
select select "13"
click at [186, 89] on select "Area Manager Art Coordination Community - SIL Community Leader Community Suppor…" at bounding box center [305, 97] width 239 height 17
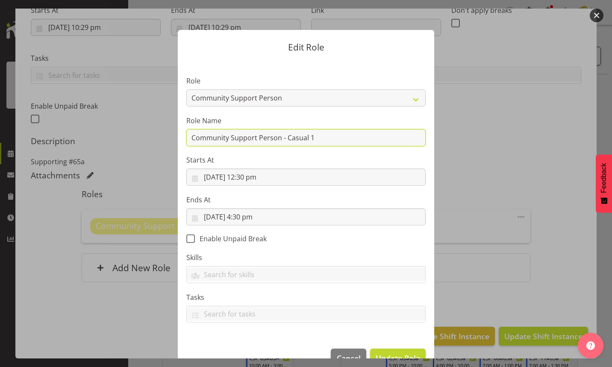
click at [318, 142] on input "Community Support Person - Casual 1" at bounding box center [305, 137] width 239 height 17
type input "C"
type input "CSP 06 #65A"
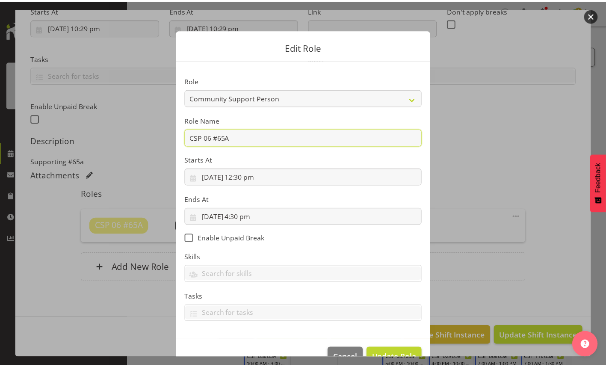
scroll to position [22, 0]
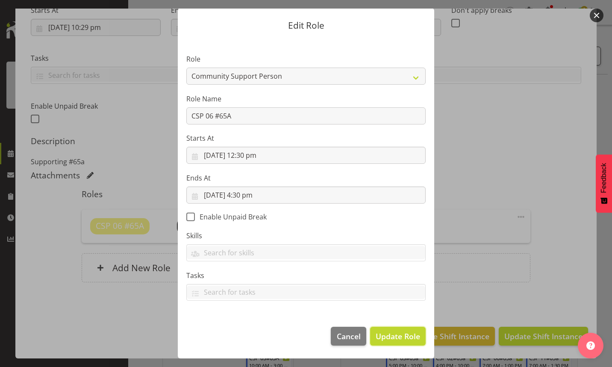
click at [398, 336] on span "Update Role" at bounding box center [398, 335] width 44 height 11
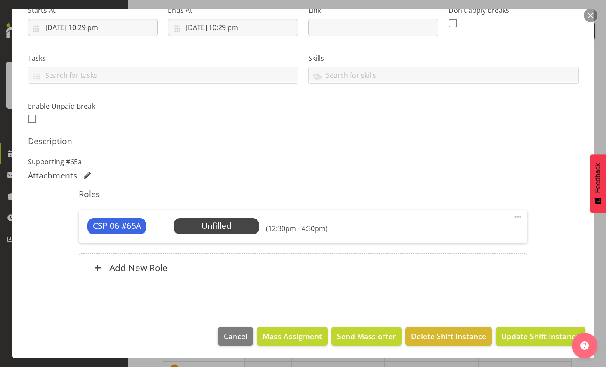
scroll to position [85, 0]
click at [523, 341] on span "Update Shift Instance" at bounding box center [540, 335] width 78 height 11
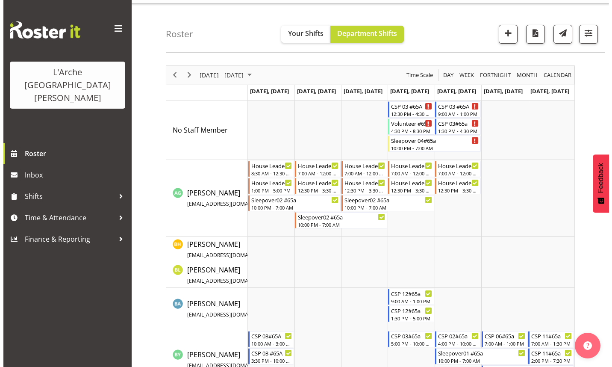
scroll to position [0, 0]
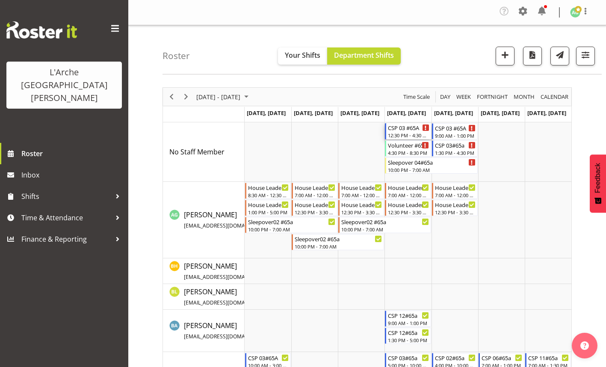
click at [404, 131] on div "CSP 03 #65A" at bounding box center [408, 127] width 41 height 9
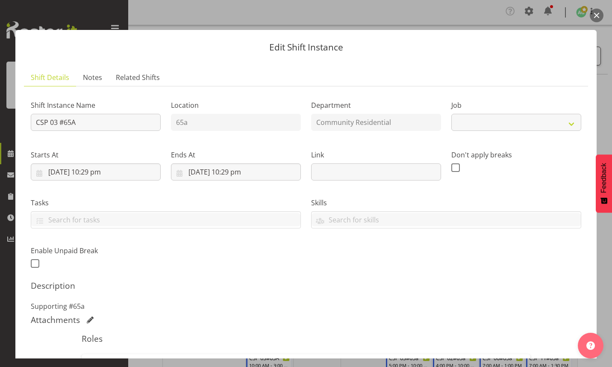
select select "3"
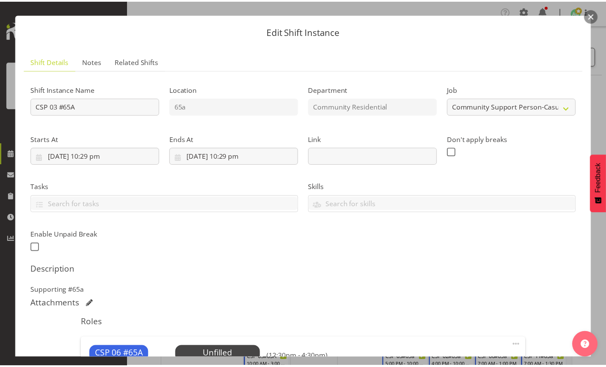
scroll to position [85, 0]
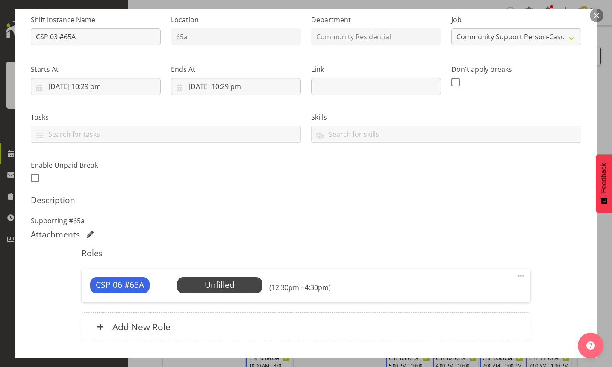
click at [0, 0] on span "Select Employee" at bounding box center [0, 0] width 0 height 0
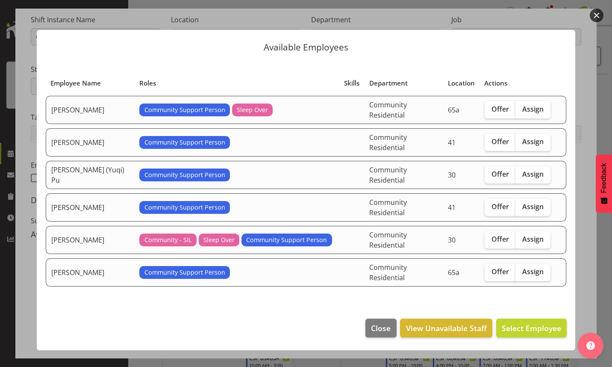
click at [492, 112] on span "Offer" at bounding box center [501, 109] width 18 height 9
click at [490, 112] on input "Offer" at bounding box center [488, 109] width 6 height 6
checkbox input "true"
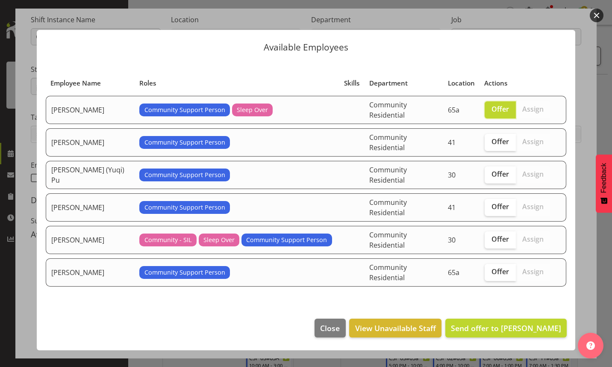
click at [495, 267] on span "Offer" at bounding box center [501, 271] width 18 height 9
click at [490, 269] on input "Offer" at bounding box center [488, 272] width 6 height 6
checkbox input "true"
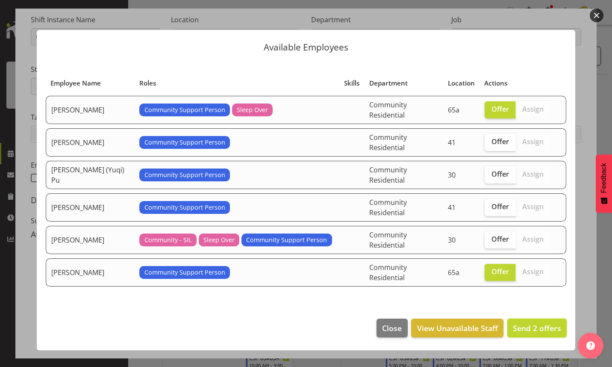
click at [531, 323] on span "Send 2 offers" at bounding box center [537, 328] width 48 height 10
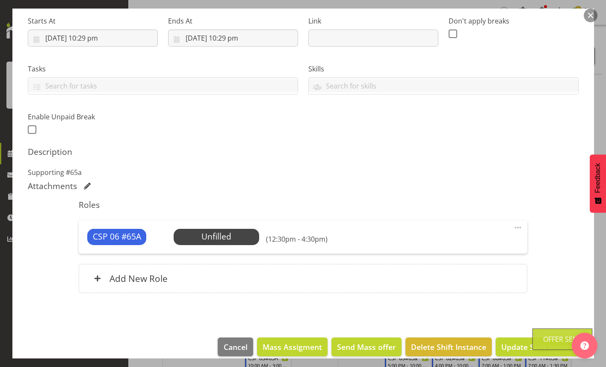
scroll to position [144, 0]
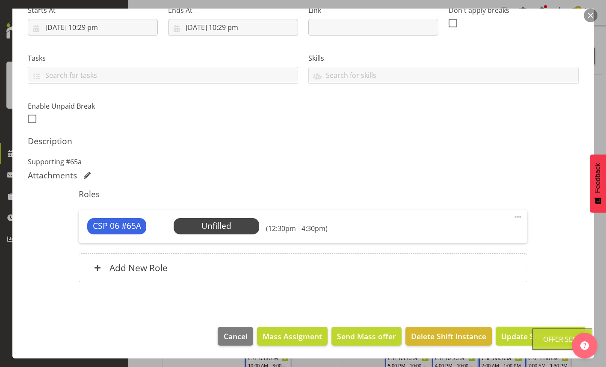
click at [504, 334] on span "Update Shift Instance" at bounding box center [540, 335] width 78 height 11
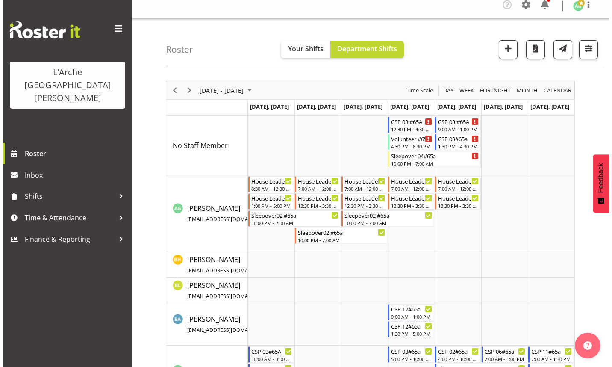
scroll to position [0, 0]
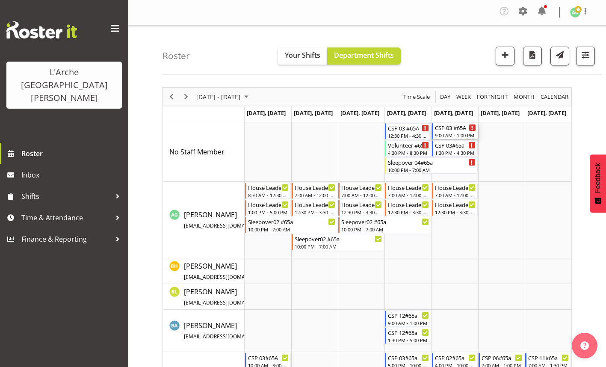
click at [443, 137] on div "9:00 AM - 1:00 PM" at bounding box center [455, 135] width 41 height 7
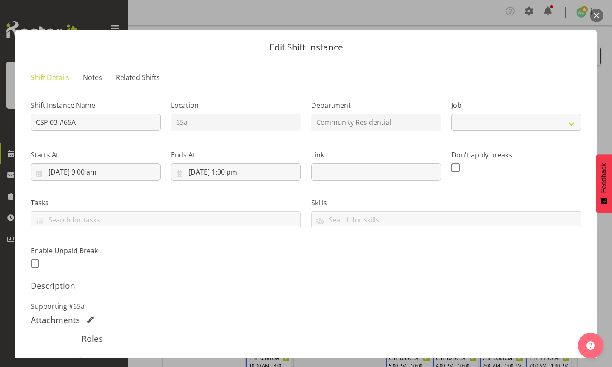
select select "2"
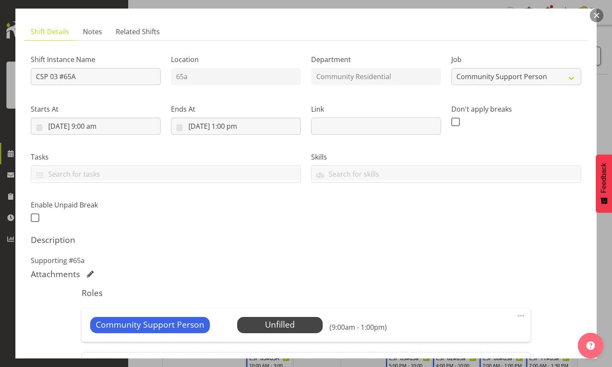
scroll to position [128, 0]
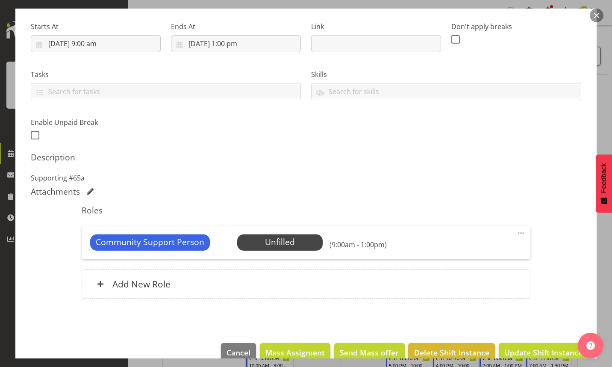
click at [516, 232] on span at bounding box center [521, 233] width 10 height 10
click at [454, 259] on link "Edit" at bounding box center [485, 253] width 82 height 15
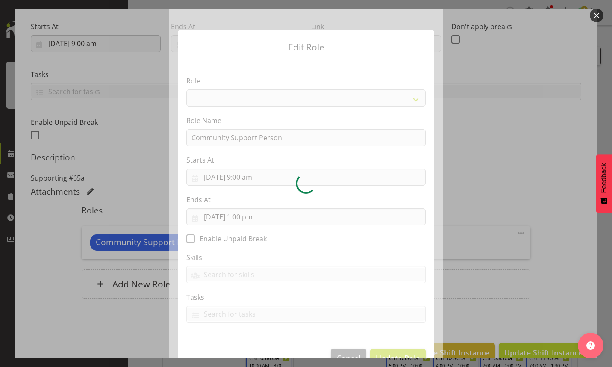
select select "13"
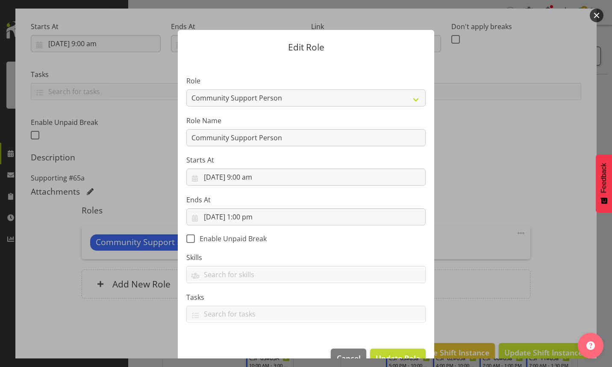
scroll to position [22, 0]
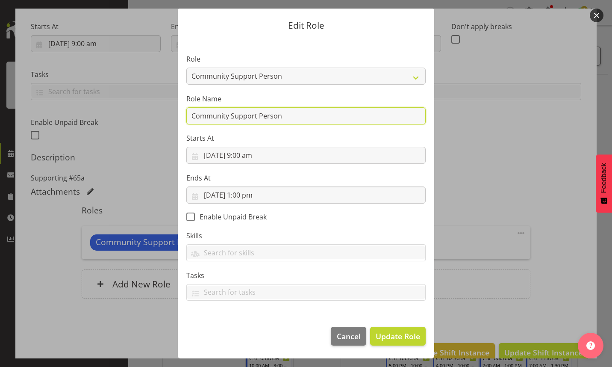
click at [285, 116] on input "Community Support Person" at bounding box center [305, 115] width 239 height 17
